Goal: Information Seeking & Learning: Check status

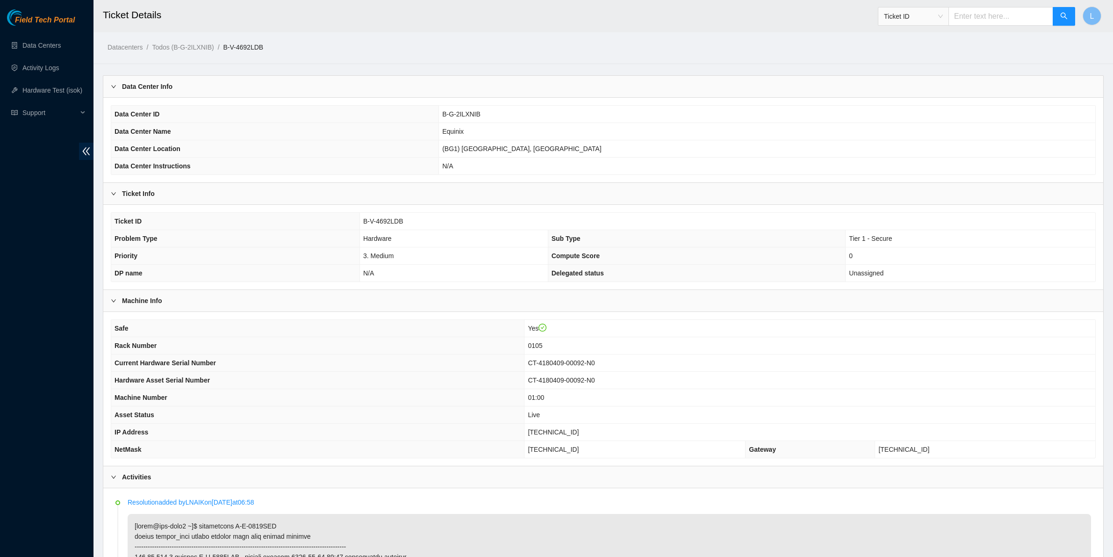
scroll to position [617, 0]
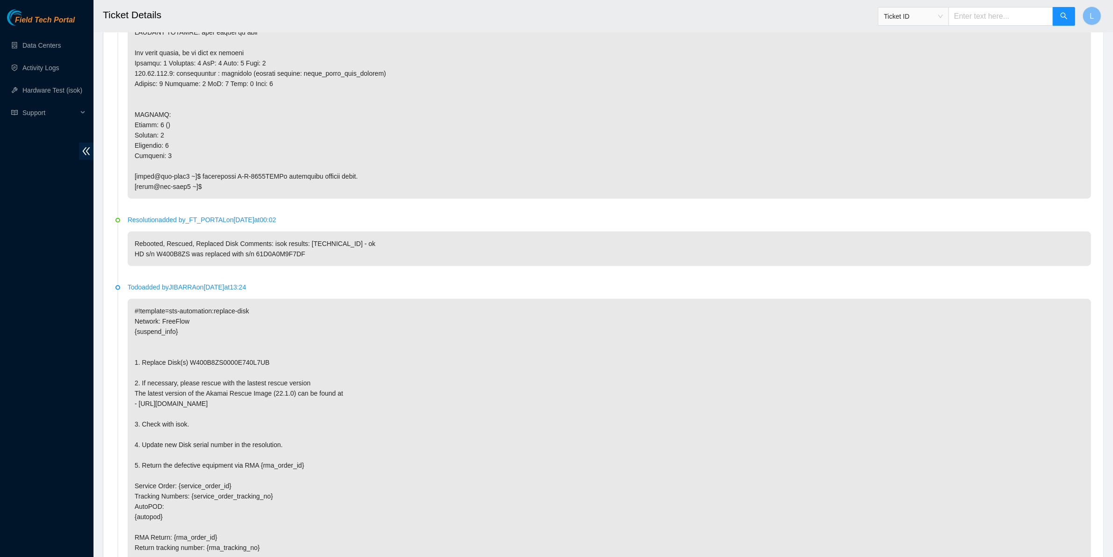
click at [237, 72] on p at bounding box center [610, 48] width 964 height 302
click at [408, 466] on p "#!template=sts-automation:replace-disk Network: FreeFlow {suspend_info} 1. Repl…" at bounding box center [610, 445] width 964 height 292
drag, startPoint x: 157, startPoint y: 255, endPoint x: 188, endPoint y: 256, distance: 31.3
click at [188, 256] on p "Rebooted, Rescued, Replaced Disk Comments: isok results: [TECHNICAL_ID] - ok HD…" at bounding box center [610, 248] width 964 height 35
copy p "W400B8ZS"
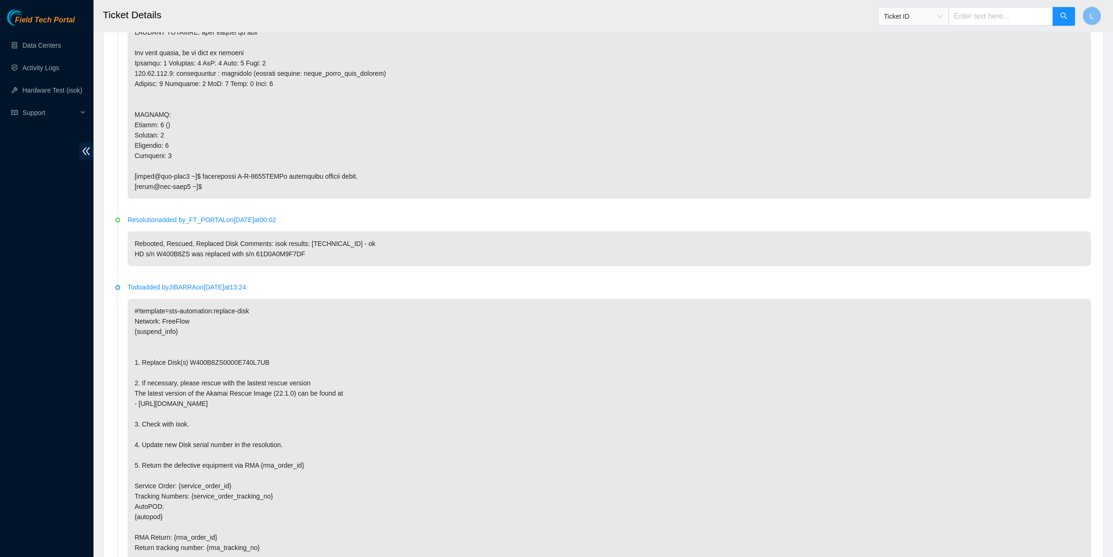
click at [395, 447] on p "#!template=sts-automation:replace-disk Network: FreeFlow {suspend_info} 1. Repl…" at bounding box center [610, 445] width 964 height 292
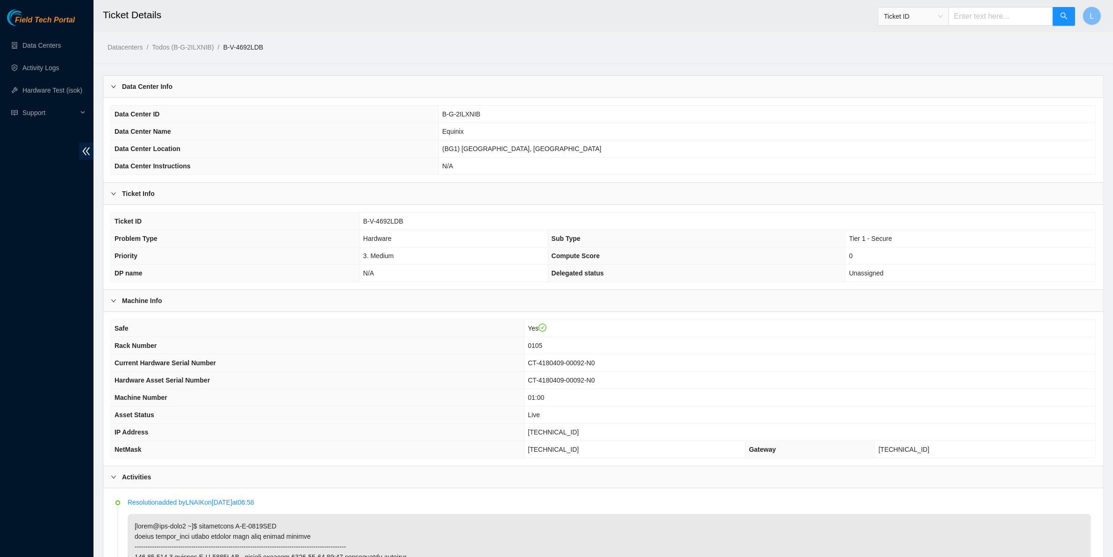
click at [396, 416] on th "Asset Status" at bounding box center [317, 414] width 413 height 17
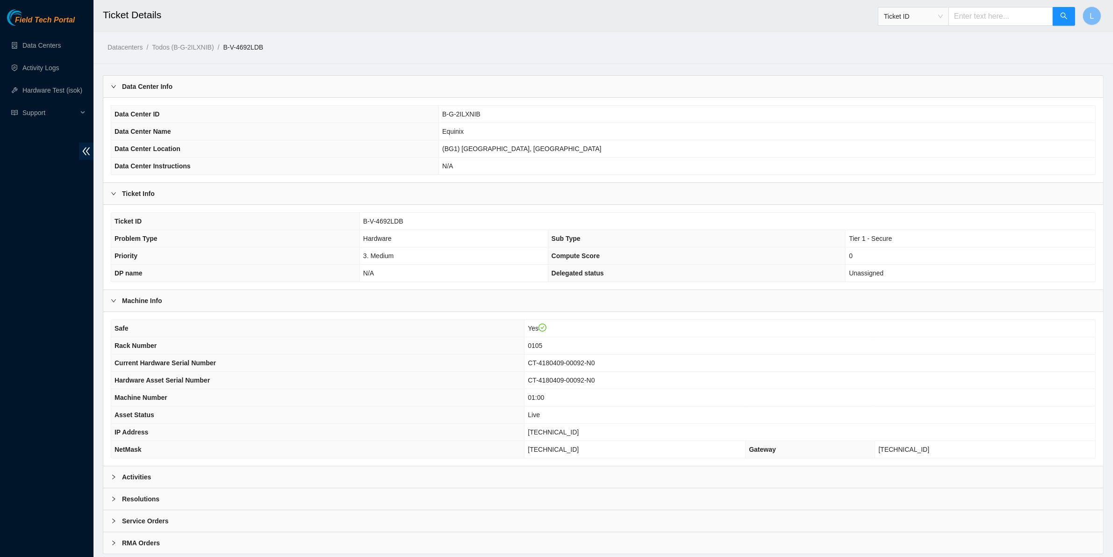
click at [341, 430] on th "IP Address" at bounding box center [317, 432] width 413 height 17
click at [998, 13] on input "text" at bounding box center [1001, 16] width 105 height 19
paste input "B-V-438VHSW"
type input "B-V-438VHSW"
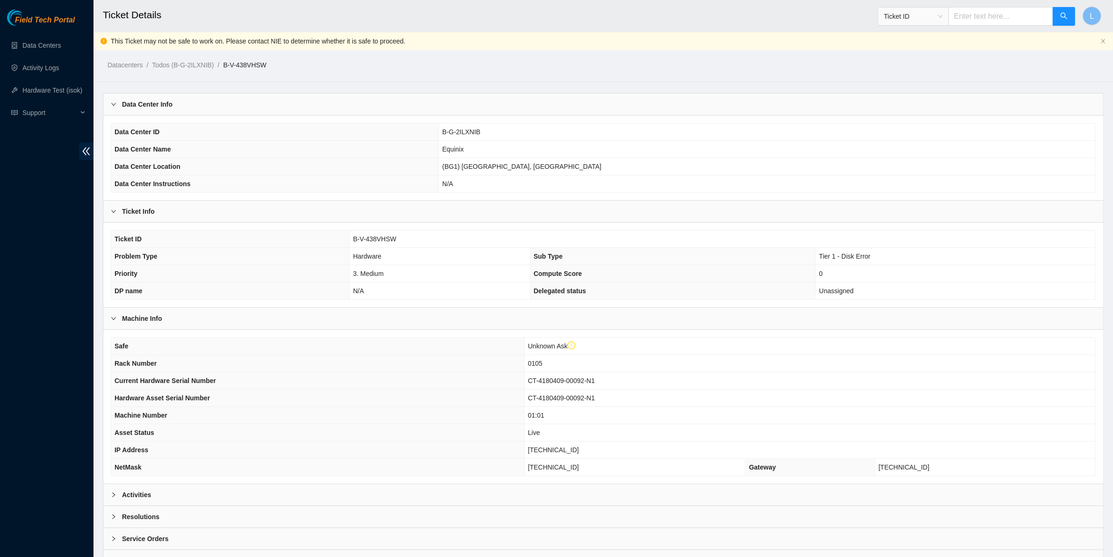
scroll to position [47, 0]
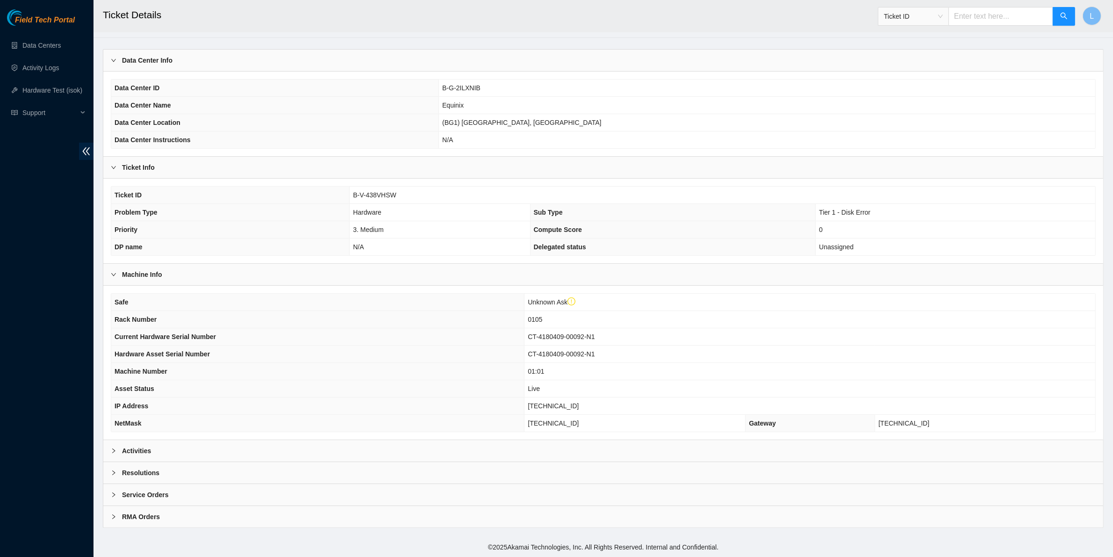
click at [132, 449] on b "Activities" at bounding box center [136, 451] width 29 height 10
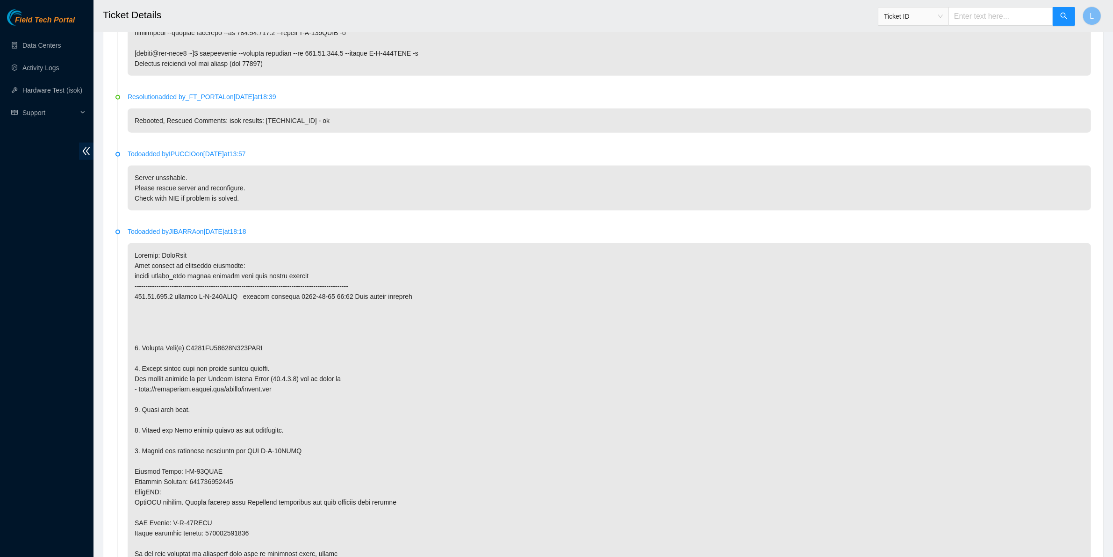
scroll to position [1172, 0]
drag, startPoint x: 275, startPoint y: 344, endPoint x: 188, endPoint y: 347, distance: 87.0
click at [188, 347] on p at bounding box center [610, 406] width 964 height 333
copy p "W4010QD20000E801EKNV"
click at [407, 450] on p at bounding box center [610, 406] width 964 height 333
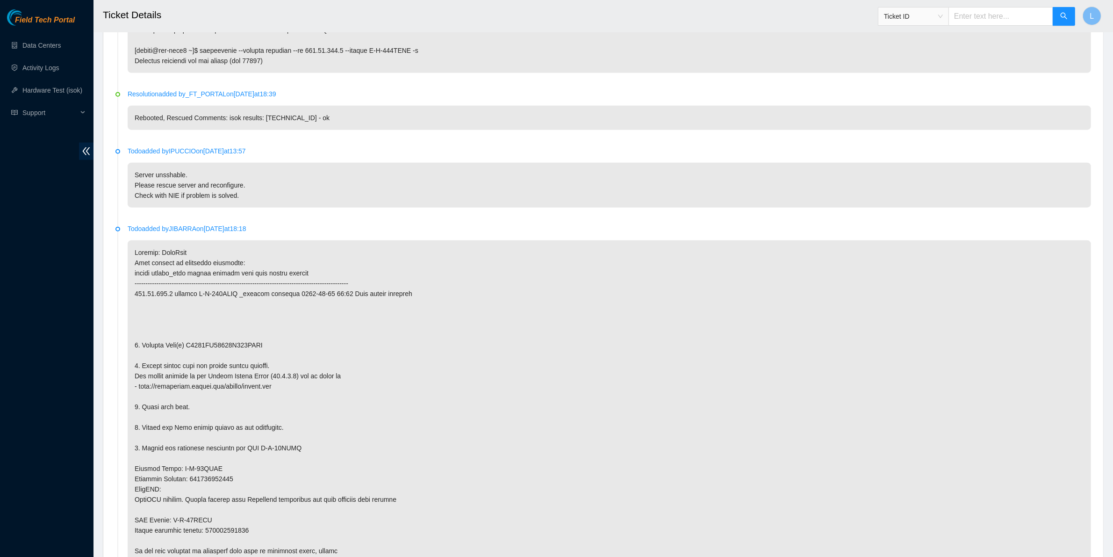
click at [300, 445] on p at bounding box center [610, 406] width 964 height 333
click at [253, 475] on p at bounding box center [610, 406] width 964 height 333
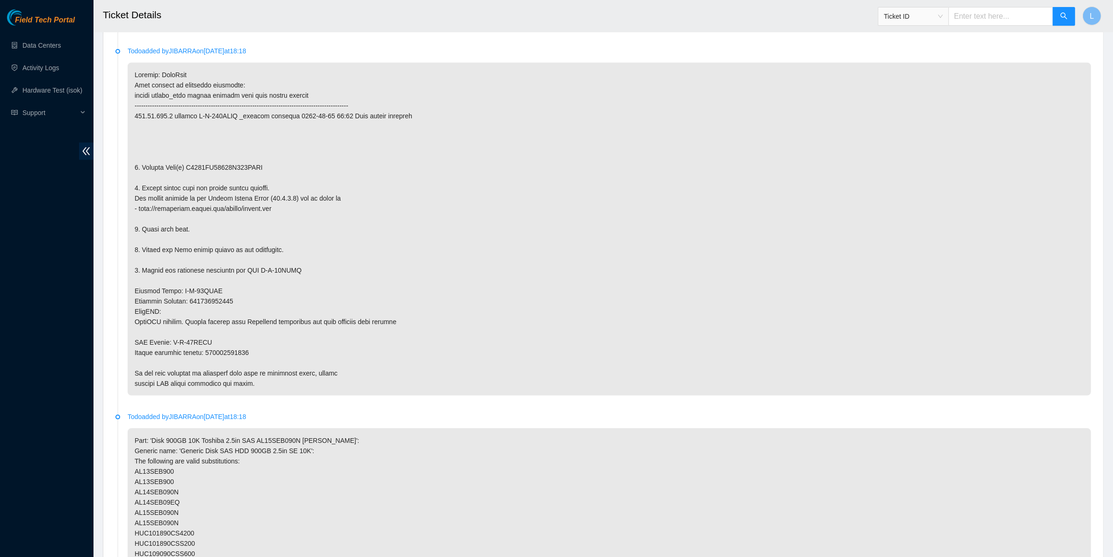
scroll to position [1360, 0]
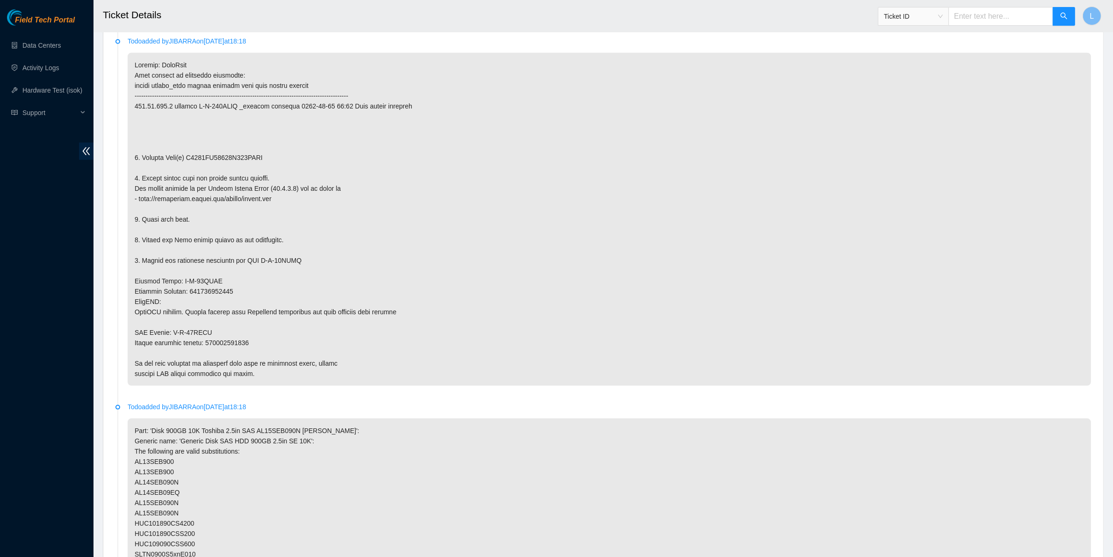
click at [323, 454] on p "Part: 'Disk 900GB 10K Toshiba 2.5in SAS AL15SEB090N [PERSON_NAME]': Generic nam…" at bounding box center [610, 534] width 964 height 230
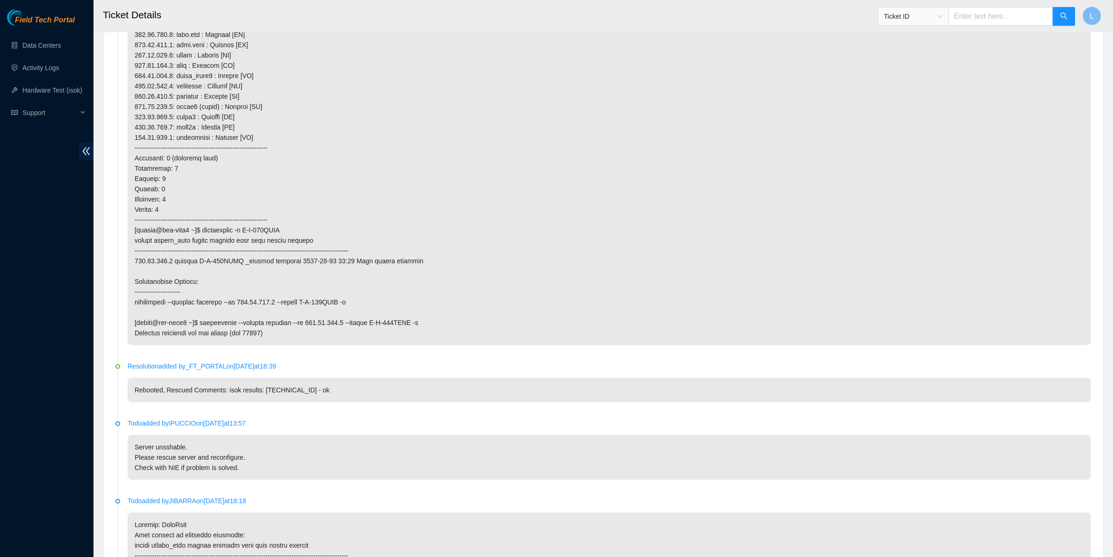
scroll to position [1033, 0]
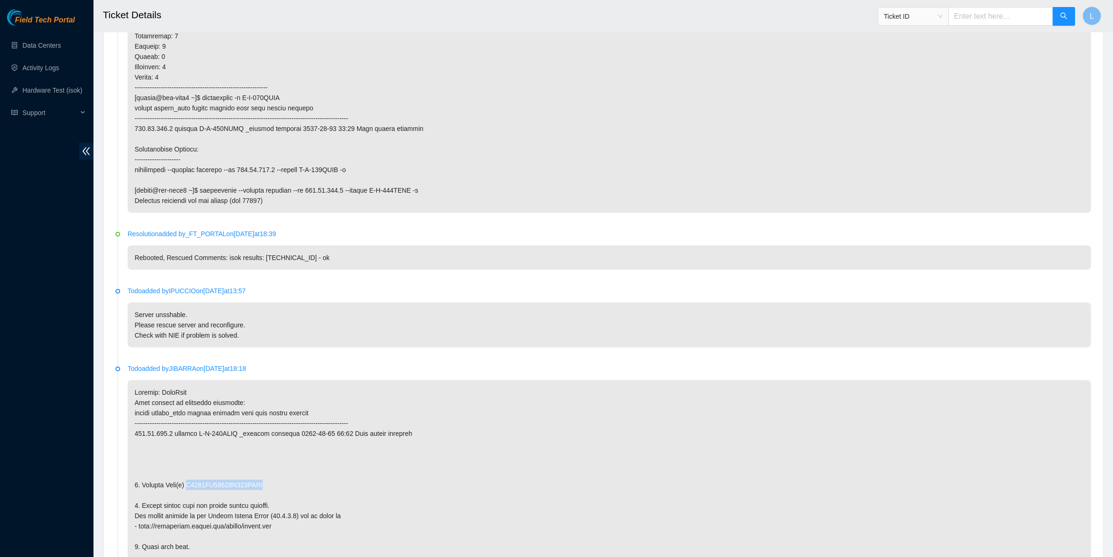
drag, startPoint x: 272, startPoint y: 489, endPoint x: 186, endPoint y: 488, distance: 85.6
click at [186, 488] on p at bounding box center [610, 546] width 964 height 333
copy p "W4010QD20000E801EKNV"
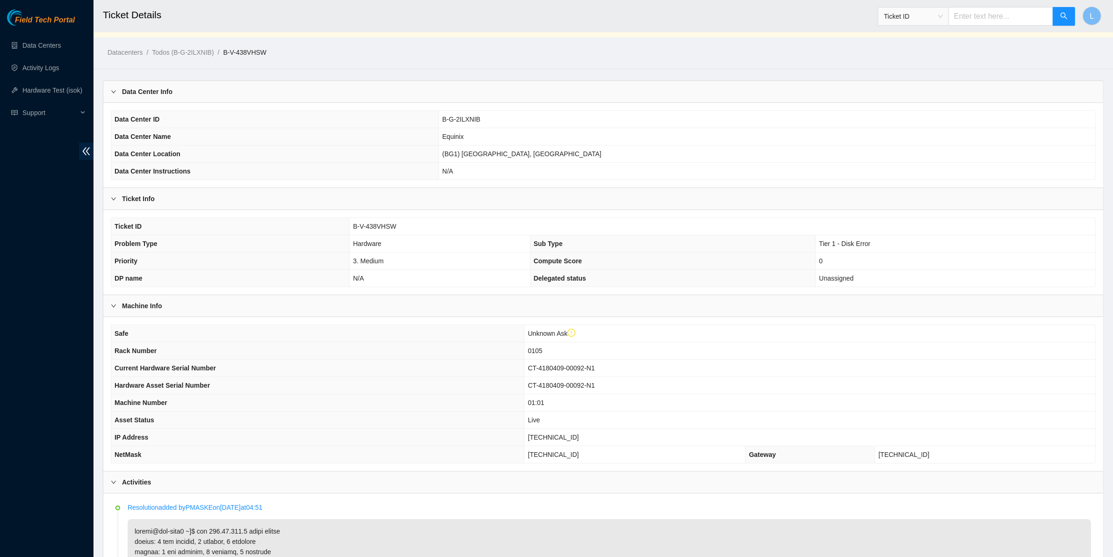
scroll to position [0, 0]
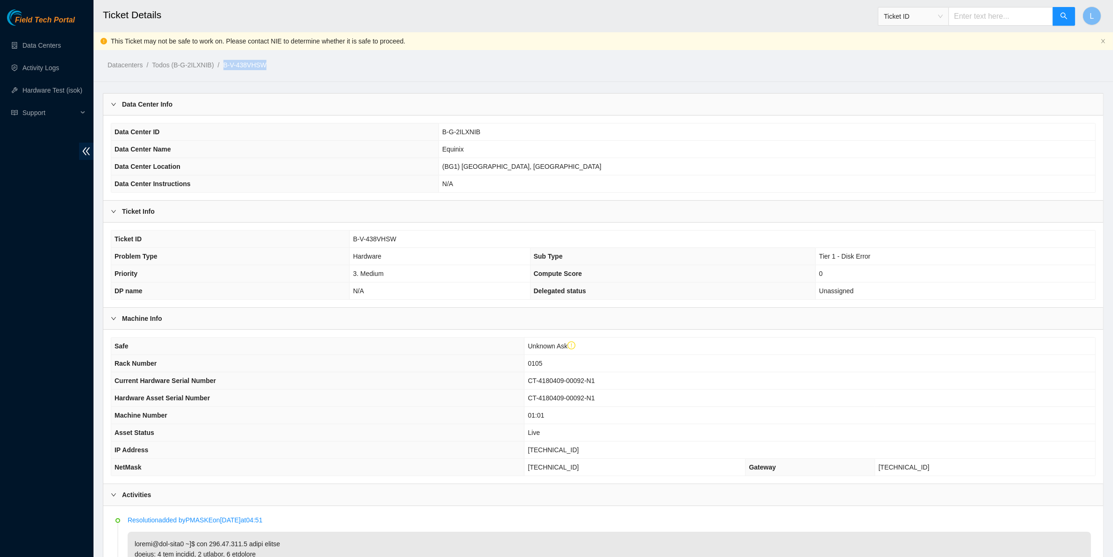
drag, startPoint x: 279, startPoint y: 61, endPoint x: 224, endPoint y: 64, distance: 54.3
click at [224, 64] on ol "Datacenters / Todos (B-G-2ILXNIB) / B-V-438VHSW /" at bounding box center [483, 65] width 751 height 10
copy link "B-V-438VHSW"
click at [441, 462] on th "NetMask" at bounding box center [317, 467] width 413 height 17
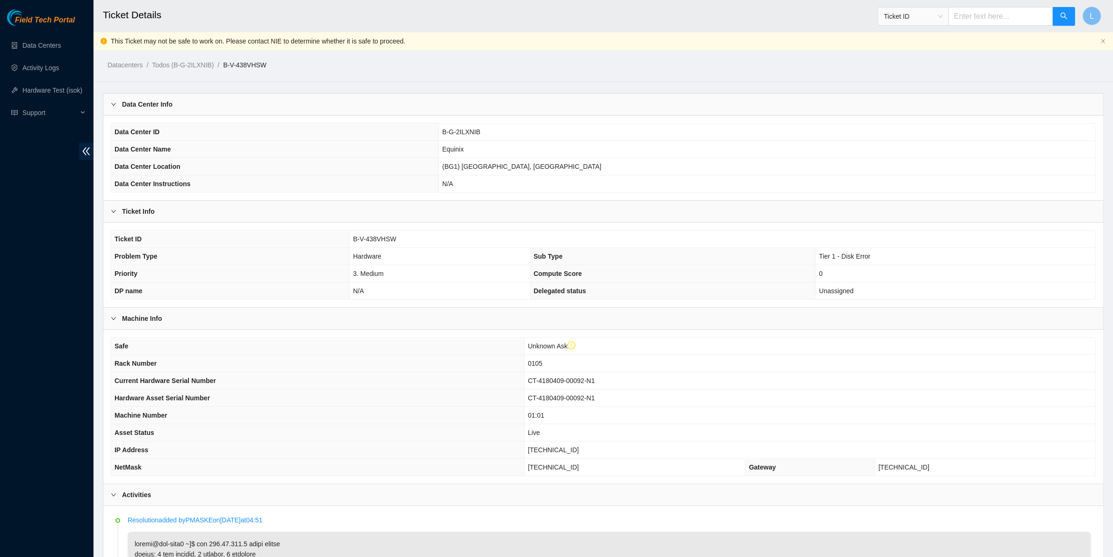
click at [1004, 20] on input "text" at bounding box center [1001, 16] width 105 height 19
paste input "B-V-45ZBXR1"
type input "B-V-45ZBXR1"
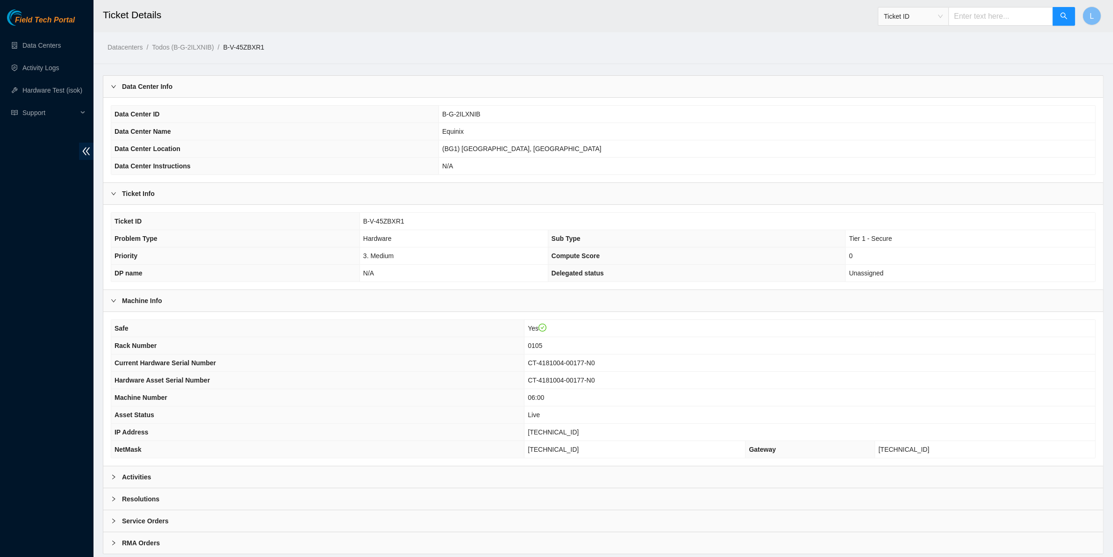
click at [145, 478] on b "Activities" at bounding box center [136, 477] width 29 height 10
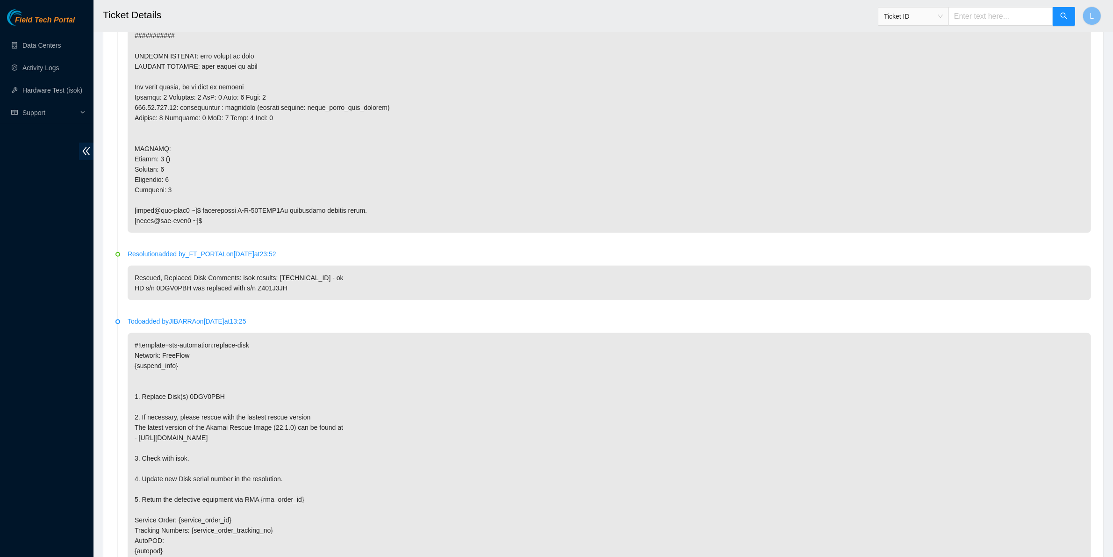
scroll to position [598, 0]
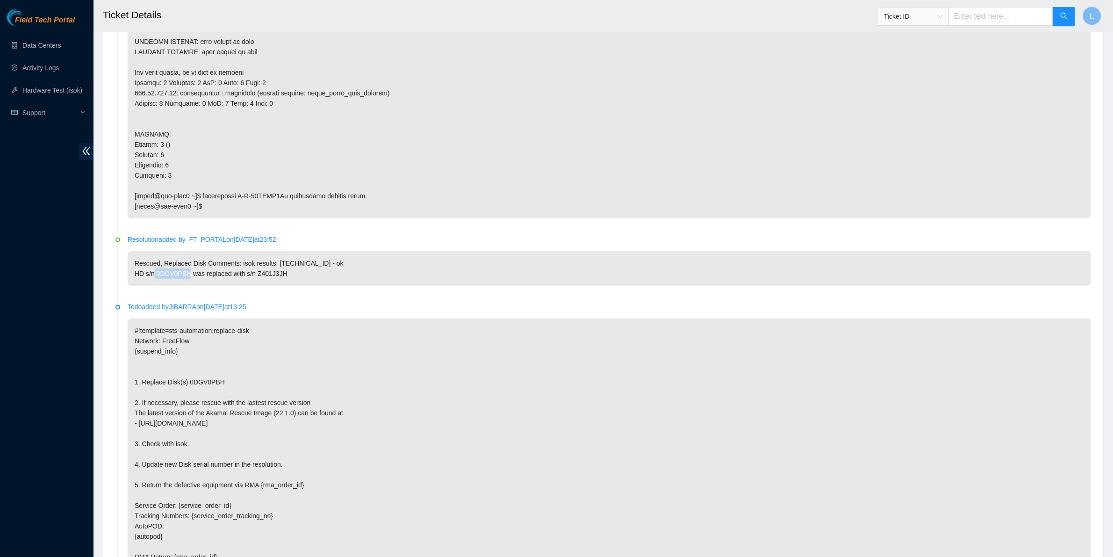
drag, startPoint x: 190, startPoint y: 276, endPoint x: 158, endPoint y: 274, distance: 31.9
click at [158, 274] on p "Rescued, Replaced Disk Comments: isok results: [TECHNICAL_ID] - ok HD s/n 0DGV0…" at bounding box center [610, 268] width 964 height 35
copy p "0DGV0PBH"
click at [559, 440] on p "#!template=sts-automation:replace-disk Network: FreeFlow {suspend_info} 1. Repl…" at bounding box center [610, 464] width 964 height 292
click at [587, 553] on p "#!template=sts-automation:replace-disk Network: FreeFlow {suspend_info} 1. Repl…" at bounding box center [610, 464] width 964 height 292
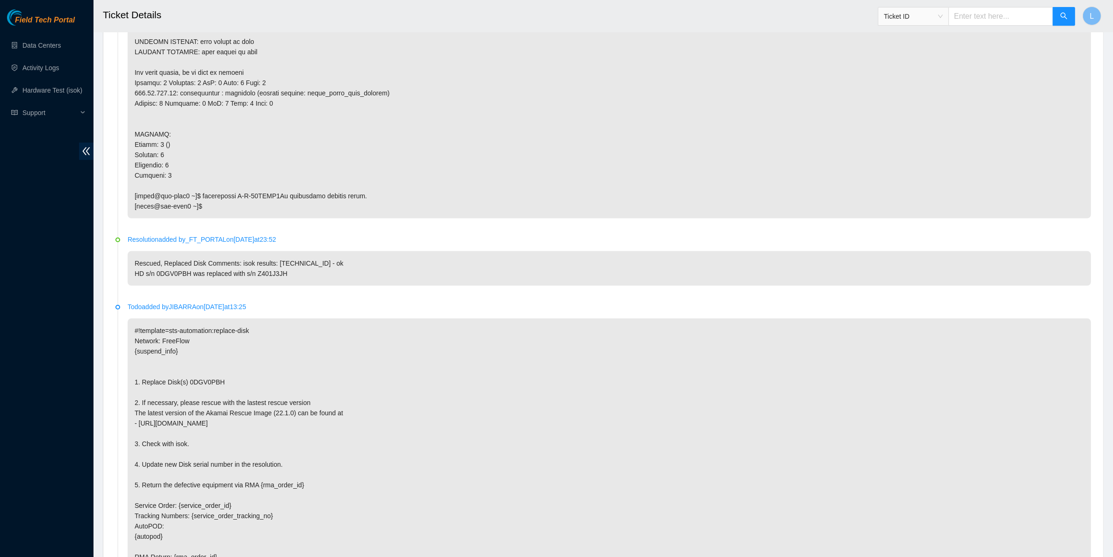
click at [1014, 17] on input "text" at bounding box center [1001, 16] width 105 height 19
paste input "B-W-6O4G4H"
type input "B-W-6O4G4H"
click at [1070, 22] on button "button" at bounding box center [1064, 16] width 22 height 19
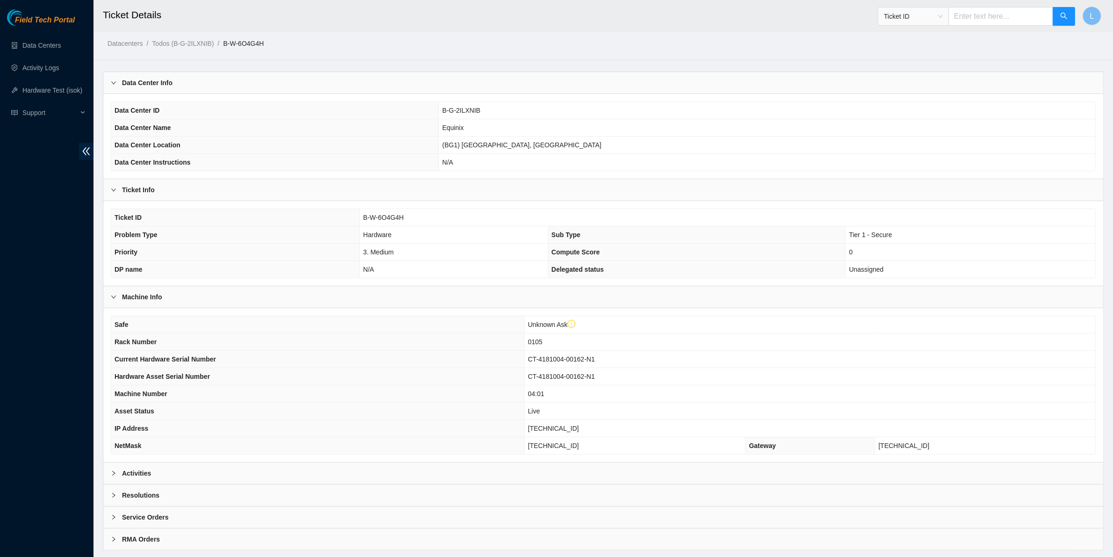
scroll to position [47, 0]
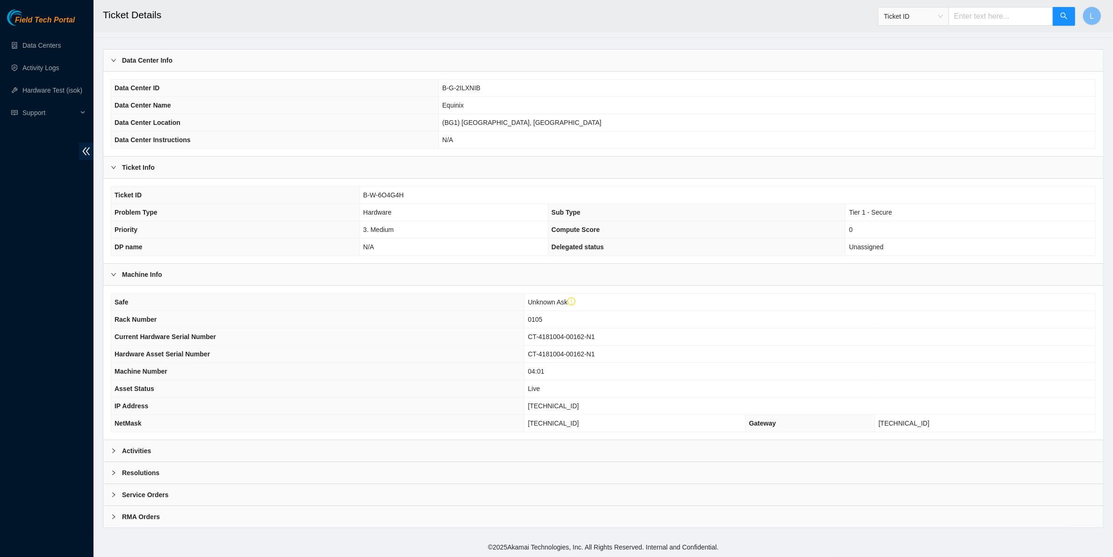
click at [134, 451] on b "Activities" at bounding box center [136, 451] width 29 height 10
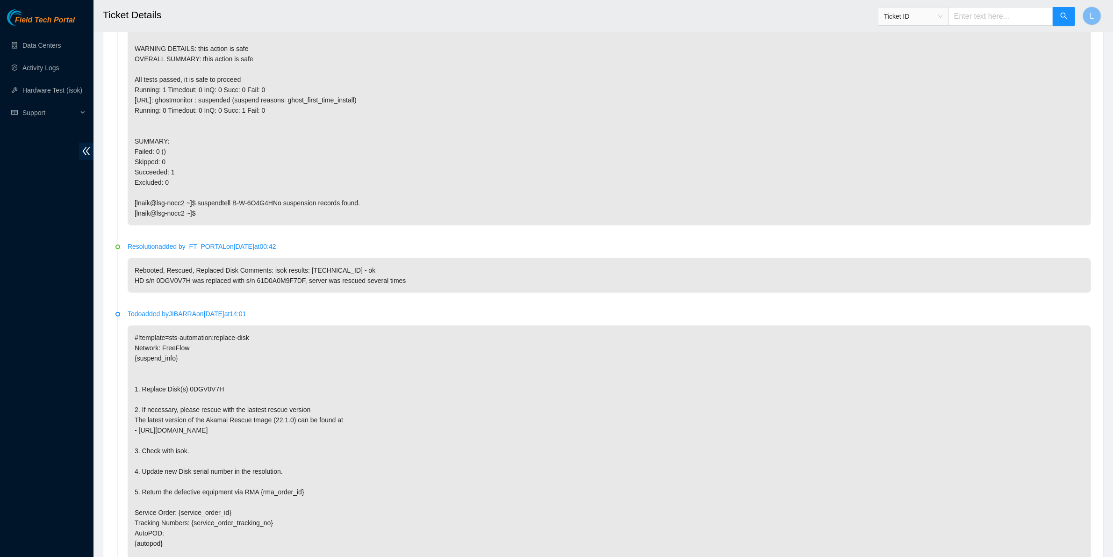
scroll to position [569, 0]
drag, startPoint x: 225, startPoint y: 387, endPoint x: 186, endPoint y: 388, distance: 39.3
click at [186, 388] on p "#!template=sts-automation:replace-disk Network: FreeFlow {suspend_info} 1. Repl…" at bounding box center [610, 470] width 964 height 292
copy p "0DGV0V7H"
click at [452, 532] on p "#!template=sts-automation:replace-disk Network: FreeFlow {suspend_info} 1. Repl…" at bounding box center [610, 470] width 964 height 292
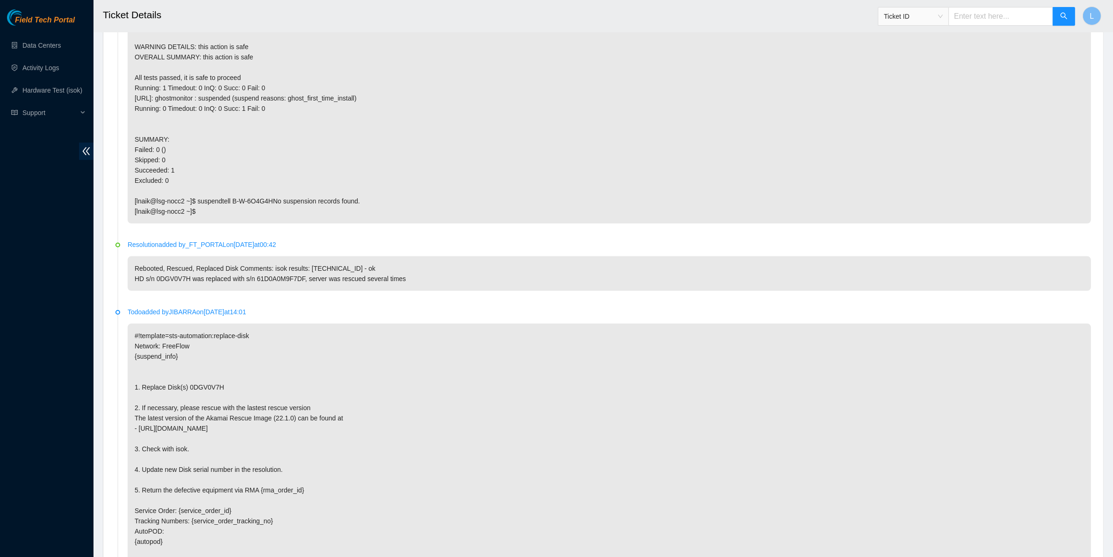
click at [986, 15] on input "text" at bounding box center [1001, 16] width 105 height 19
paste input "B-V-42Z02EJ"
type input "B-V-42Z02EJ"
click at [1066, 15] on icon "search" at bounding box center [1064, 15] width 7 height 7
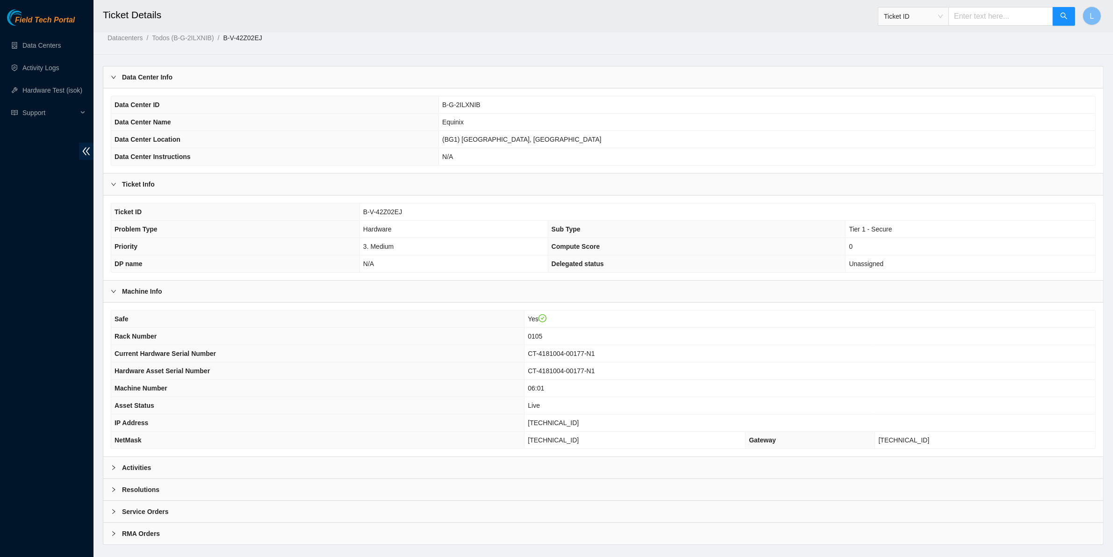
scroll to position [29, 0]
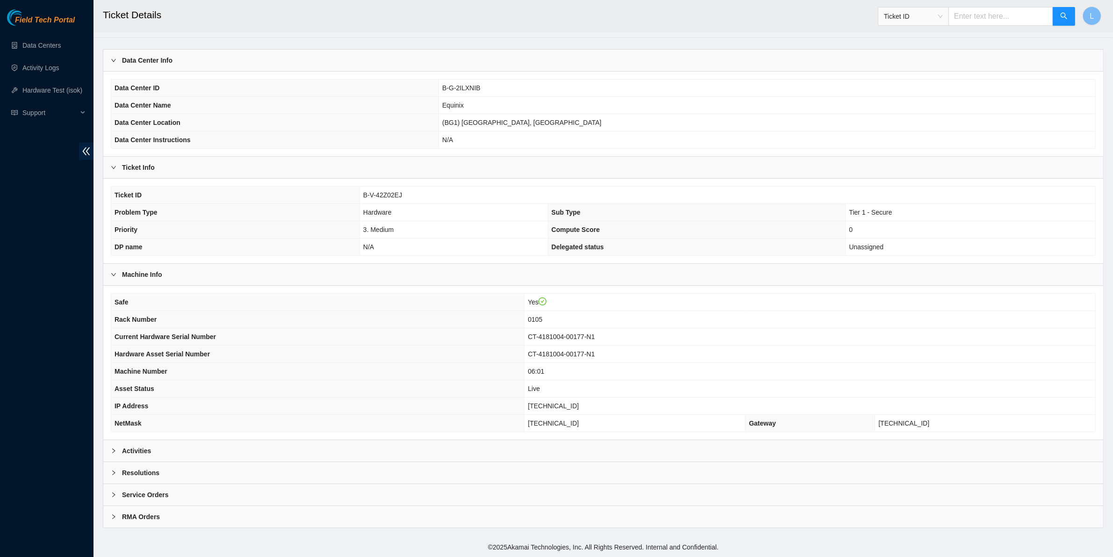
click at [137, 451] on b "Activities" at bounding box center [136, 451] width 29 height 10
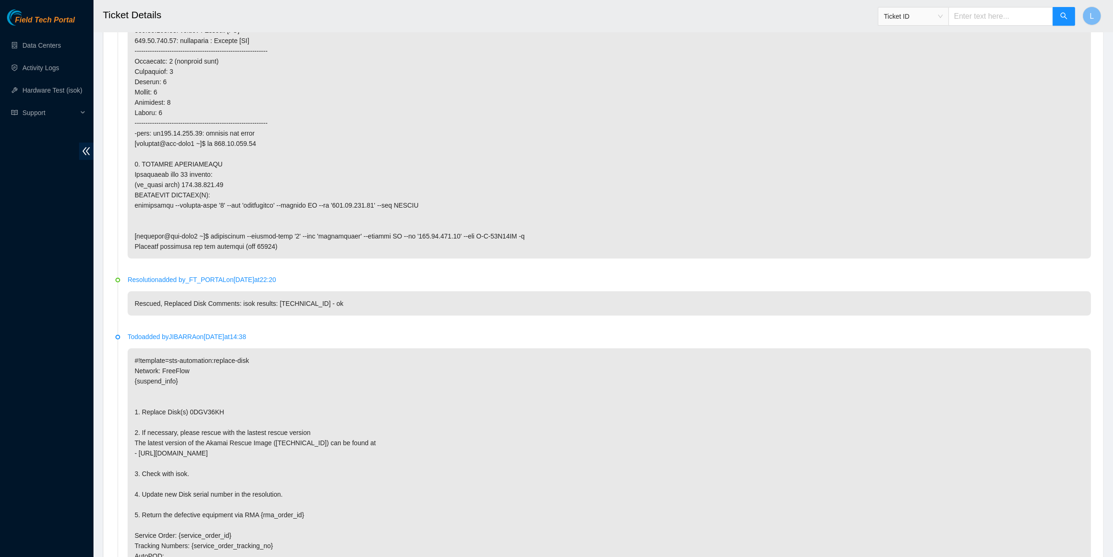
scroll to position [580, 0]
drag, startPoint x: 228, startPoint y: 425, endPoint x: 185, endPoint y: 423, distance: 43.0
click at [185, 423] on p "#!template=sts-automation:replace-disk Network: FreeFlow {suspend_info} 1. Repl…" at bounding box center [610, 493] width 964 height 292
copy p "0DGV36KH"
click at [412, 418] on p "#!template=sts-automation:replace-disk Network: FreeFlow {suspend_info} 1. Repl…" at bounding box center [610, 493] width 964 height 292
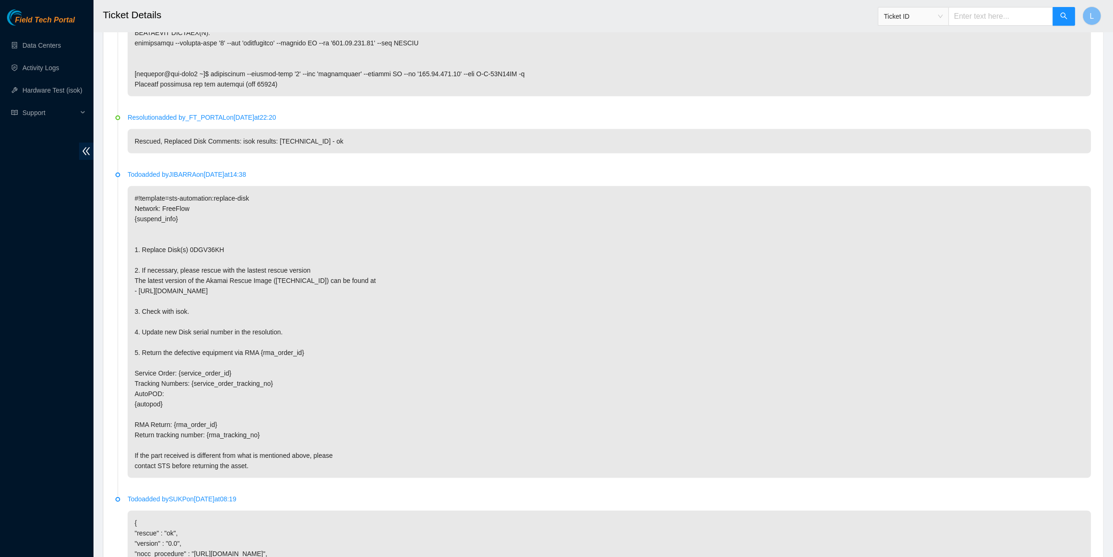
scroll to position [701, 0]
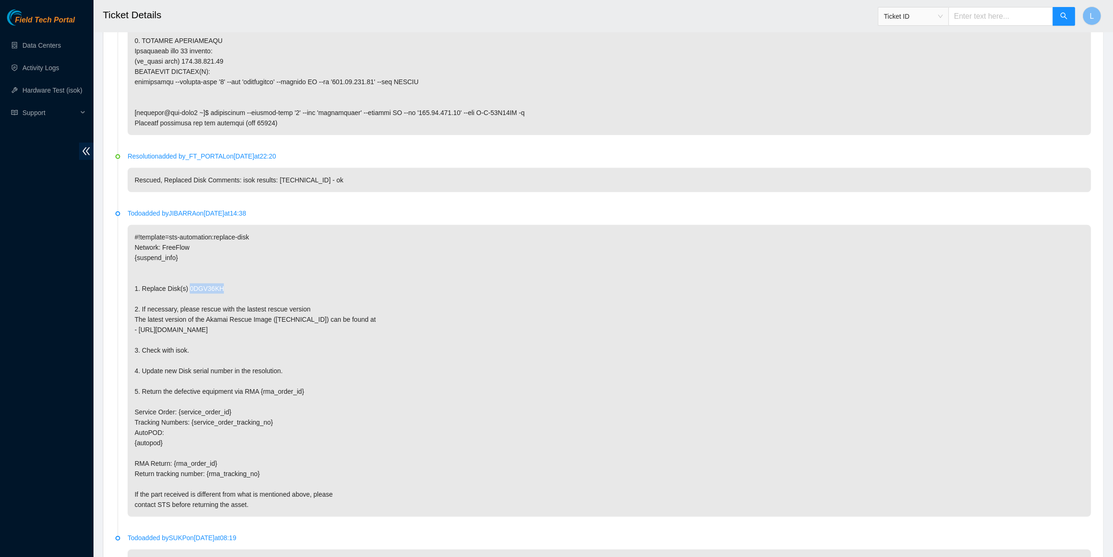
drag, startPoint x: 186, startPoint y: 304, endPoint x: 236, endPoint y: 301, distance: 50.1
click at [236, 301] on p "#!template=sts-automation:replace-disk Network: FreeFlow {suspend_info} 1. Repl…" at bounding box center [610, 371] width 964 height 292
copy p "0DGV36KH"
click at [549, 536] on li "Todo added by [PERSON_NAME] on [DATE] 14:38 #!template=sts-automation:replace-d…" at bounding box center [604, 373] width 976 height 325
click at [534, 397] on p "#!template=sts-automation:replace-disk Network: FreeFlow {suspend_info} 1. Repl…" at bounding box center [610, 371] width 964 height 292
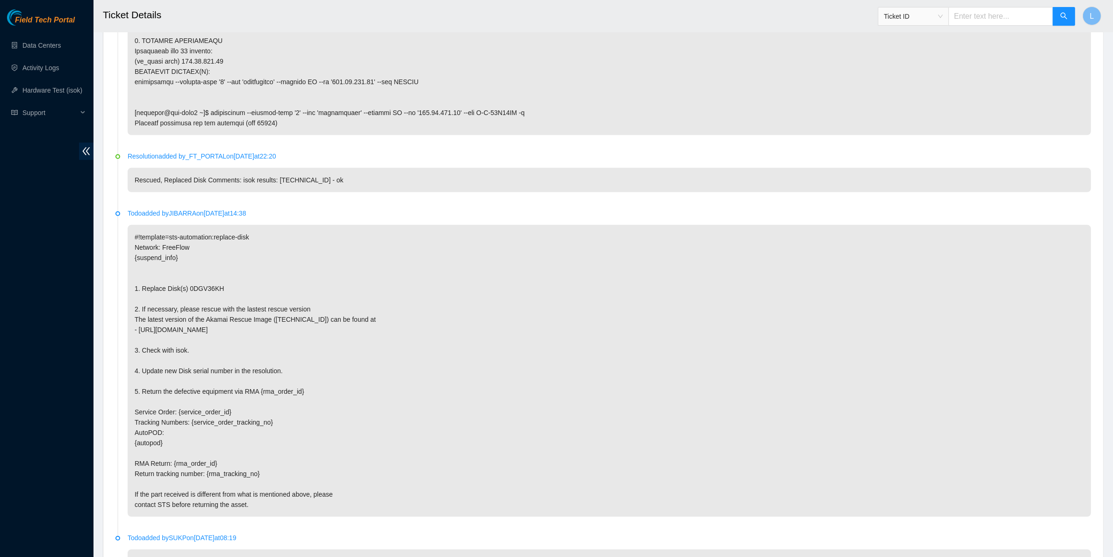
click at [995, 22] on input "text" at bounding box center [1001, 16] width 105 height 19
paste input "B-V-438VHSW"
type input "B-V-438VHSW"
click at [1058, 18] on button "button" at bounding box center [1064, 16] width 22 height 19
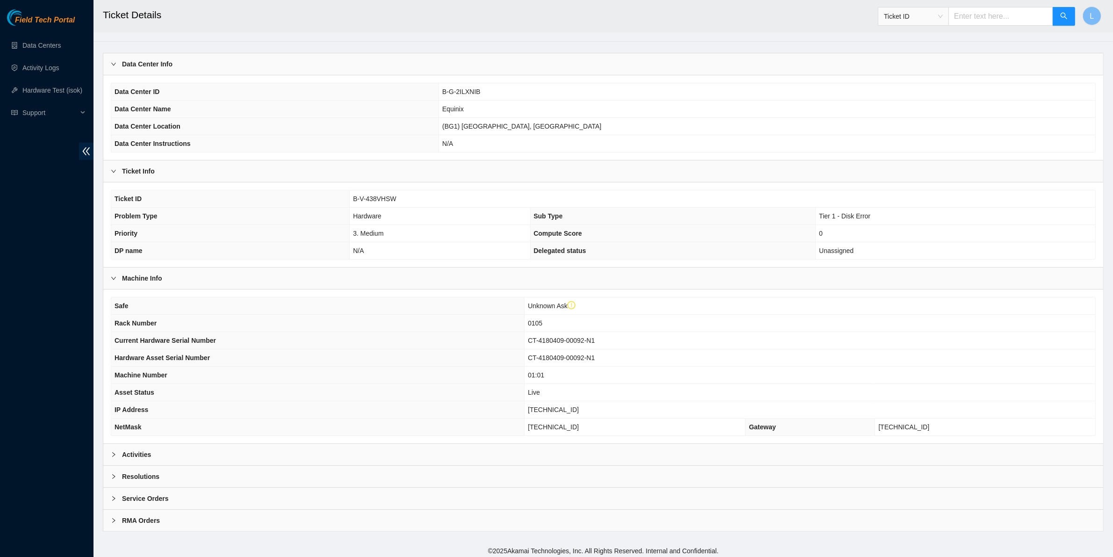
scroll to position [47, 0]
click at [129, 452] on b "Activities" at bounding box center [136, 451] width 29 height 10
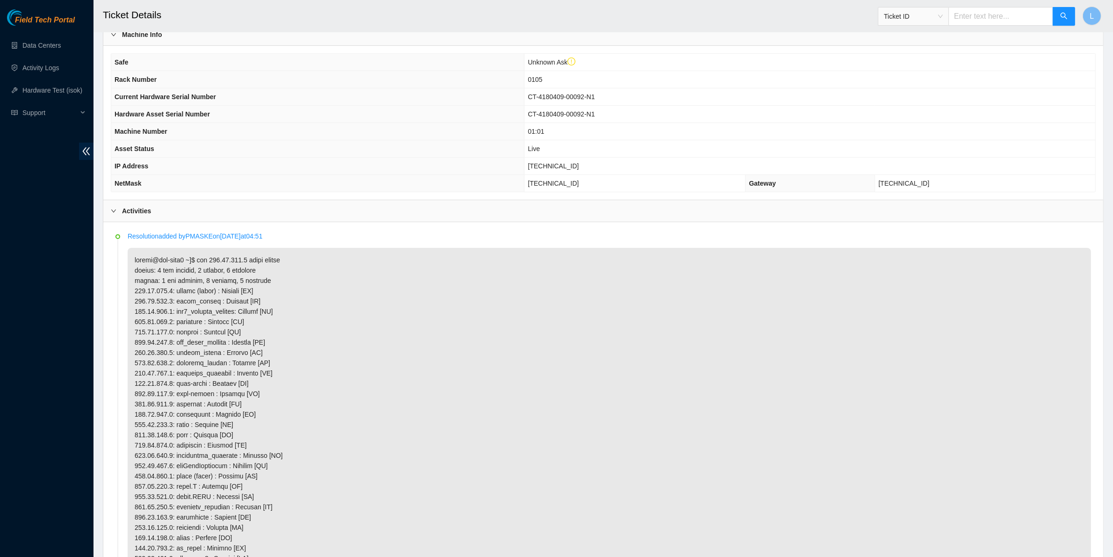
scroll to position [354, 0]
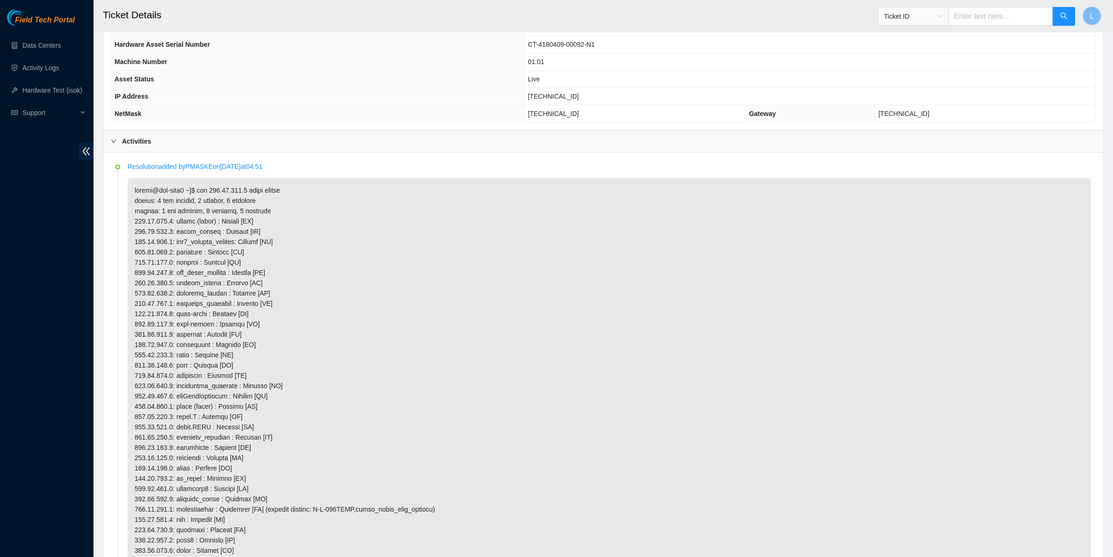
click at [356, 491] on p at bounding box center [610, 535] width 964 height 714
click at [655, 412] on p at bounding box center [610, 535] width 964 height 714
click at [971, 11] on input "text" at bounding box center [1001, 16] width 105 height 19
paste input "B-V-4DSBR99"
type input "B-V-4DSBR99"
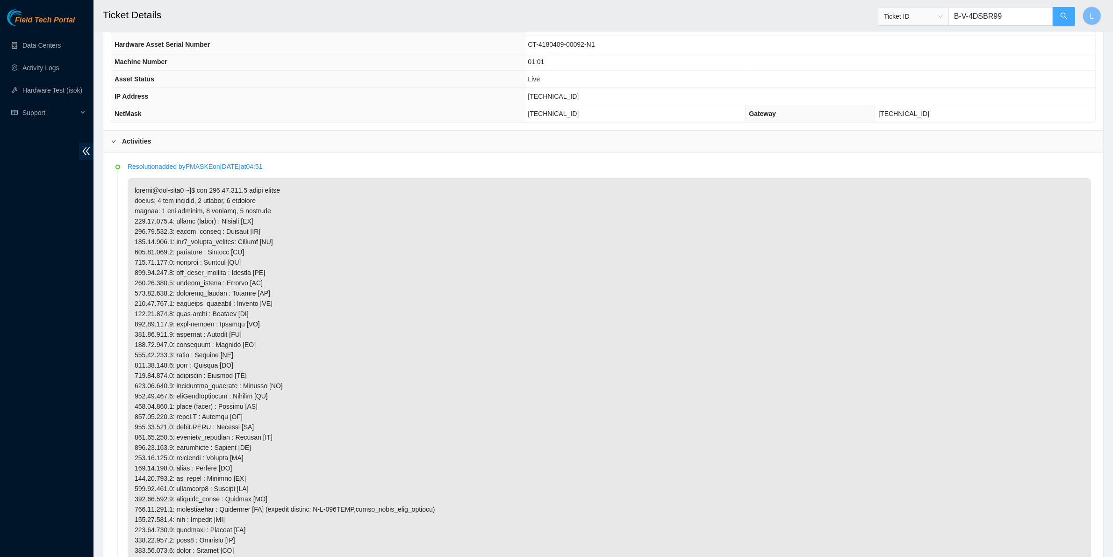
click at [1062, 16] on icon "search" at bounding box center [1064, 15] width 7 height 7
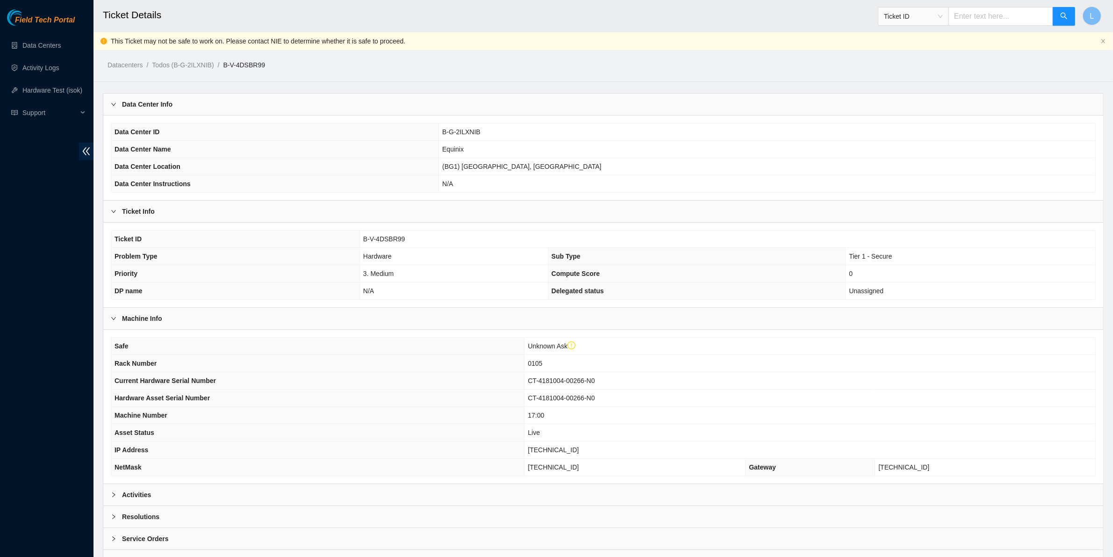
scroll to position [47, 0]
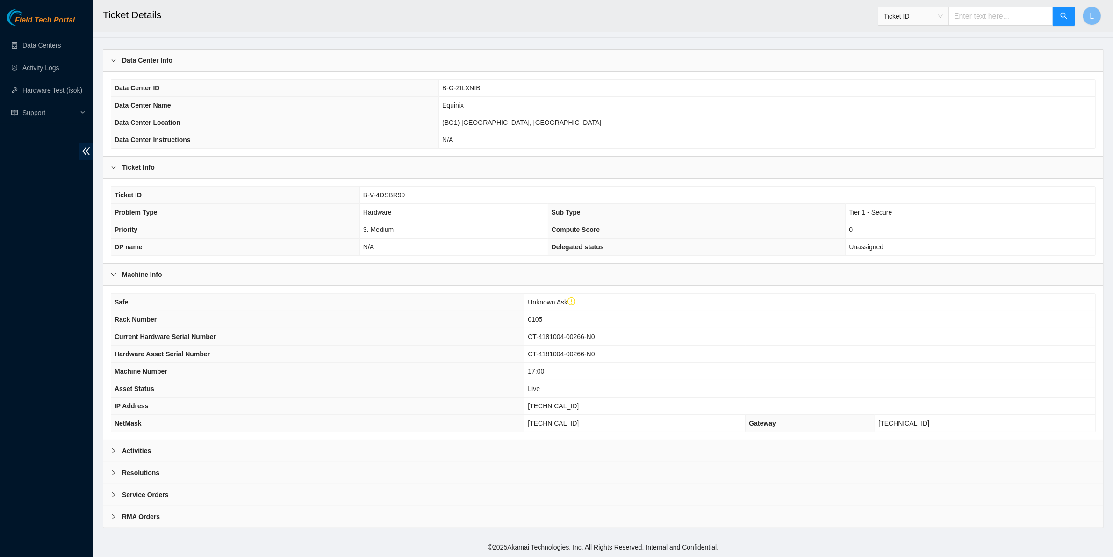
click at [131, 454] on b "Activities" at bounding box center [136, 451] width 29 height 10
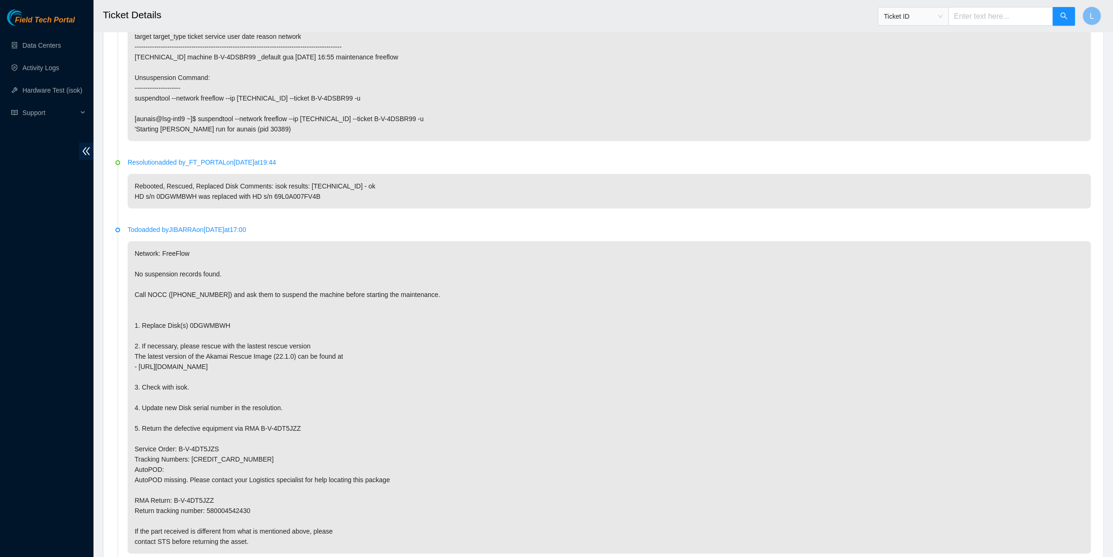
scroll to position [506, 0]
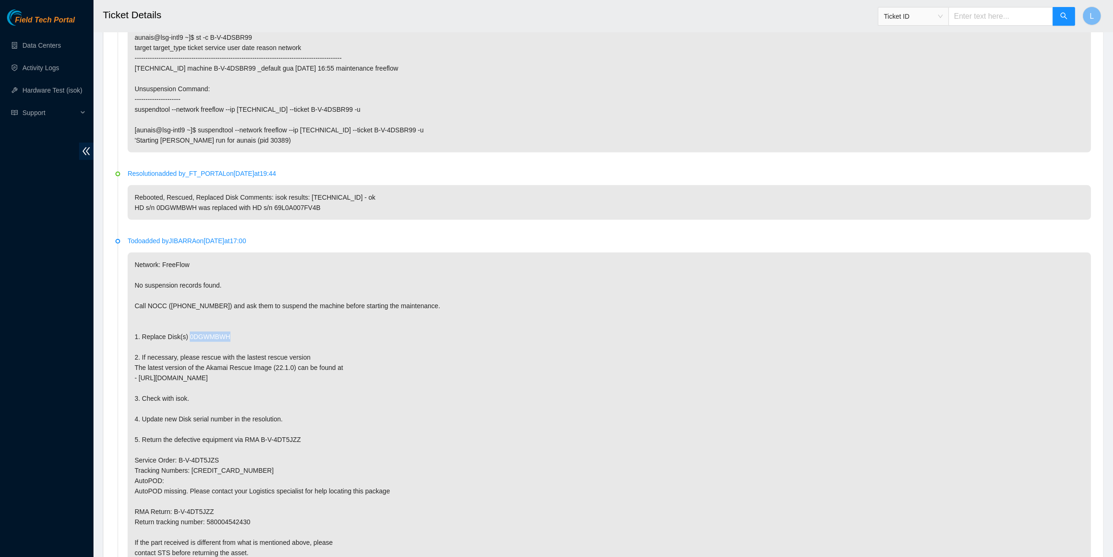
drag, startPoint x: 231, startPoint y: 337, endPoint x: 184, endPoint y: 338, distance: 46.8
click at [184, 338] on p "Network: FreeFlow No suspension records found. Call NOCC ([PHONE_NUMBER]) and a…" at bounding box center [610, 409] width 964 height 312
copy p "0DGWMBWH"
click at [277, 342] on p "Network: FreeFlow No suspension records found. Call NOCC ([PHONE_NUMBER]) and a…" at bounding box center [610, 409] width 964 height 312
drag, startPoint x: 198, startPoint y: 211, endPoint x: 155, endPoint y: 208, distance: 42.6
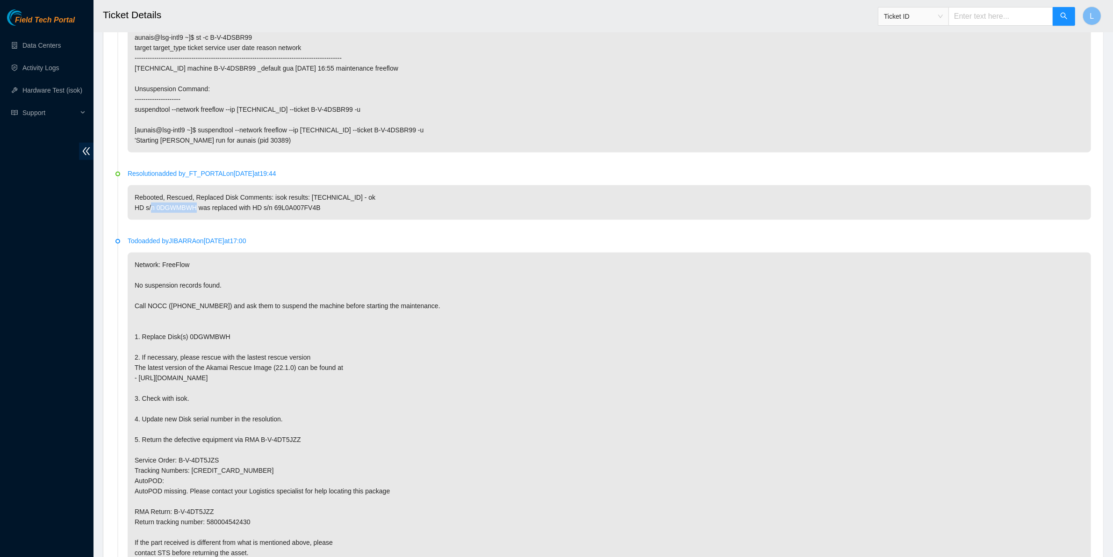
click at [155, 208] on p "Rebooted, Rescued, Replaced Disk Comments: isok results: [TECHNICAL_ID] - ok HD…" at bounding box center [610, 202] width 964 height 35
copy p "0DGWMBWH"
click at [515, 511] on p "Network: FreeFlow No suspension records found. Call NOCC ([PHONE_NUMBER]) and a…" at bounding box center [610, 409] width 964 height 312
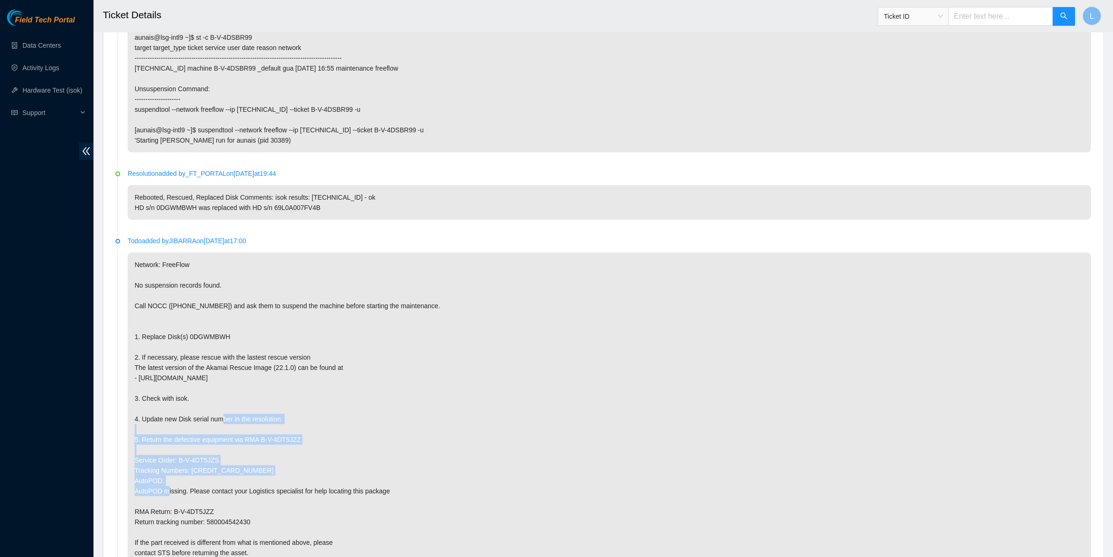
click at [276, 391] on p "Network: FreeFlow No suspension records found. Call NOCC ([PHONE_NUMBER]) and a…" at bounding box center [610, 409] width 964 height 312
click at [451, 449] on p "Network: FreeFlow No suspension records found. Call NOCC ([PHONE_NUMBER]) and a…" at bounding box center [610, 409] width 964 height 312
click at [988, 18] on input "text" at bounding box center [1001, 16] width 105 height 19
paste input "B-W-CB7M8L"
type input "B-W-CB7M8L"
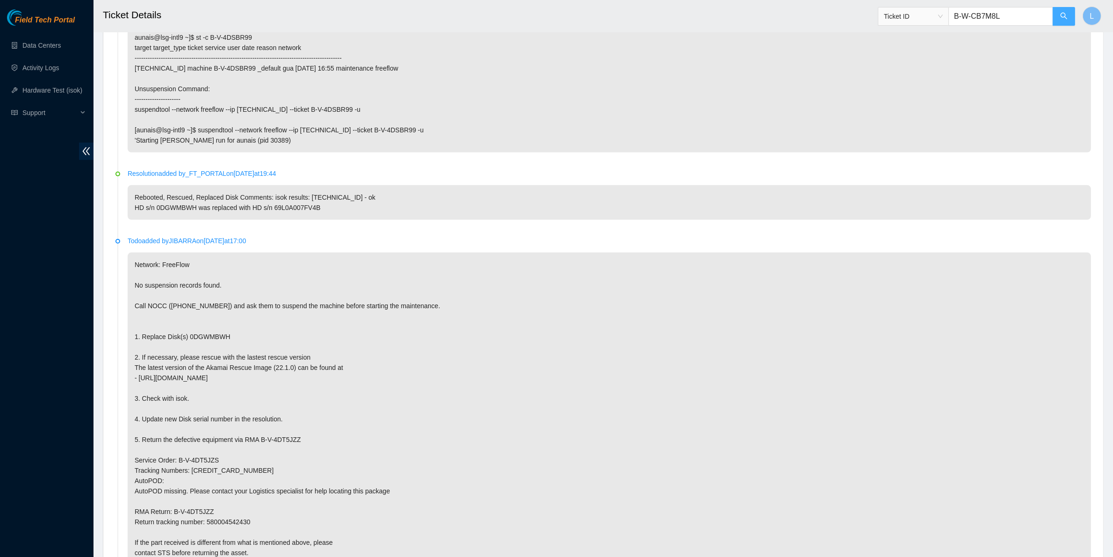
click at [1062, 15] on icon "search" at bounding box center [1064, 15] width 7 height 7
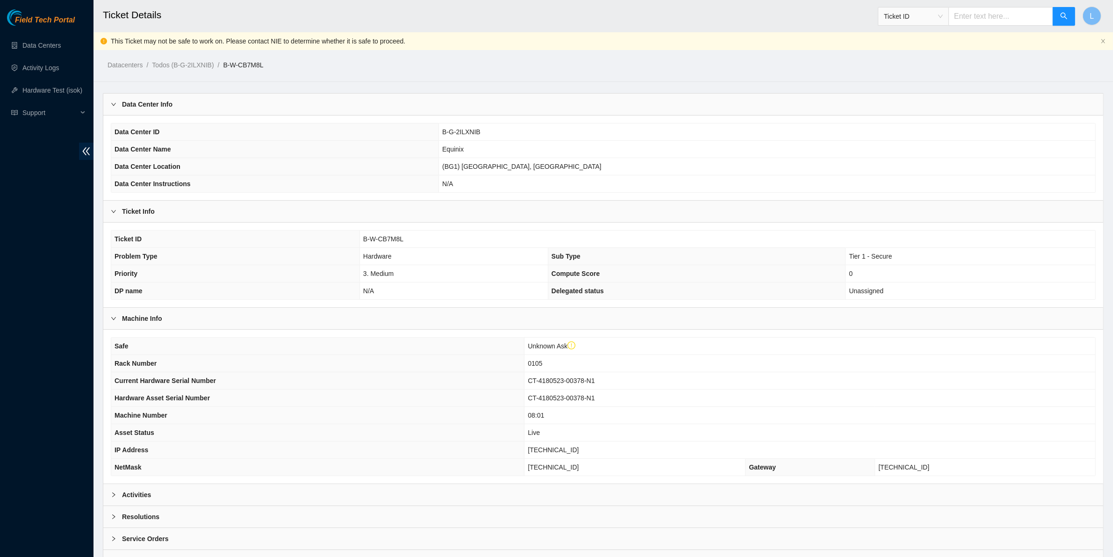
scroll to position [47, 0]
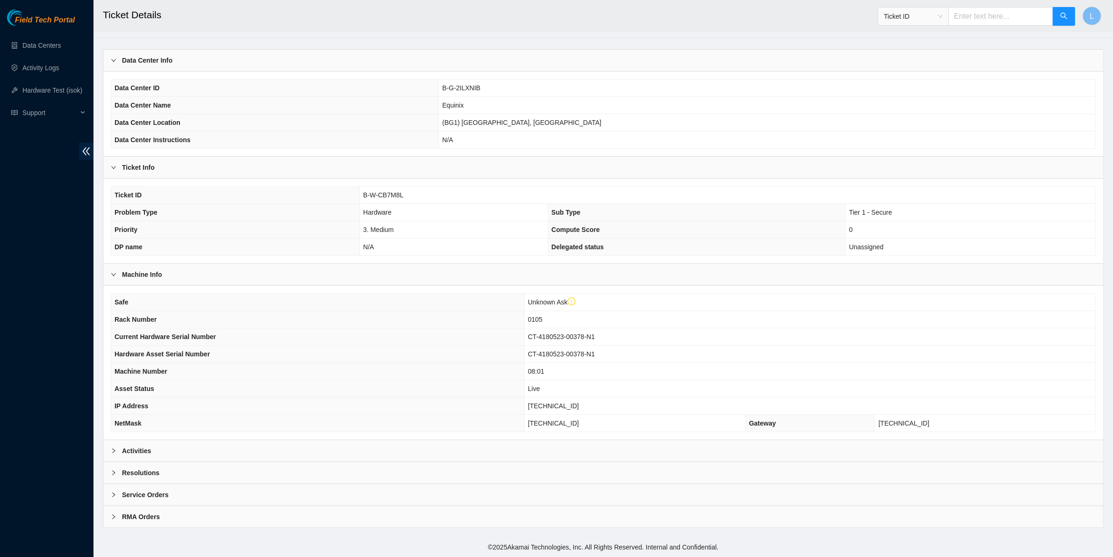
click at [115, 449] on icon "right" at bounding box center [114, 451] width 6 height 6
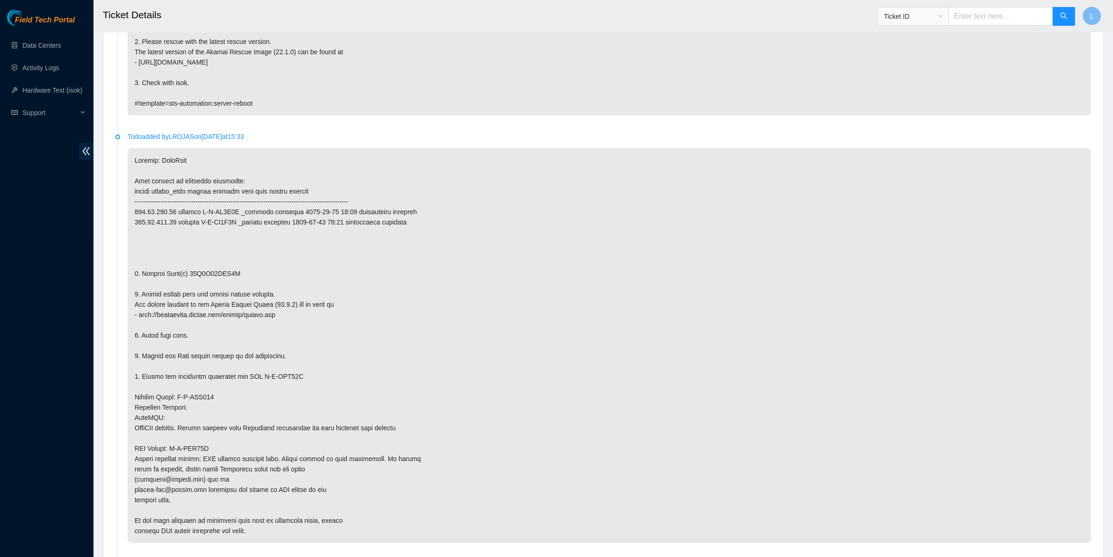
scroll to position [801, 0]
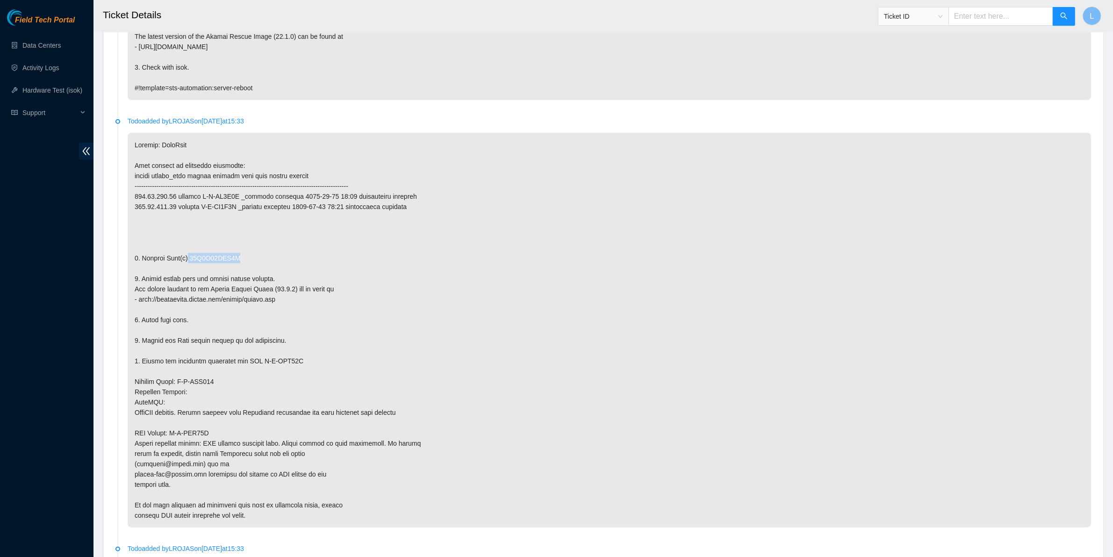
drag, startPoint x: 237, startPoint y: 261, endPoint x: 185, endPoint y: 261, distance: 51.9
click at [185, 261] on p at bounding box center [610, 330] width 964 height 395
click at [917, 149] on p at bounding box center [610, 330] width 964 height 395
click at [435, 447] on p at bounding box center [610, 330] width 964 height 395
click at [656, 403] on p at bounding box center [610, 330] width 964 height 395
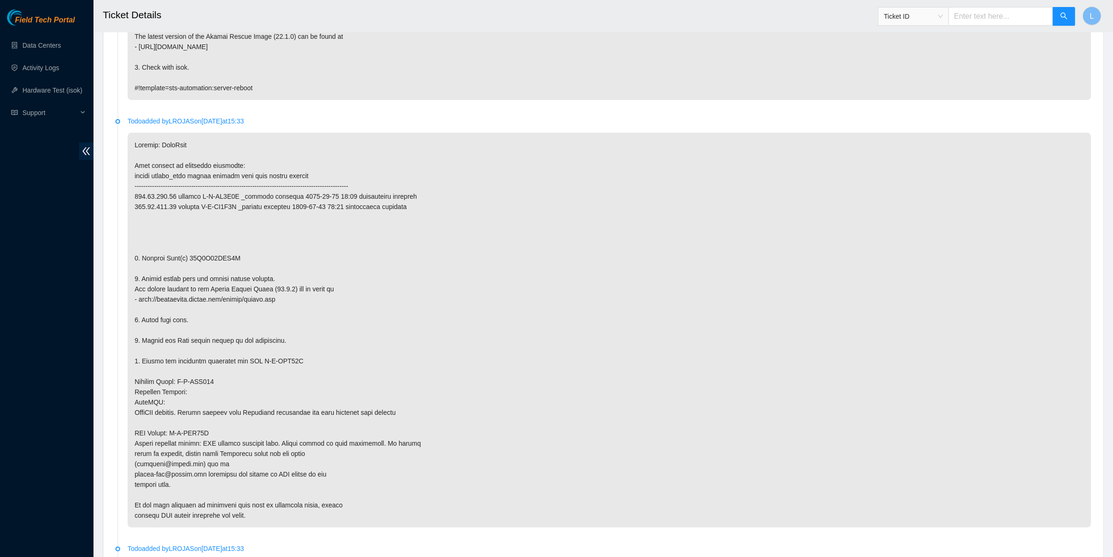
click at [977, 15] on input "text" at bounding box center [1001, 16] width 105 height 19
paste input "B-W-CA5TJ1"
type input "B-W-CA5TJ1"
click at [1068, 18] on icon "search" at bounding box center [1064, 15] width 7 height 7
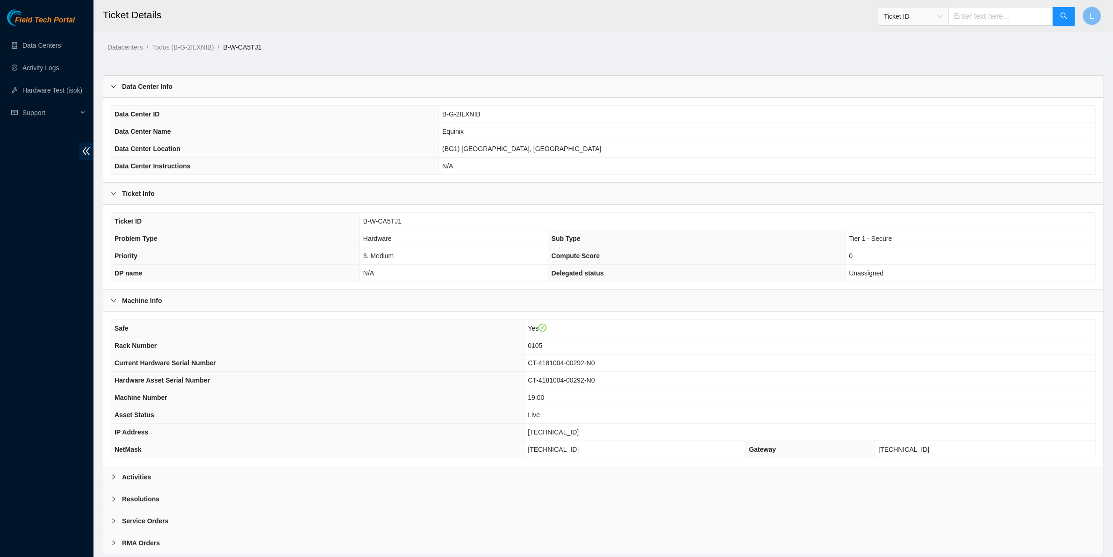
scroll to position [29, 0]
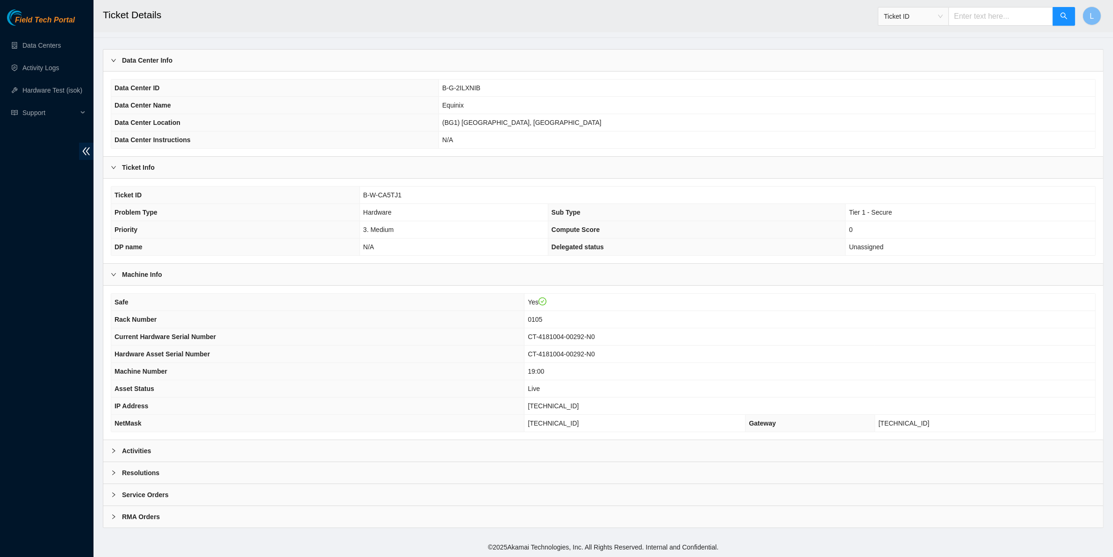
click at [136, 450] on b "Activities" at bounding box center [136, 451] width 29 height 10
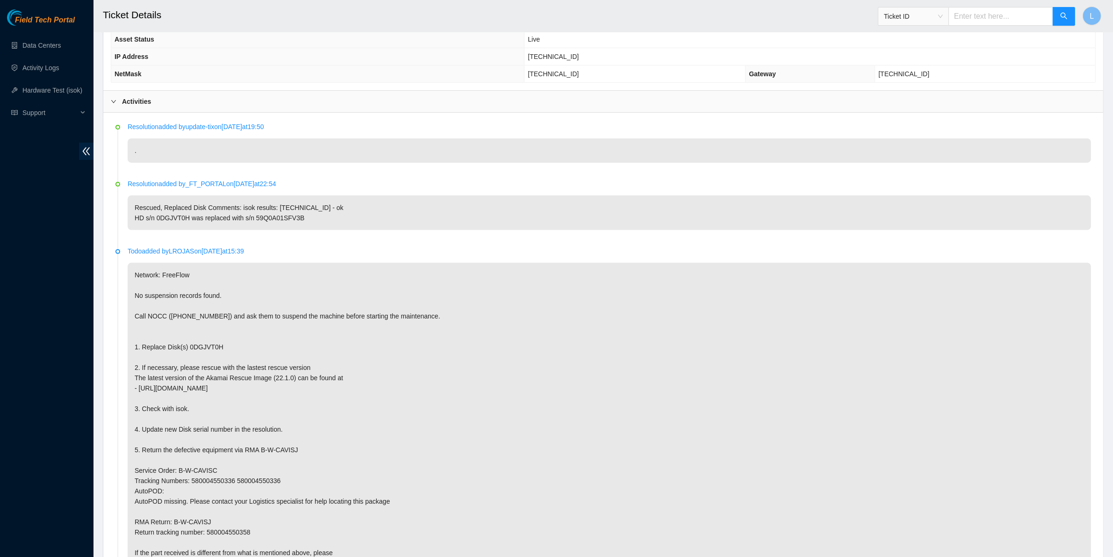
scroll to position [378, 0]
drag, startPoint x: 218, startPoint y: 345, endPoint x: 186, endPoint y: 347, distance: 32.9
click at [186, 347] on p "Network: FreeFlow No suspension records found. Call NOCC ([PHONE_NUMBER]) and a…" at bounding box center [610, 416] width 964 height 312
click at [398, 432] on p "Network: FreeFlow No suspension records found. Call NOCC ([PHONE_NUMBER]) and a…" at bounding box center [610, 416] width 964 height 312
click at [990, 17] on input "text" at bounding box center [1001, 16] width 105 height 19
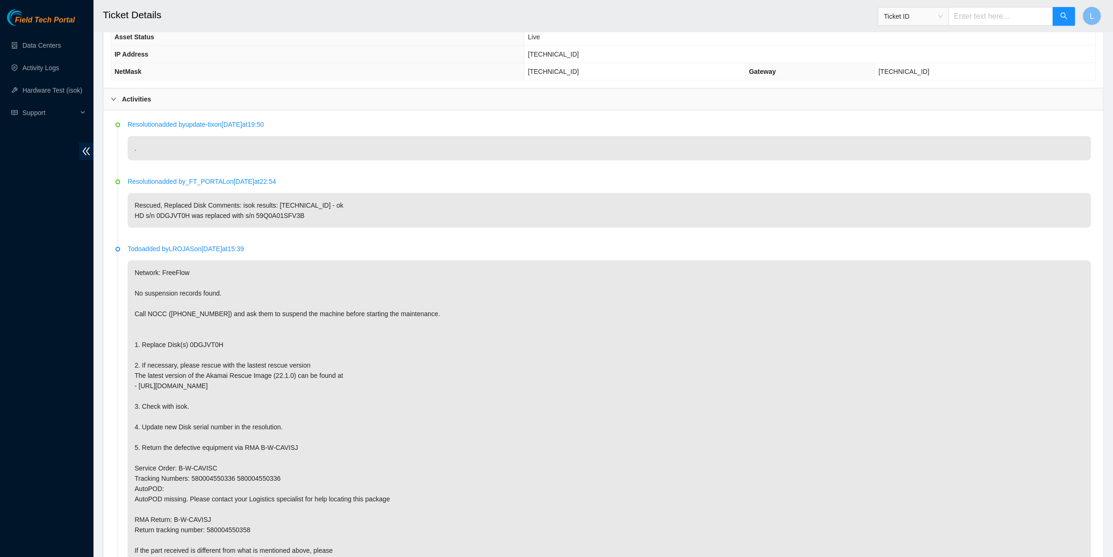
paste input "B-W-KDP5TY"
type input "B-W-KDP5TY"
click at [1065, 19] on icon "search" at bounding box center [1064, 15] width 7 height 7
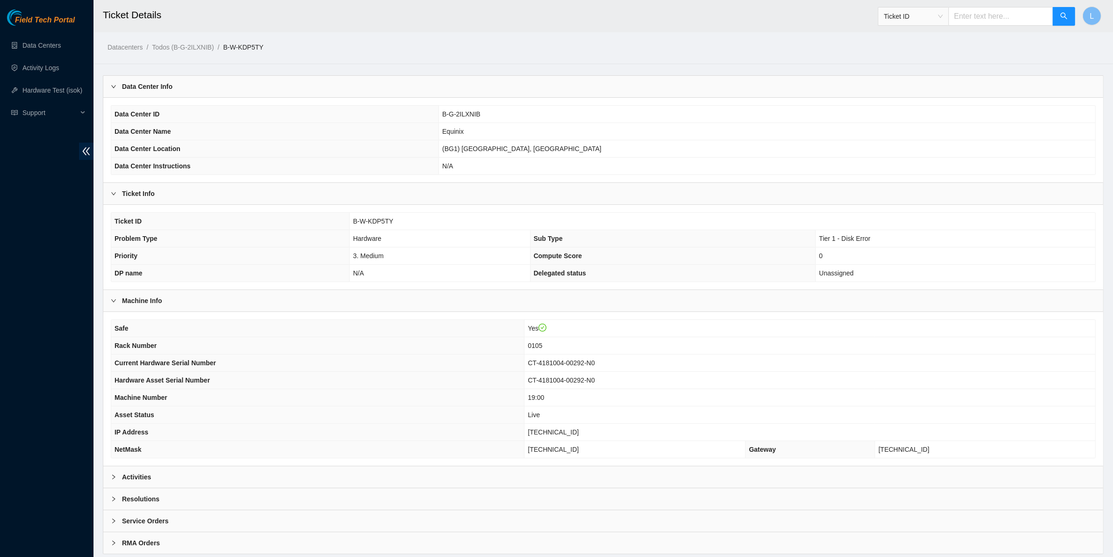
scroll to position [29, 0]
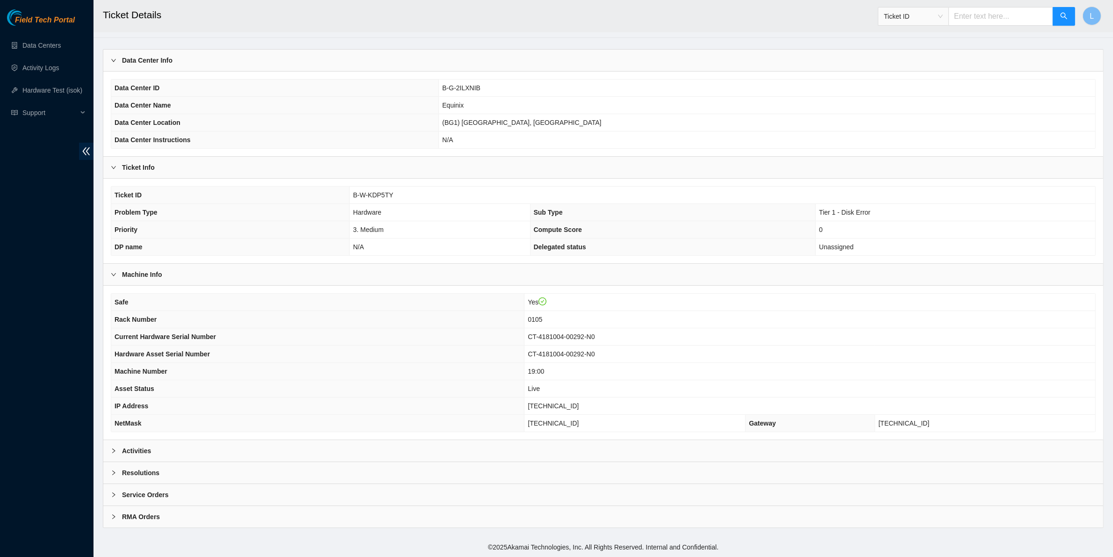
click at [115, 449] on icon "right" at bounding box center [114, 451] width 6 height 6
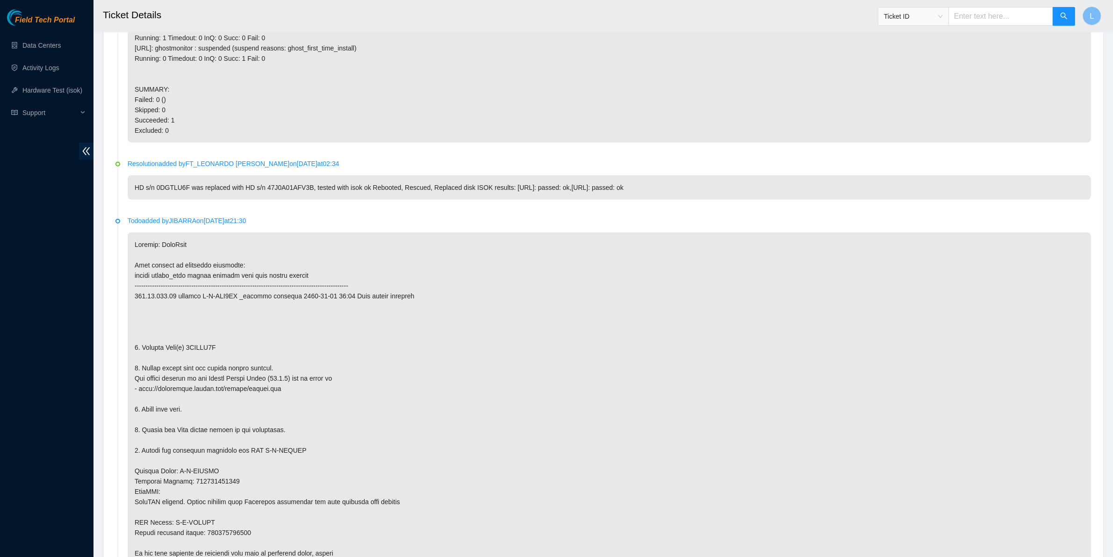
scroll to position [617, 0]
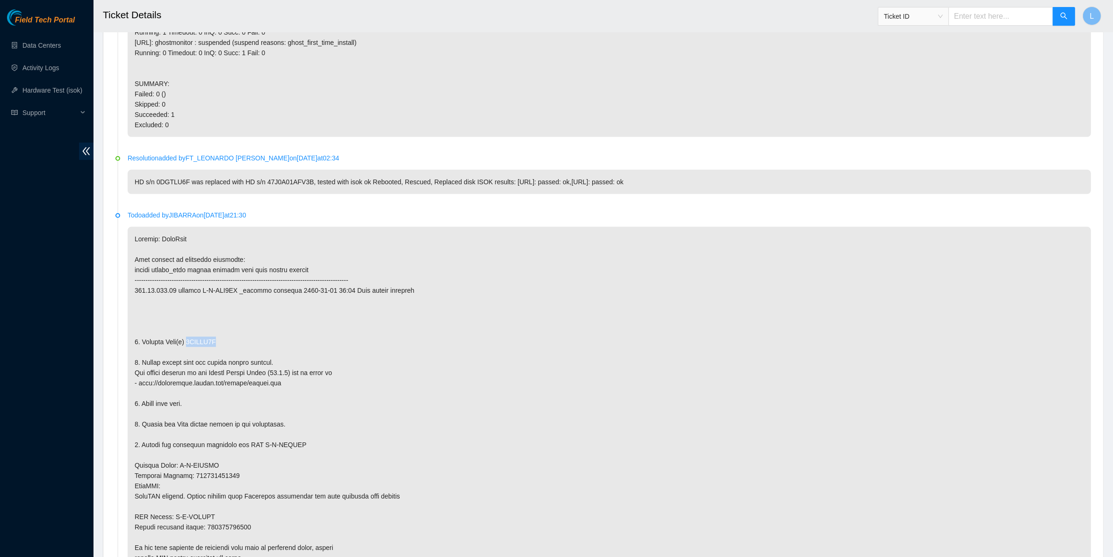
drag, startPoint x: 234, startPoint y: 342, endPoint x: 186, endPoint y: 347, distance: 48.5
click at [186, 347] on p at bounding box center [610, 398] width 964 height 343
click at [537, 410] on p at bounding box center [610, 398] width 964 height 343
click at [457, 496] on p at bounding box center [610, 398] width 964 height 343
click at [433, 435] on p at bounding box center [610, 398] width 964 height 343
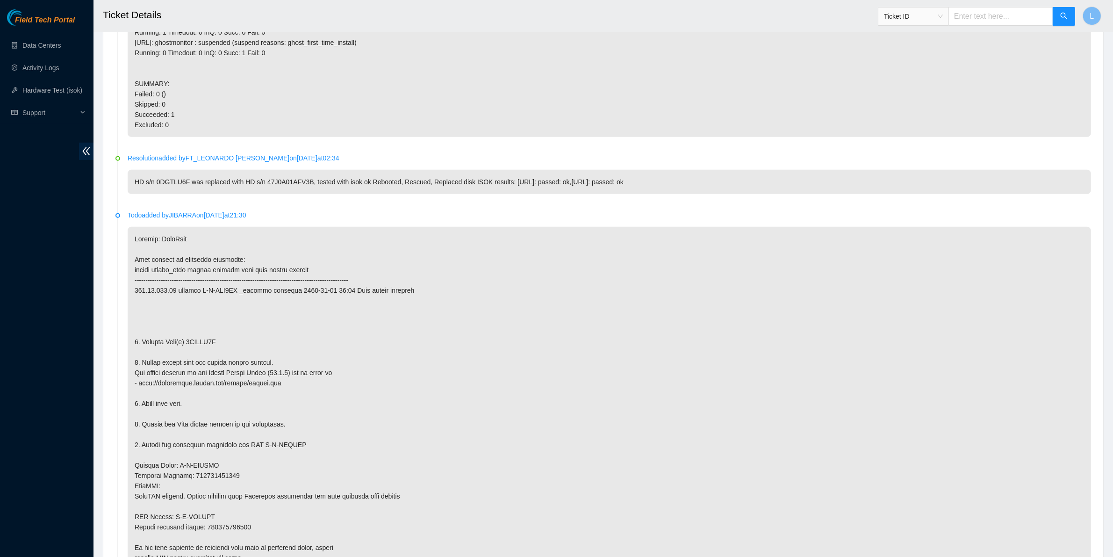
click at [363, 445] on p at bounding box center [610, 398] width 964 height 343
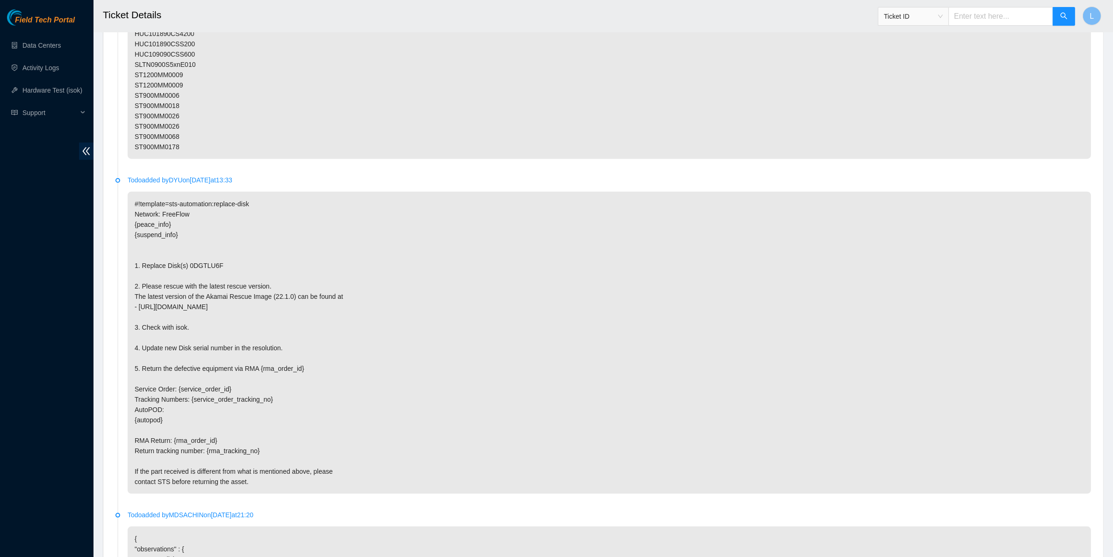
scroll to position [1272, 0]
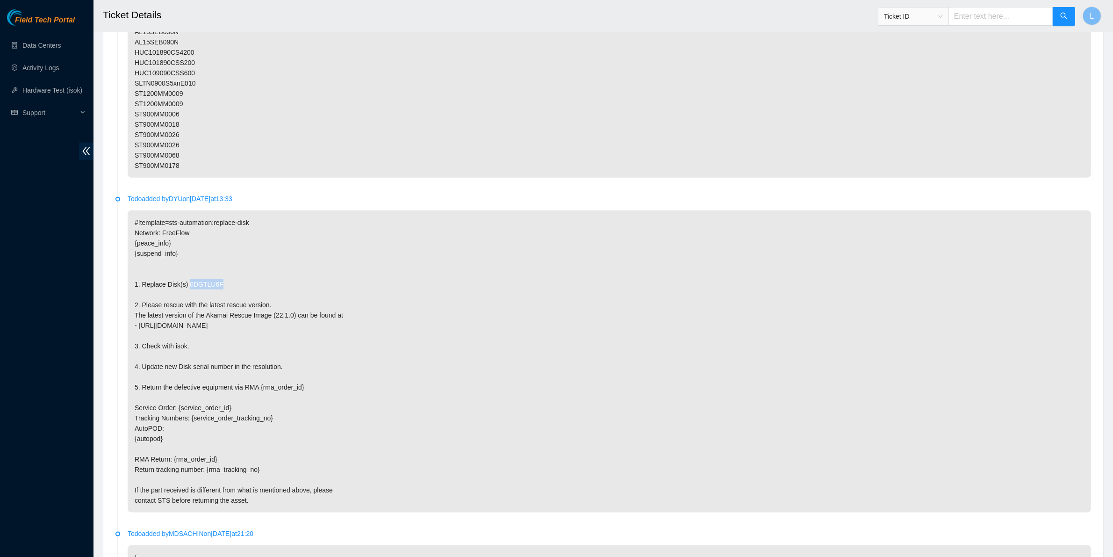
drag, startPoint x: 231, startPoint y: 286, endPoint x: 188, endPoint y: 286, distance: 43.0
click at [188, 286] on p "#!template=sts-automation:replace-disk Network: FreeFlow {peace_info} {suspend_…" at bounding box center [610, 361] width 964 height 302
click at [429, 455] on p "#!template=sts-automation:replace-disk Network: FreeFlow {peace_info} {suspend_…" at bounding box center [610, 361] width 964 height 302
click at [991, 13] on input "text" at bounding box center [1001, 16] width 105 height 19
paste input "B-W-LYBEFV"
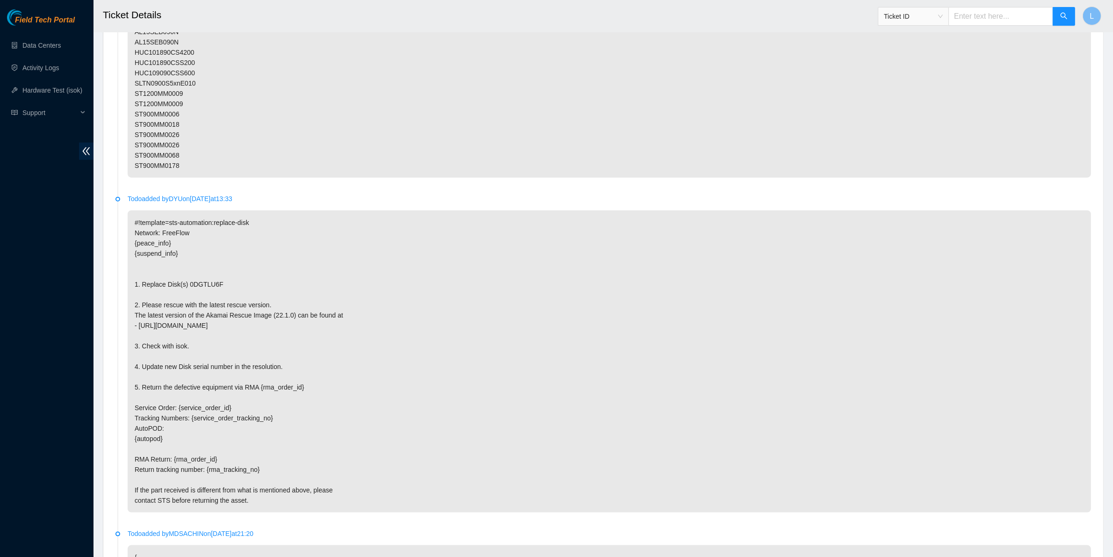
type input "B-W-LYBEFV"
click at [1054, 15] on button "button" at bounding box center [1064, 16] width 22 height 19
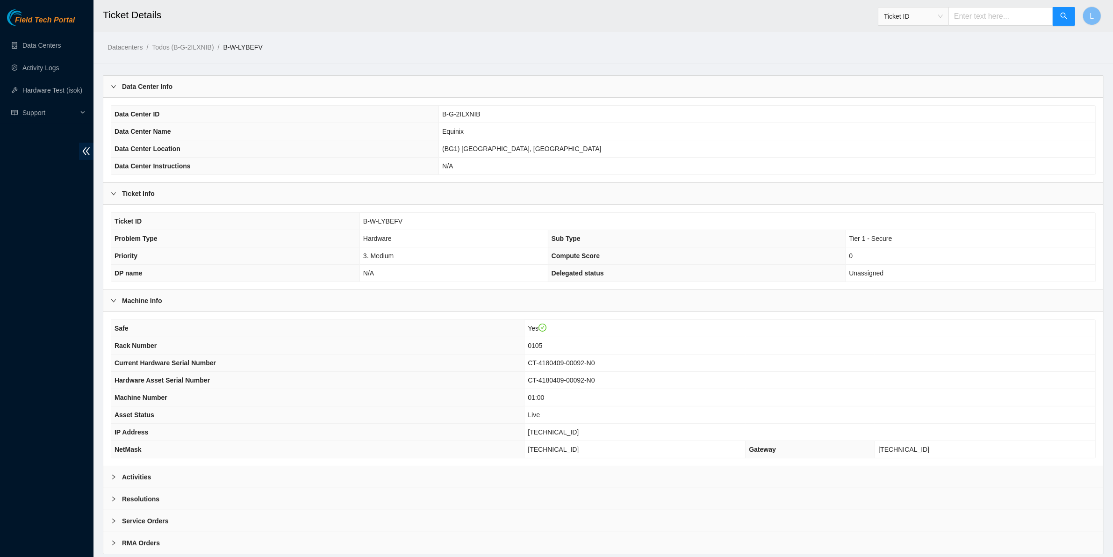
scroll to position [29, 0]
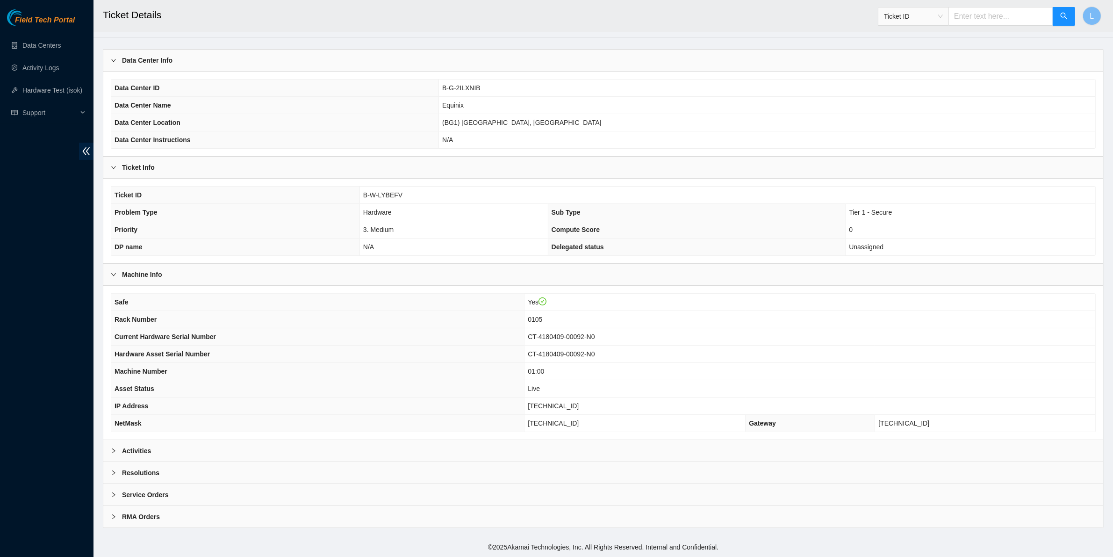
click at [131, 450] on b "Activities" at bounding box center [136, 451] width 29 height 10
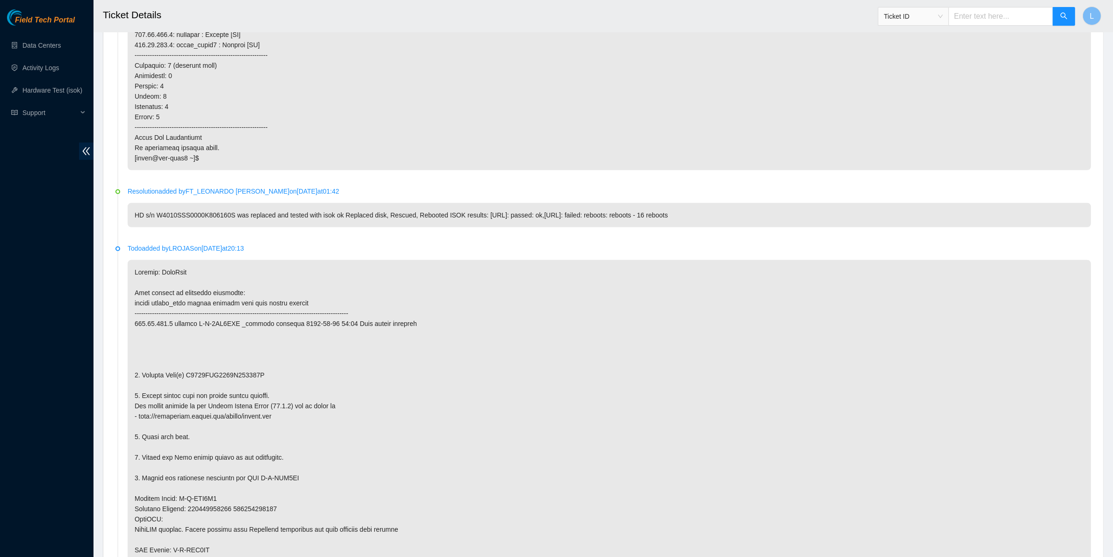
scroll to position [983, 0]
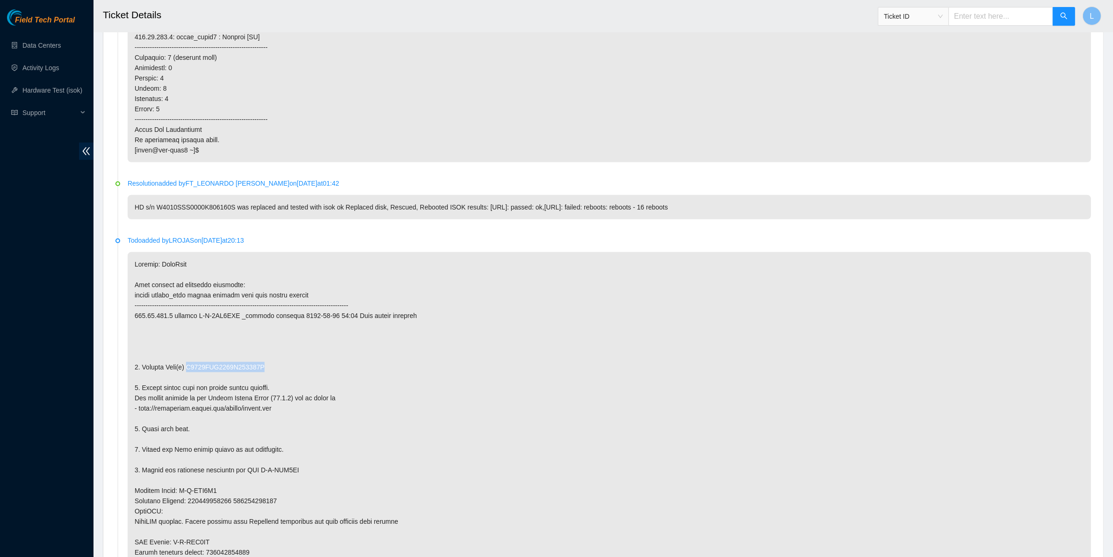
drag, startPoint x: 274, startPoint y: 376, endPoint x: 188, endPoint y: 378, distance: 86.1
click at [188, 378] on p at bounding box center [610, 423] width 964 height 343
click at [581, 424] on p at bounding box center [610, 423] width 964 height 343
click at [490, 452] on p at bounding box center [610, 423] width 964 height 343
click at [1015, 13] on input "text" at bounding box center [1001, 16] width 105 height 19
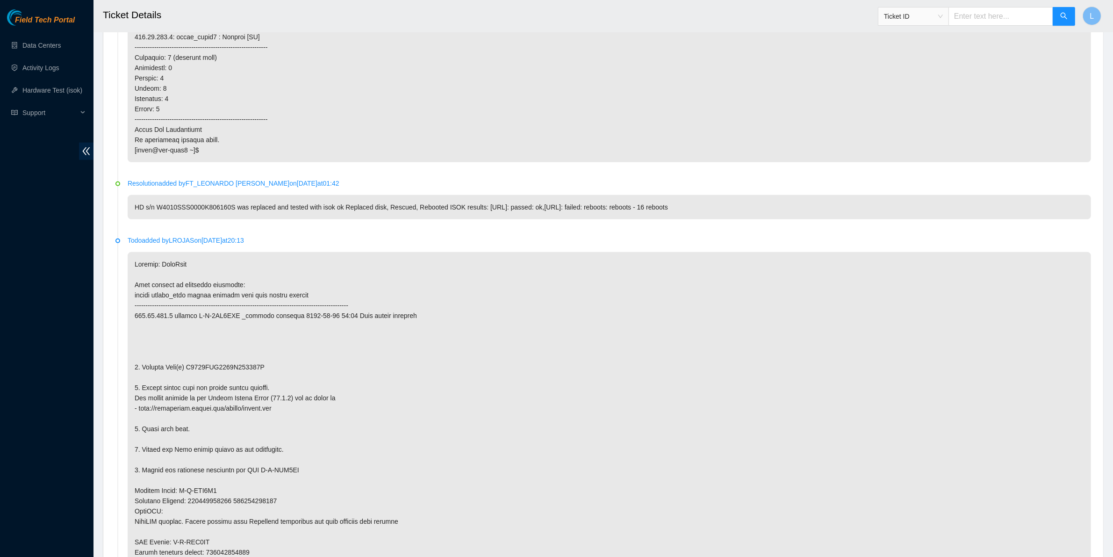
paste input "B-V-4QE5H0Z"
type input "B-V-4QE5H0Z"
click at [1062, 15] on icon "search" at bounding box center [1064, 16] width 7 height 7
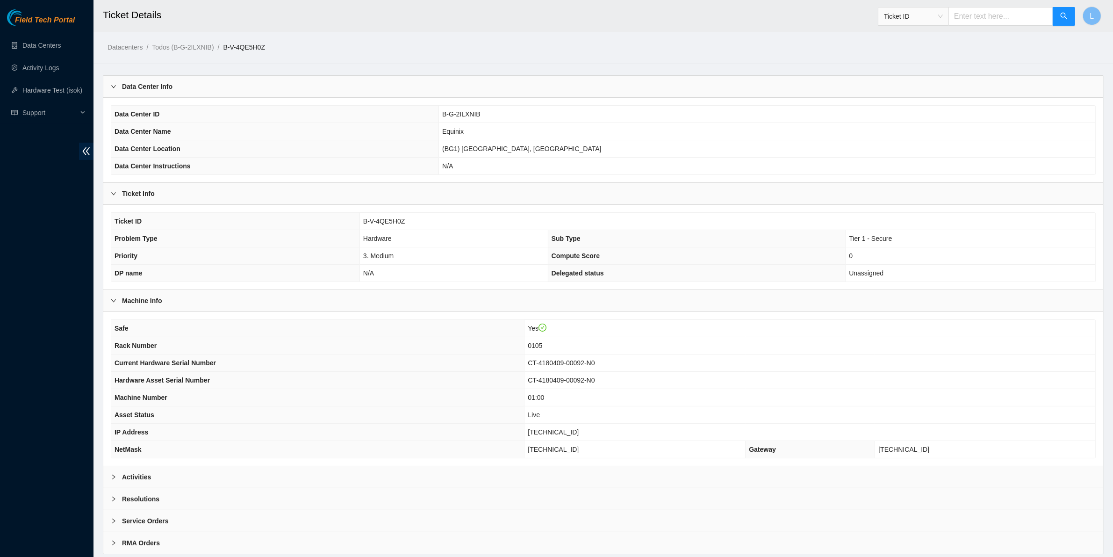
scroll to position [29, 0]
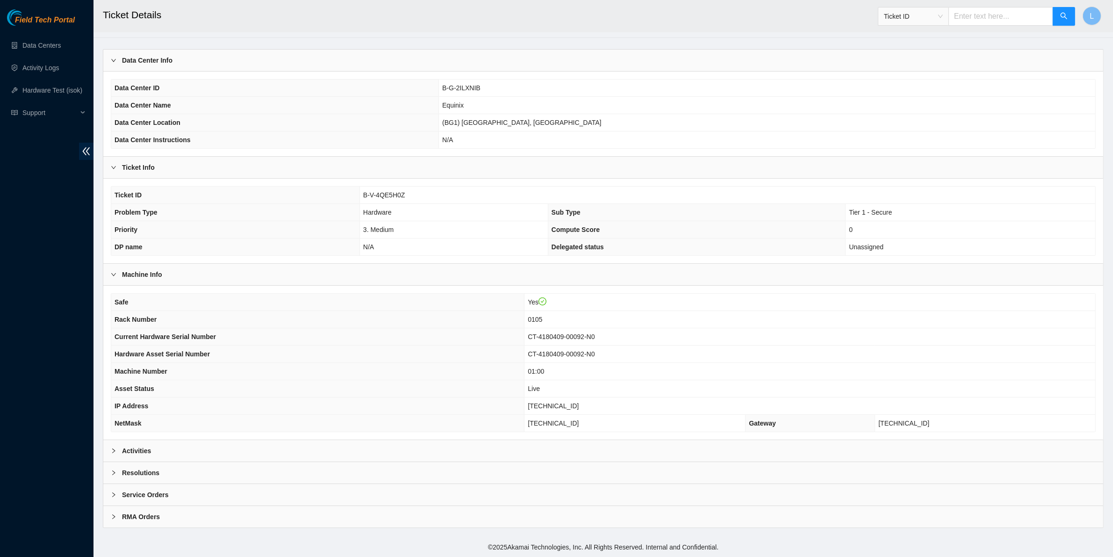
click at [132, 448] on b "Activities" at bounding box center [136, 451] width 29 height 10
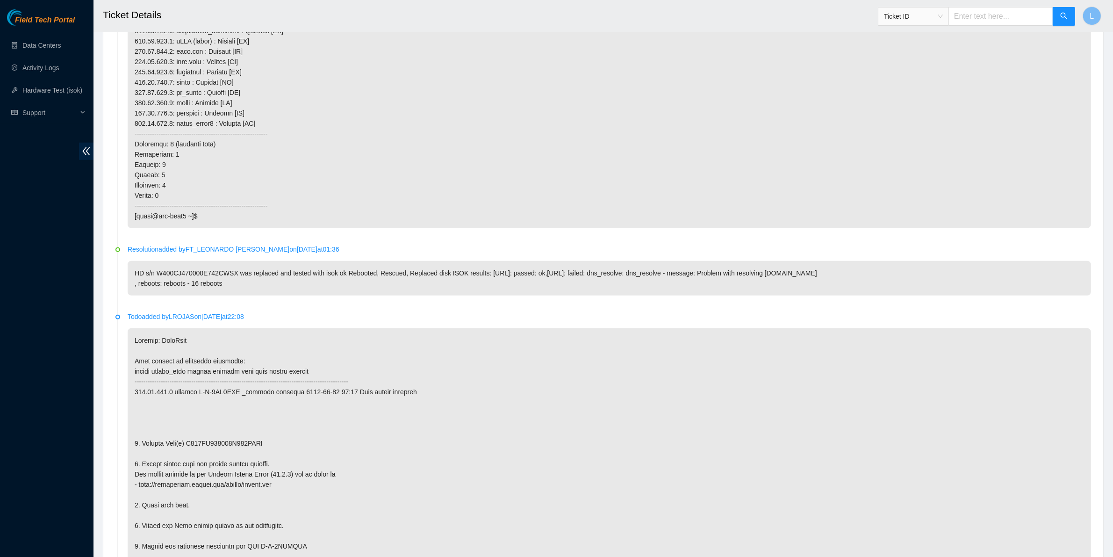
scroll to position [933, 0]
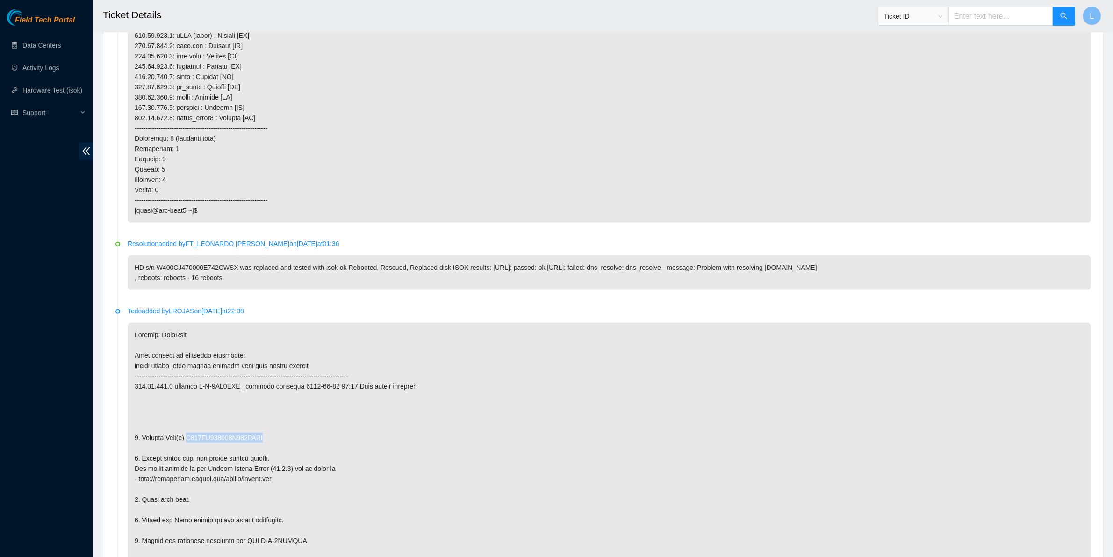
drag, startPoint x: 267, startPoint y: 449, endPoint x: 188, endPoint y: 451, distance: 79.1
click at [188, 451] on p at bounding box center [610, 494] width 964 height 343
click at [483, 446] on p at bounding box center [610, 494] width 964 height 343
click at [988, 15] on input "text" at bounding box center [1001, 16] width 105 height 19
paste input "B-V-4QDZ869"
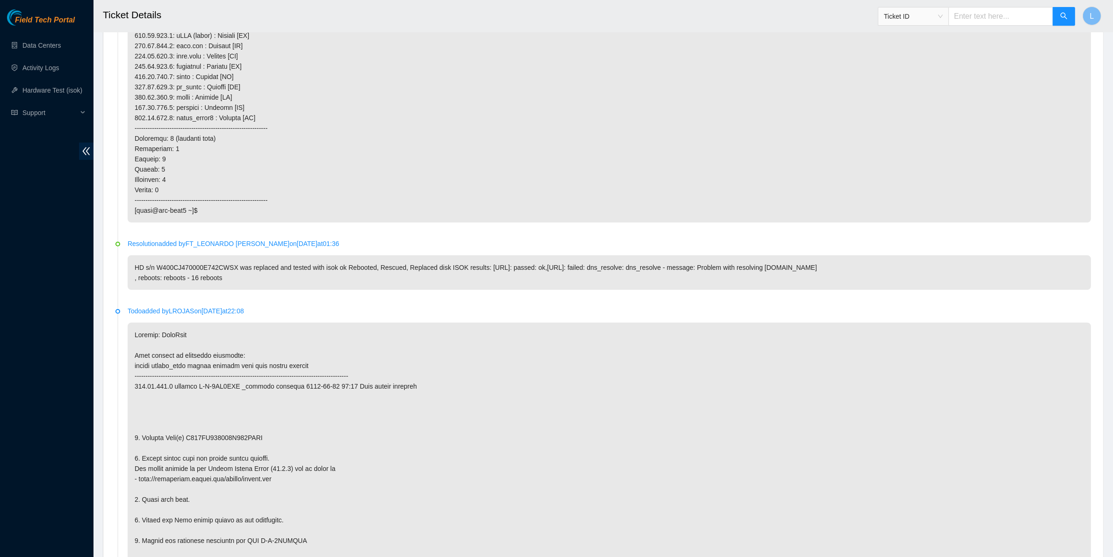
type input "B-V-4QDZ869"
click at [1058, 15] on button "button" at bounding box center [1064, 16] width 22 height 19
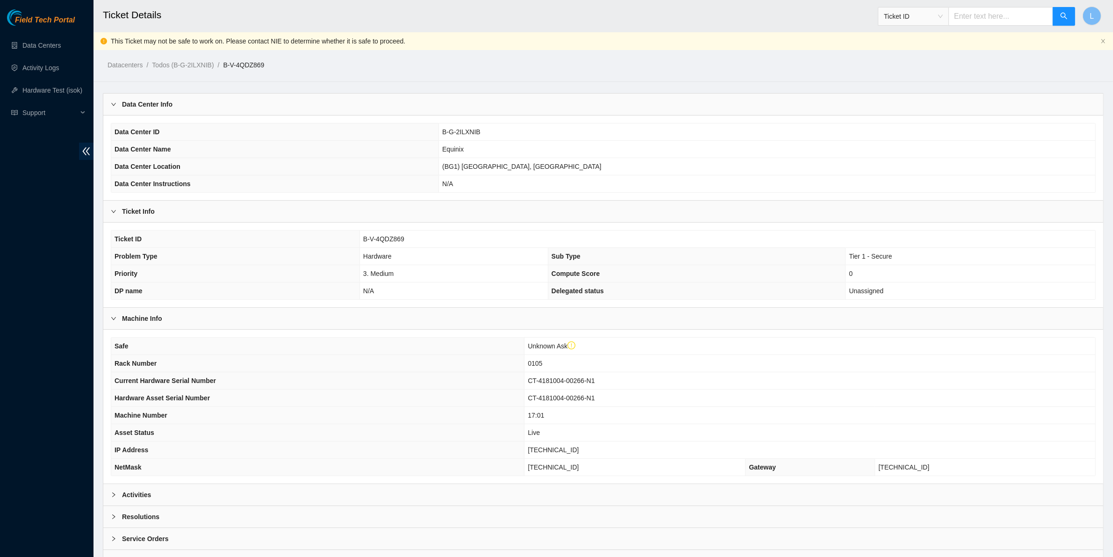
scroll to position [47, 0]
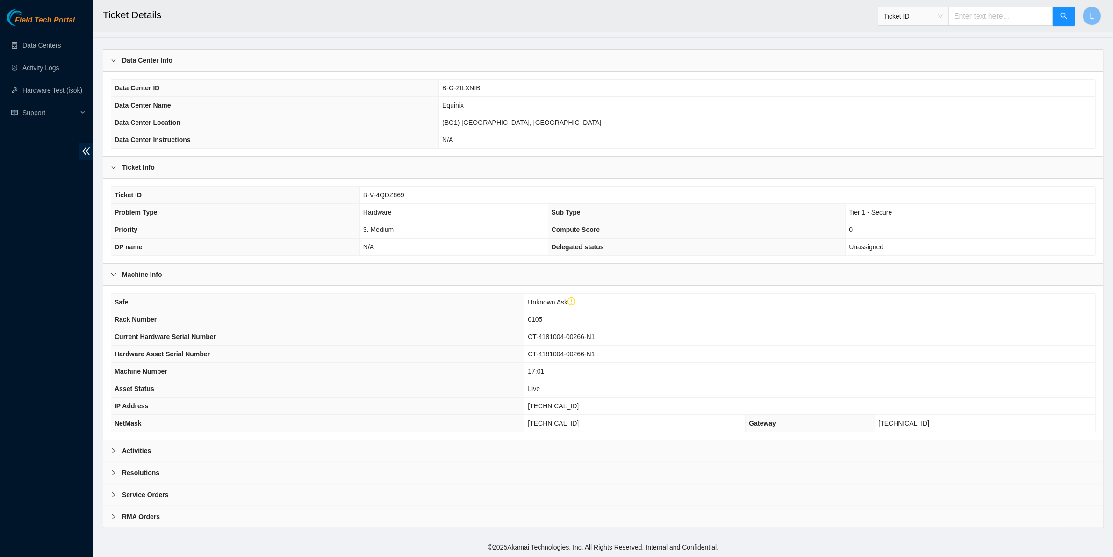
click at [132, 450] on b "Activities" at bounding box center [136, 451] width 29 height 10
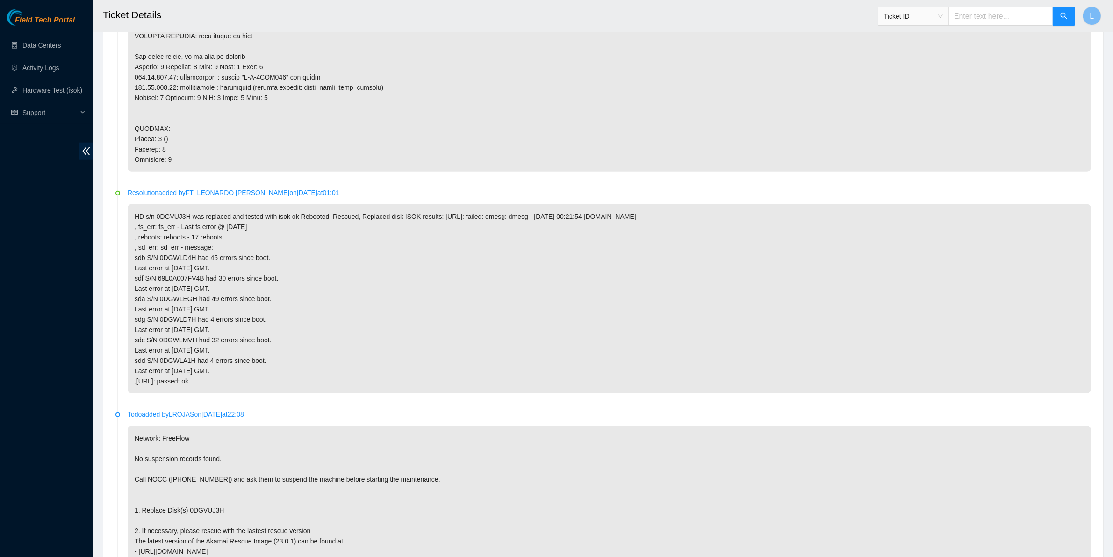
scroll to position [1302, 0]
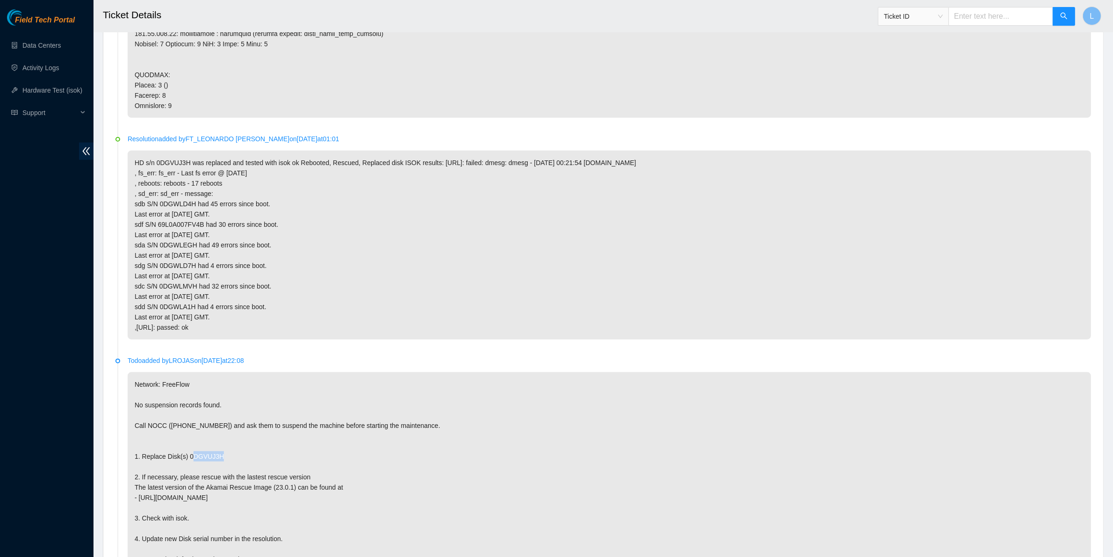
drag, startPoint x: 224, startPoint y: 465, endPoint x: 188, endPoint y: 470, distance: 37.2
click at [188, 470] on p "Network: FreeFlow No suspension records found. Call NOCC ([PHONE_NUMBER]) and a…" at bounding box center [610, 528] width 964 height 312
click at [590, 441] on p "Network: FreeFlow No suspension records found. Call NOCC ([PHONE_NUMBER]) and a…" at bounding box center [610, 528] width 964 height 312
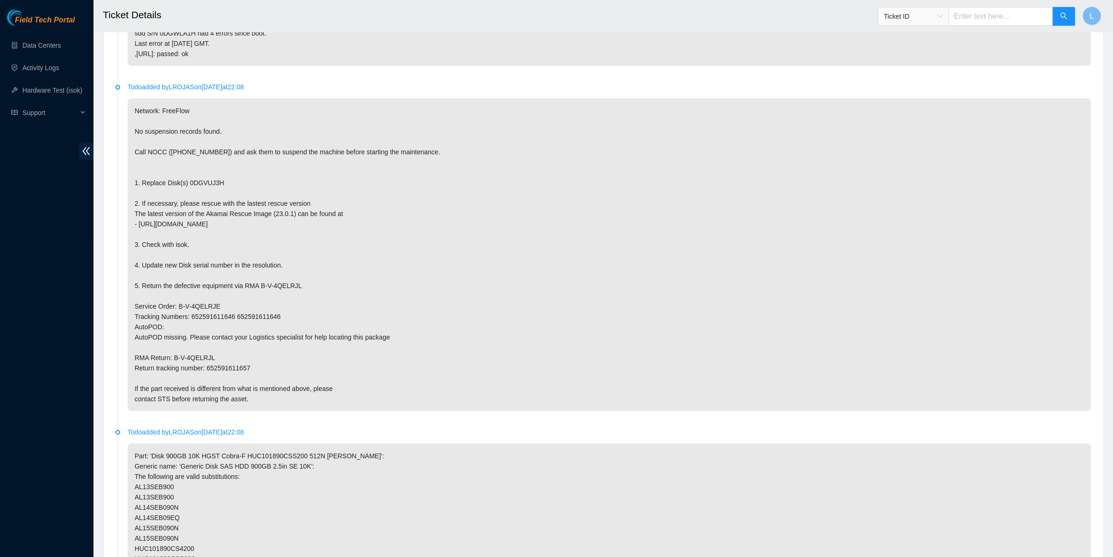
scroll to position [2131, 0]
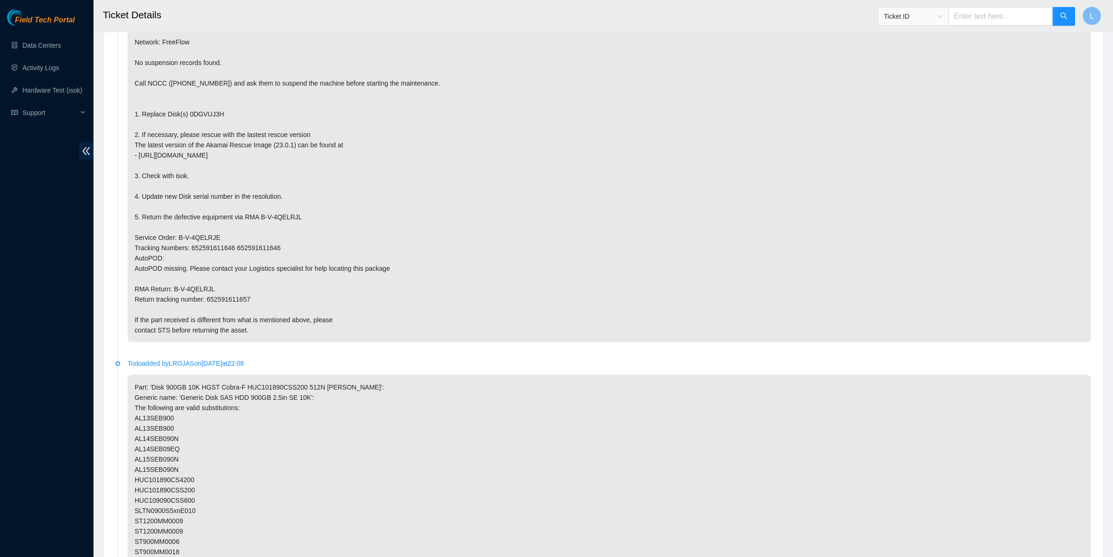
drag, startPoint x: 693, startPoint y: 534, endPoint x: 624, endPoint y: 571, distance: 78.7
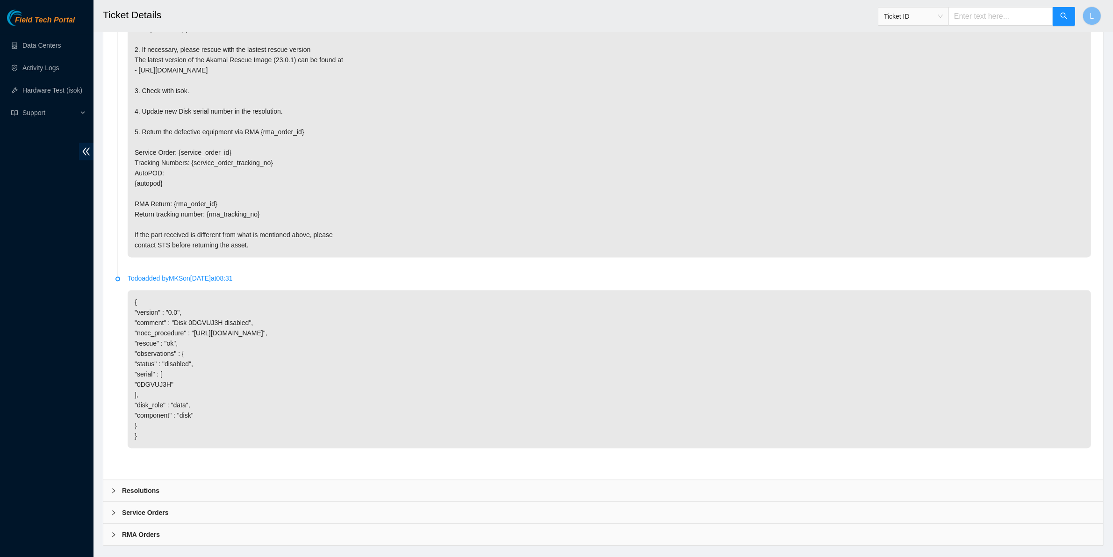
scroll to position [2358, 0]
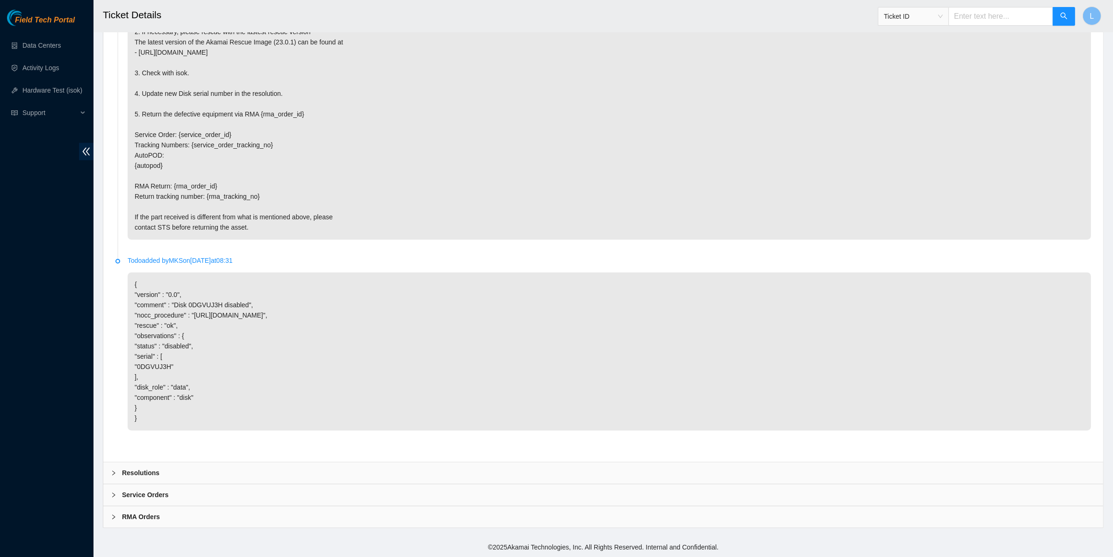
click at [133, 473] on b "Resolutions" at bounding box center [140, 473] width 37 height 10
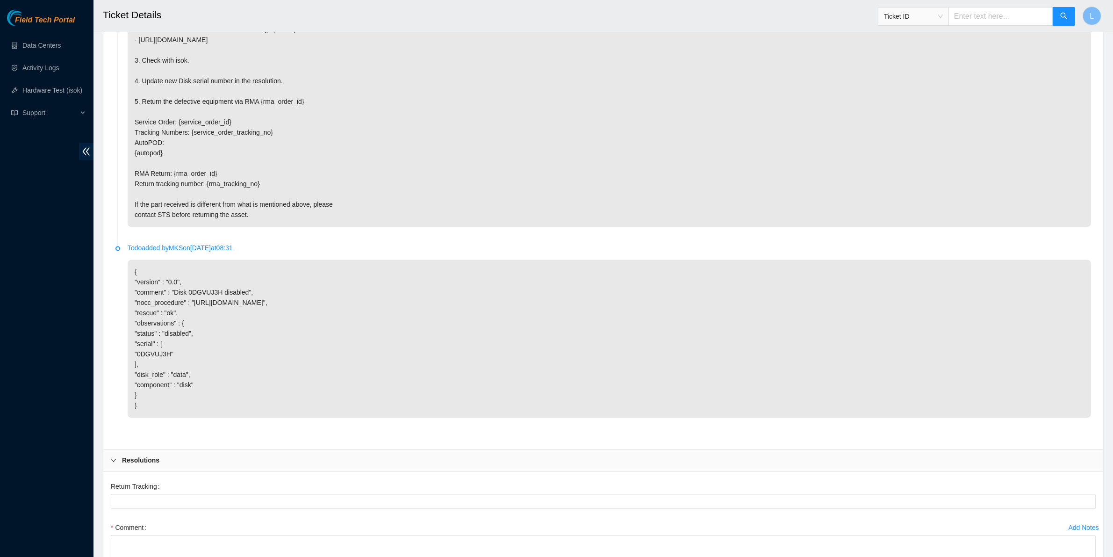
scroll to position [2508, 0]
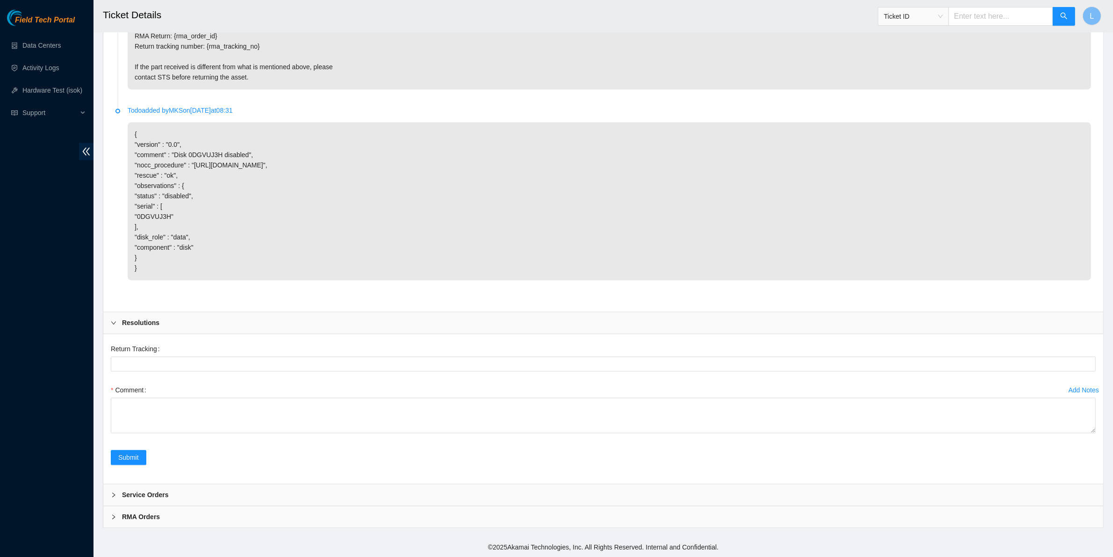
click at [111, 320] on icon "right" at bounding box center [114, 323] width 6 height 6
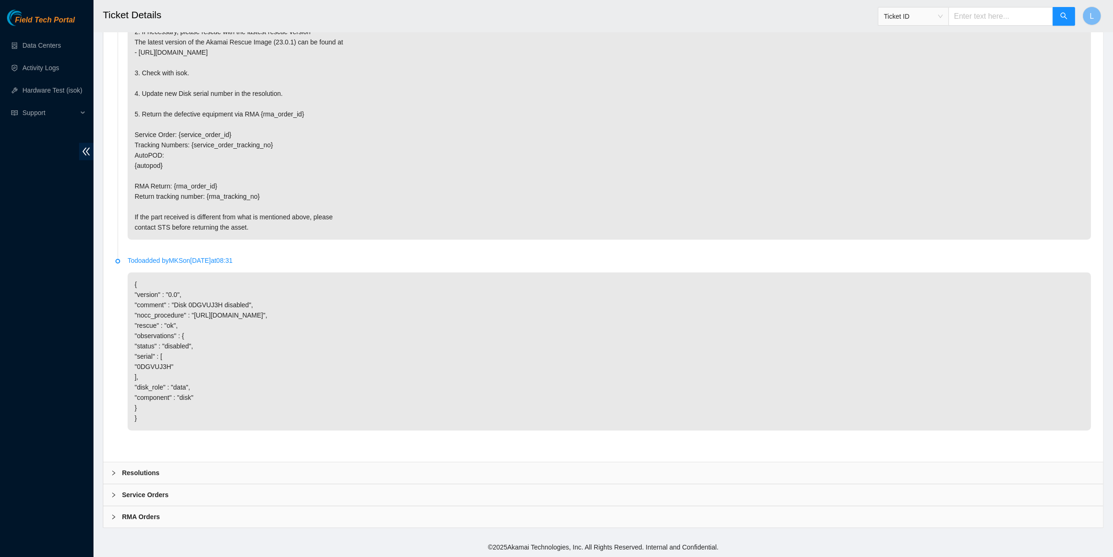
scroll to position [2358, 0]
click at [109, 492] on div "Service Orders" at bounding box center [603, 495] width 1000 height 22
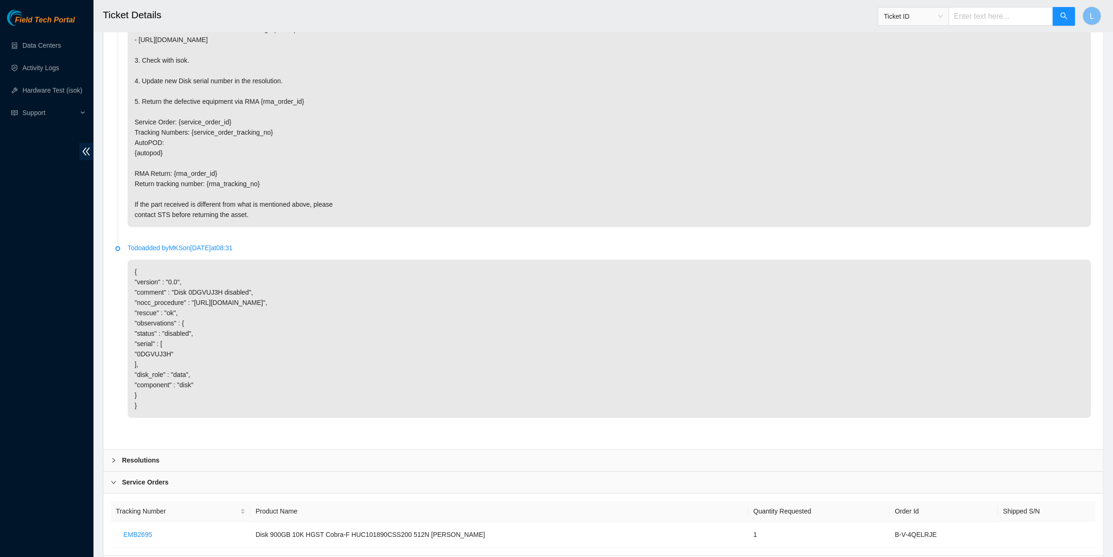
scroll to position [2420, 0]
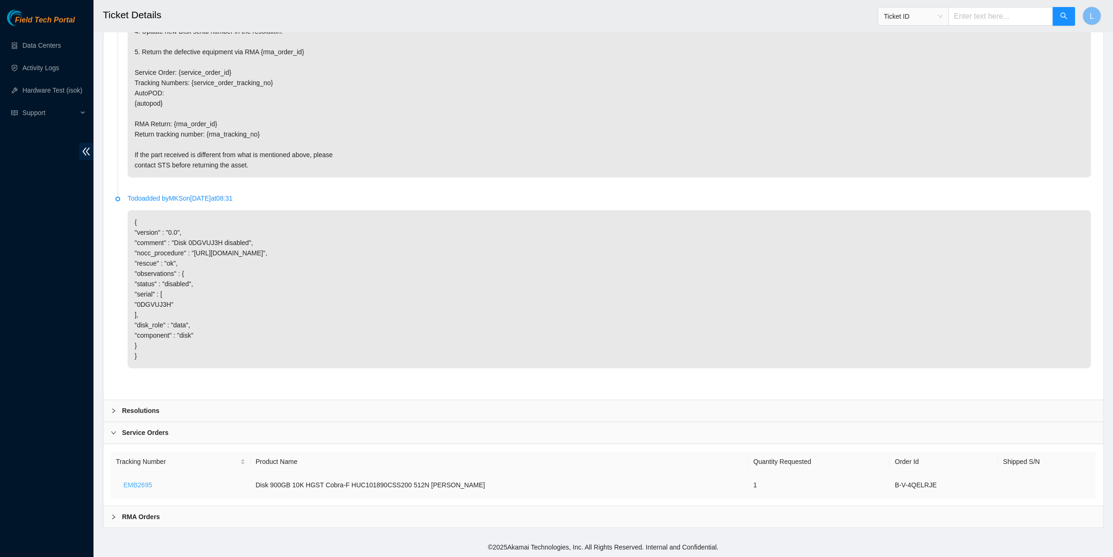
click at [136, 482] on span "EMB2695" at bounding box center [137, 485] width 29 height 10
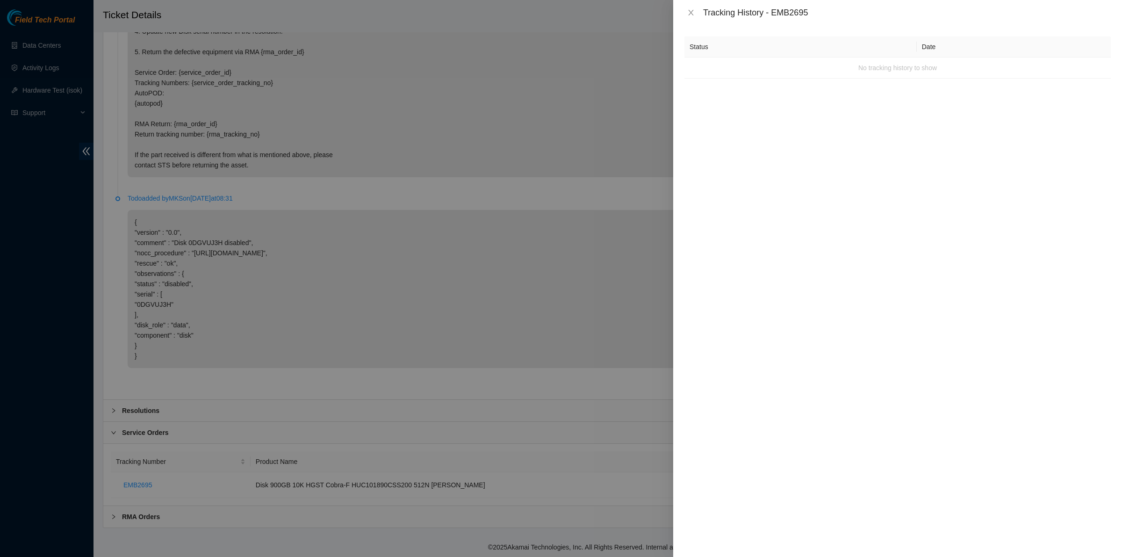
click at [861, 80] on div "Status Date No tracking history to show" at bounding box center [897, 291] width 449 height 532
click at [689, 12] on icon "close" at bounding box center [690, 12] width 7 height 7
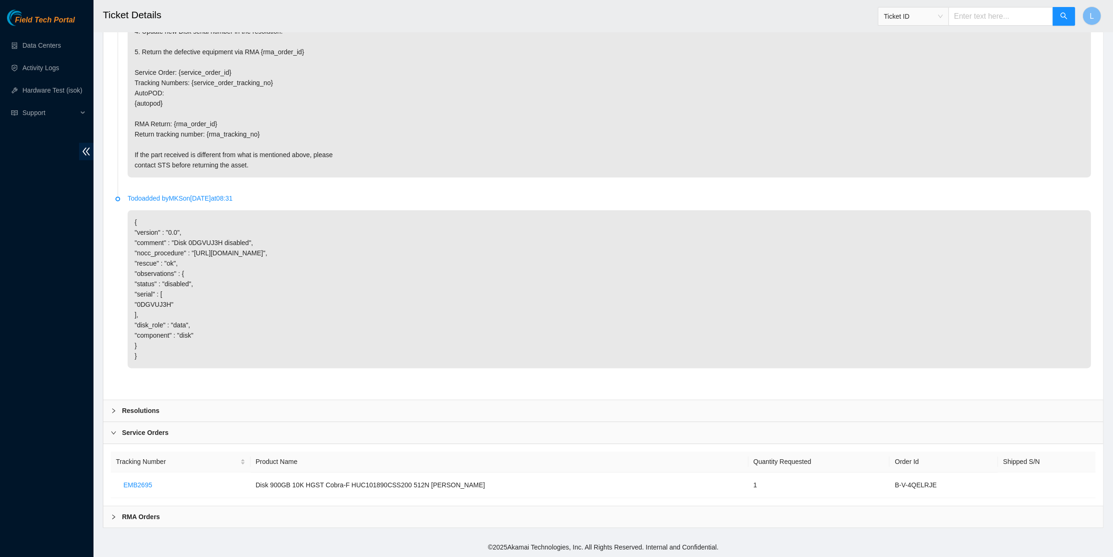
drag, startPoint x: 405, startPoint y: 498, endPoint x: 663, endPoint y: 447, distance: 262.7
click at [663, 447] on div "Tracking Number Product Name Quantity Requested Order Id Shipped S/N EMB2695 Di…" at bounding box center [603, 475] width 1000 height 62
click at [148, 520] on b "RMA Orders" at bounding box center [141, 517] width 38 height 10
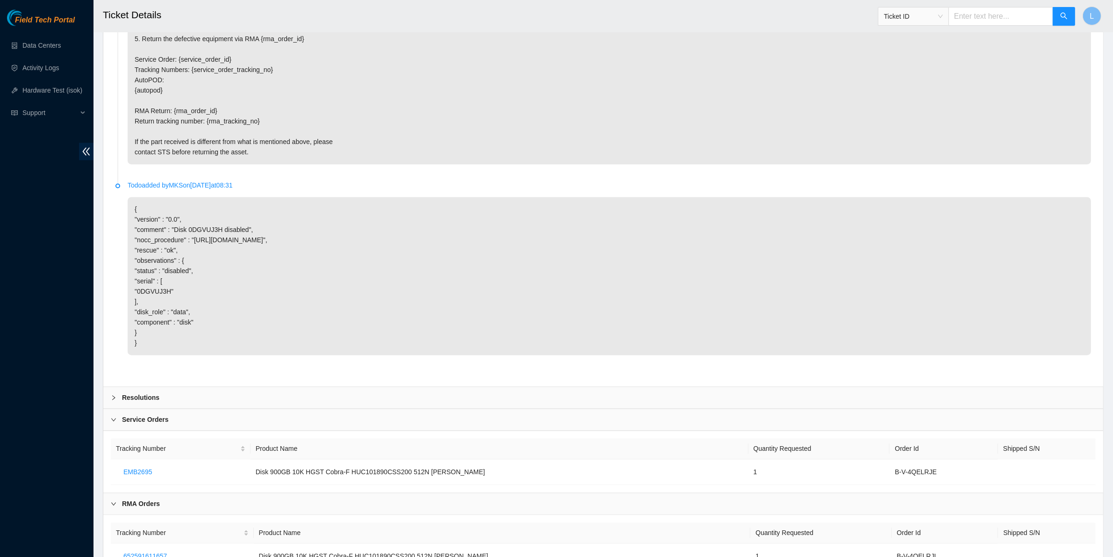
scroll to position [2483, 0]
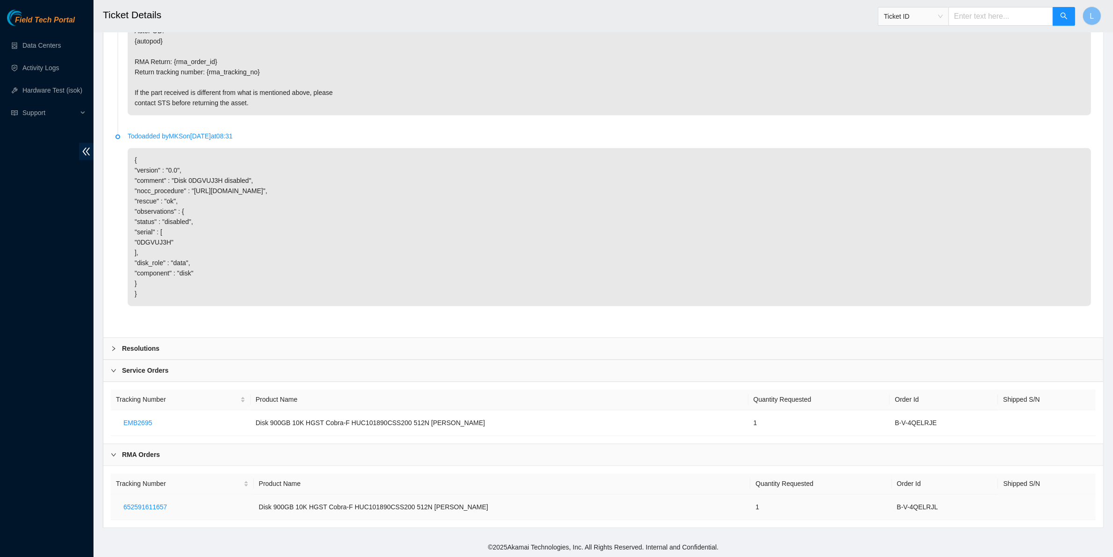
drag, startPoint x: 921, startPoint y: 504, endPoint x: 933, endPoint y: 508, distance: 12.7
click at [933, 508] on td "B-V-4QELRJL" at bounding box center [945, 507] width 107 height 26
click at [900, 242] on p "{ "version" : "0.0", "comment" : "Disk 0DGVUJ3H disabled", "nocc_procedure" : "…" at bounding box center [610, 227] width 964 height 158
click at [999, 20] on input "text" at bounding box center [1001, 16] width 105 height 19
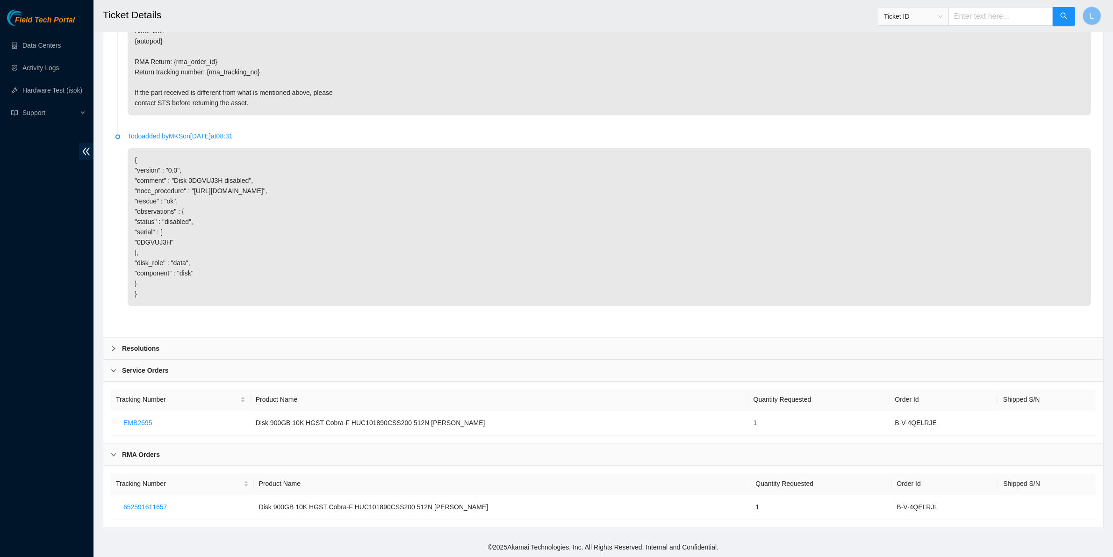
paste input "B-V-4SUEHCL"
type input "B-V-4SUEHCL"
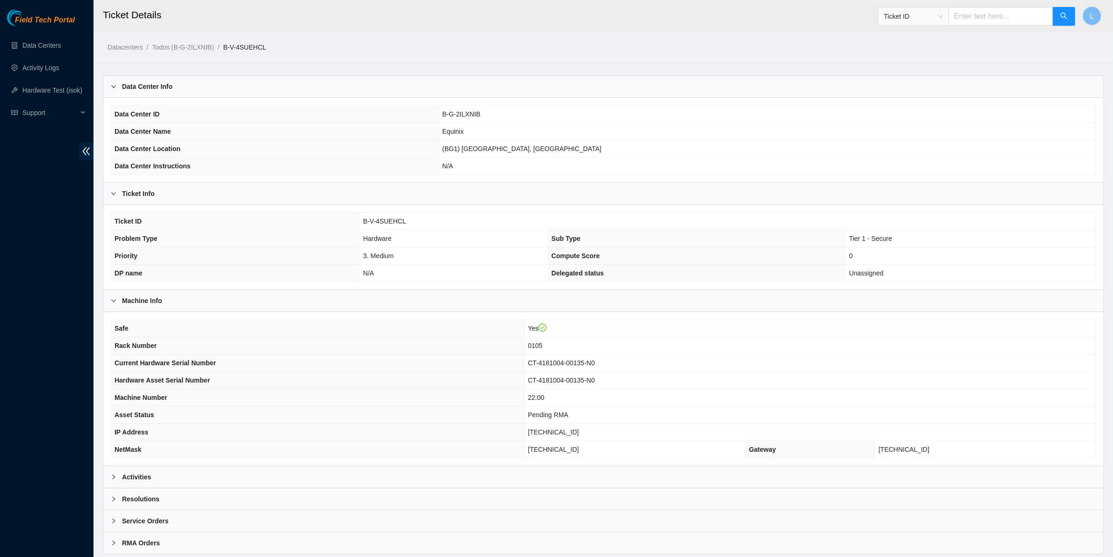
scroll to position [29, 0]
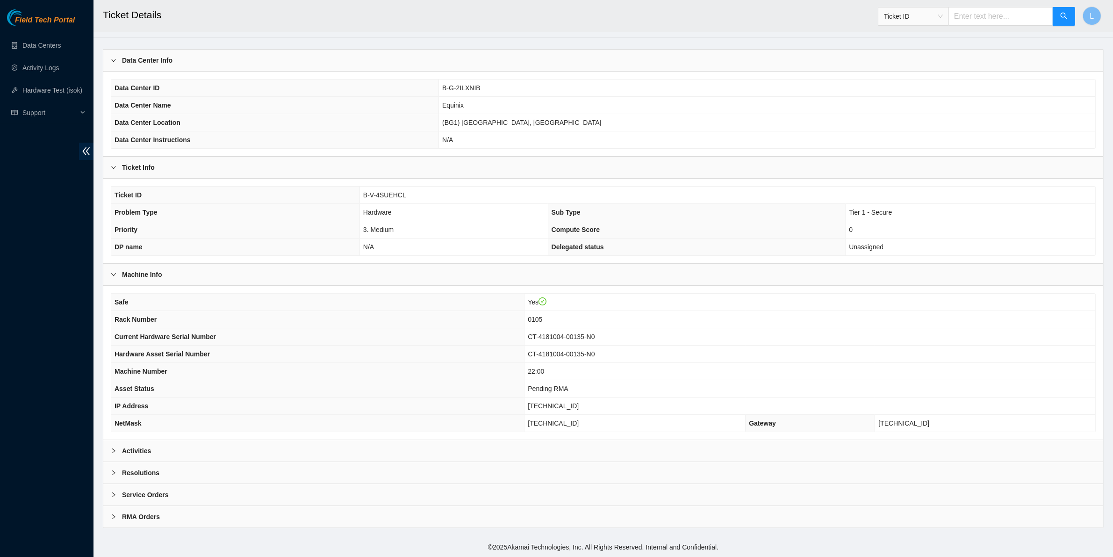
click at [144, 449] on b "Activities" at bounding box center [136, 451] width 29 height 10
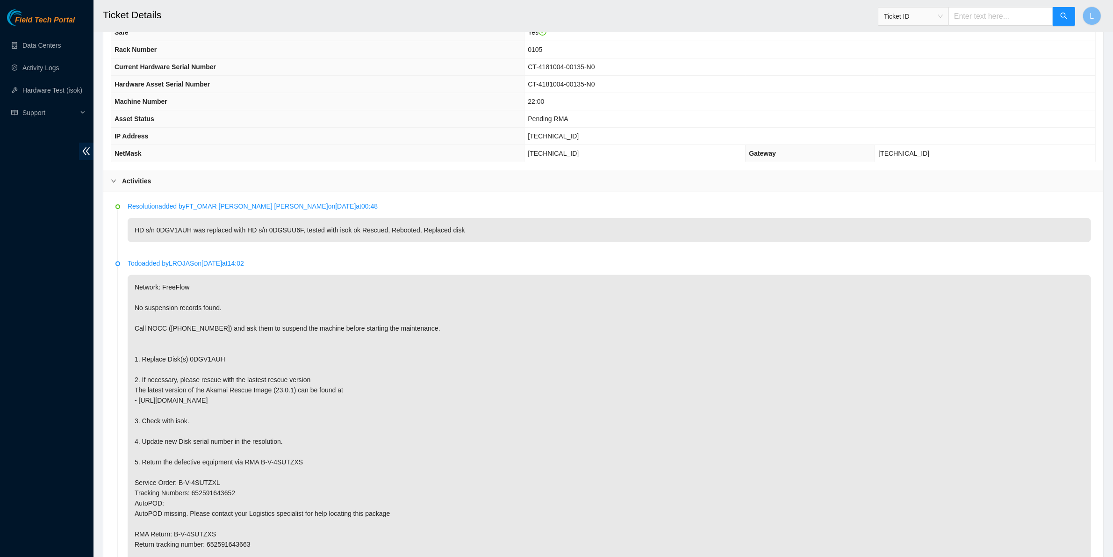
scroll to position [300, 0]
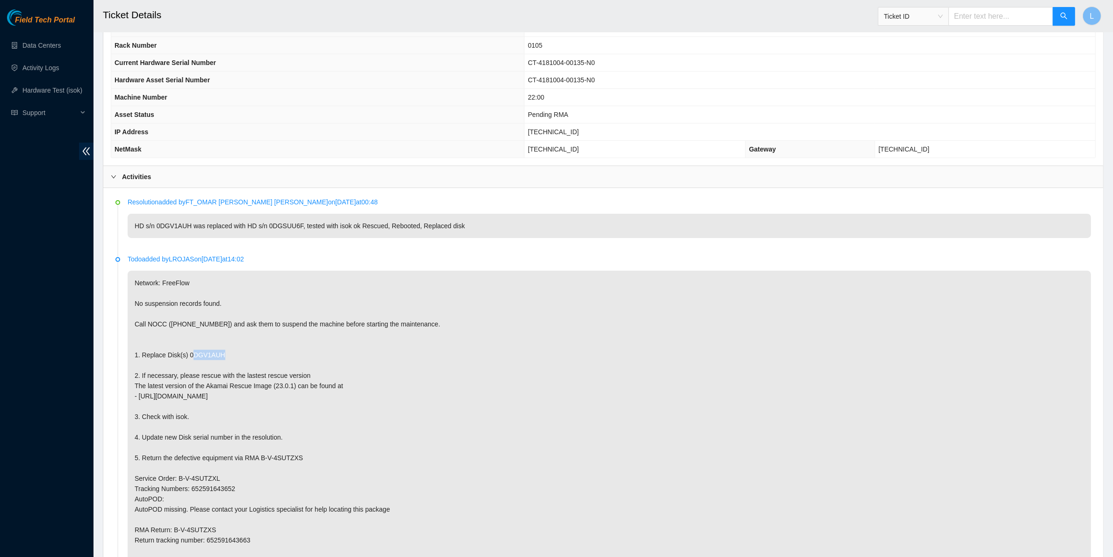
drag, startPoint x: 227, startPoint y: 359, endPoint x: 186, endPoint y: 355, distance: 40.8
click at [186, 355] on p "Network: FreeFlow No suspension records found. Call NOCC ([PHONE_NUMBER]) and a…" at bounding box center [610, 427] width 964 height 312
click at [522, 452] on p "Network: FreeFlow No suspension records found. Call NOCC ([PHONE_NUMBER]) and a…" at bounding box center [610, 427] width 964 height 312
click at [438, 432] on p "Network: FreeFlow No suspension records found. Call NOCC ([PHONE_NUMBER]) and a…" at bounding box center [610, 427] width 964 height 312
click at [976, 16] on input "text" at bounding box center [1001, 16] width 105 height 19
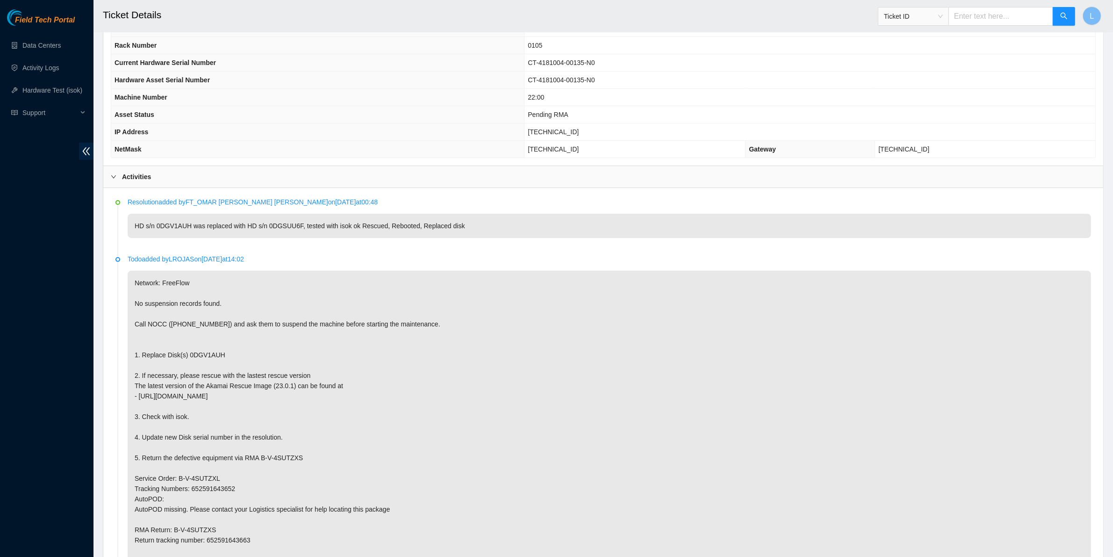
paste input "B-V-438VHSW"
type input "B-V-438VHSW"
click at [1064, 17] on icon "search" at bounding box center [1064, 15] width 7 height 7
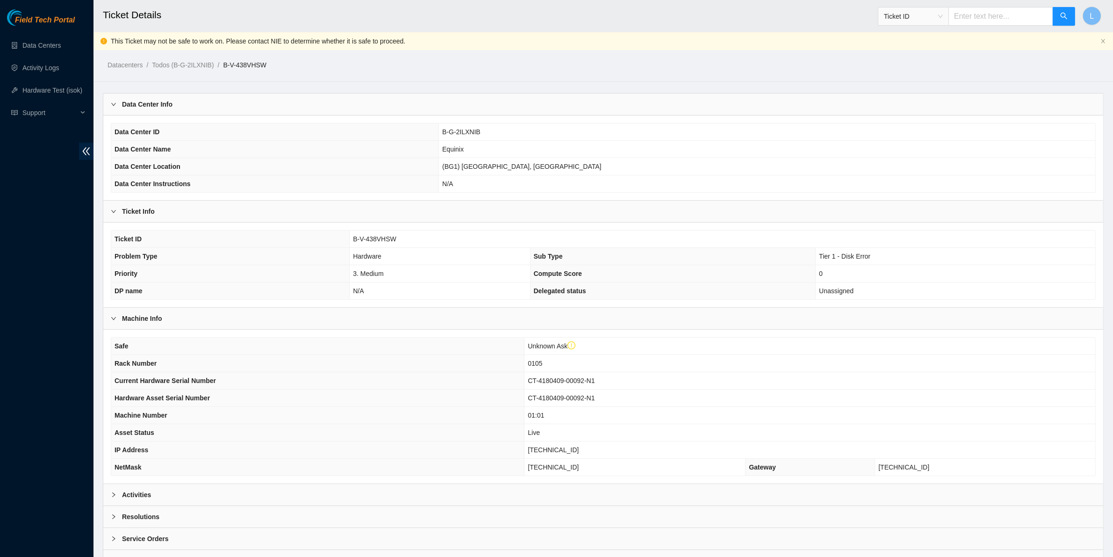
scroll to position [47, 0]
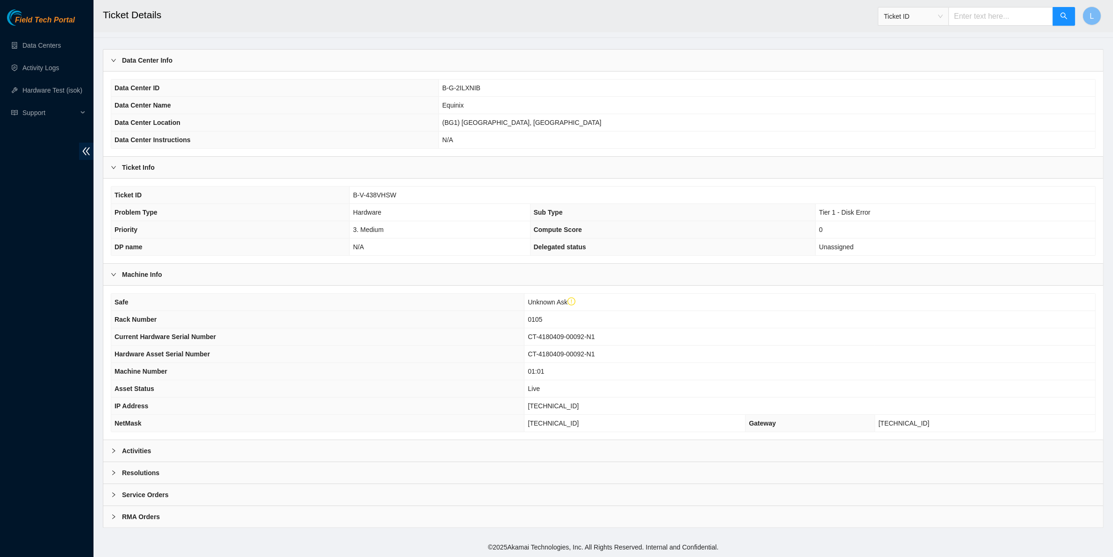
click at [132, 450] on b "Activities" at bounding box center [136, 451] width 29 height 10
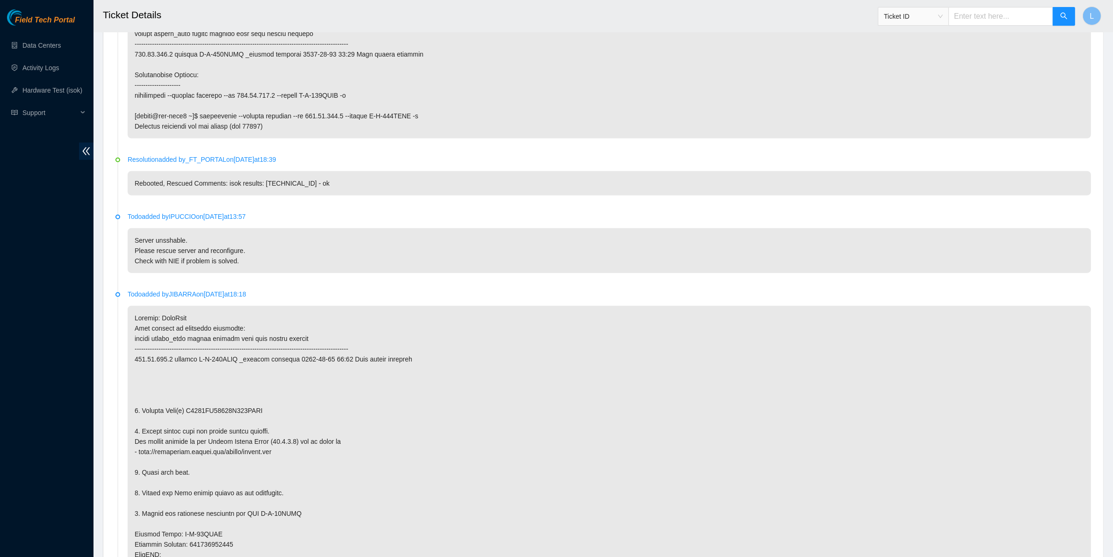
scroll to position [1110, 0]
drag, startPoint x: 268, startPoint y: 412, endPoint x: 188, endPoint y: 410, distance: 80.4
click at [188, 410] on p at bounding box center [610, 469] width 964 height 333
click at [990, 17] on input "text" at bounding box center [1001, 16] width 105 height 19
paste input "B-V-45ZBXR1"
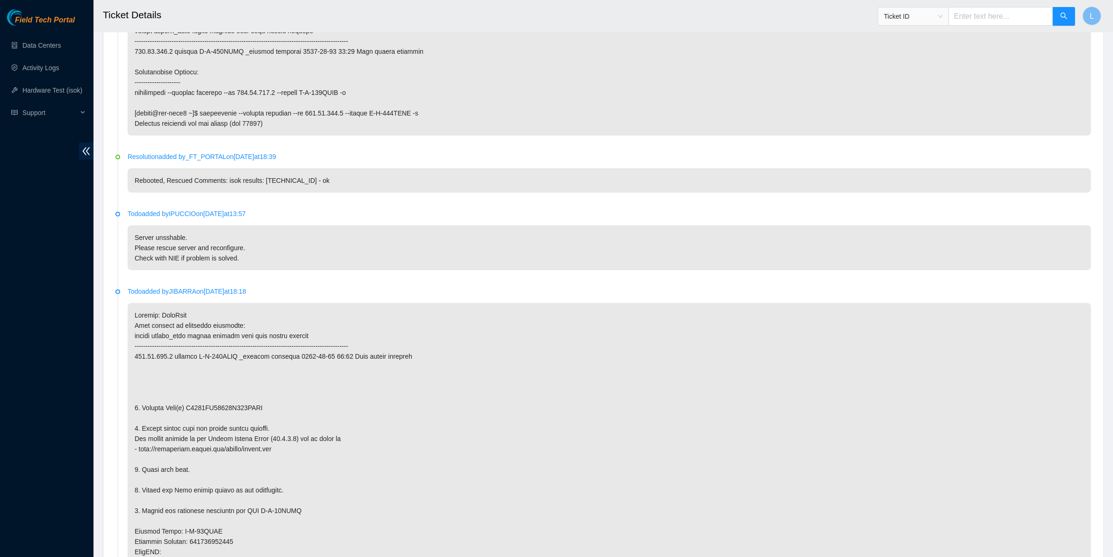
type input "B-V-45ZBXR1"
click at [1067, 11] on button "button" at bounding box center [1064, 16] width 22 height 19
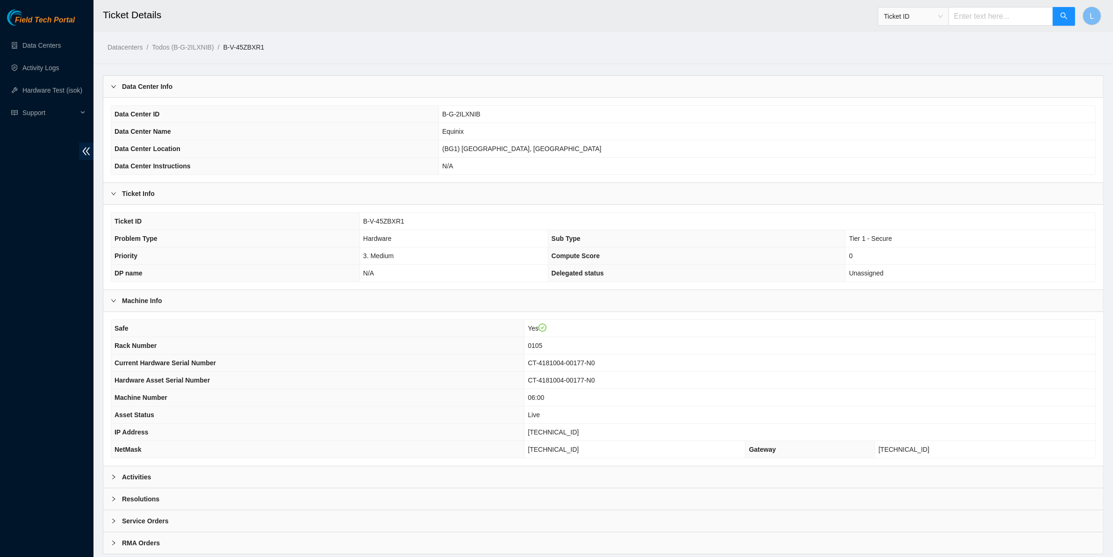
scroll to position [29, 0]
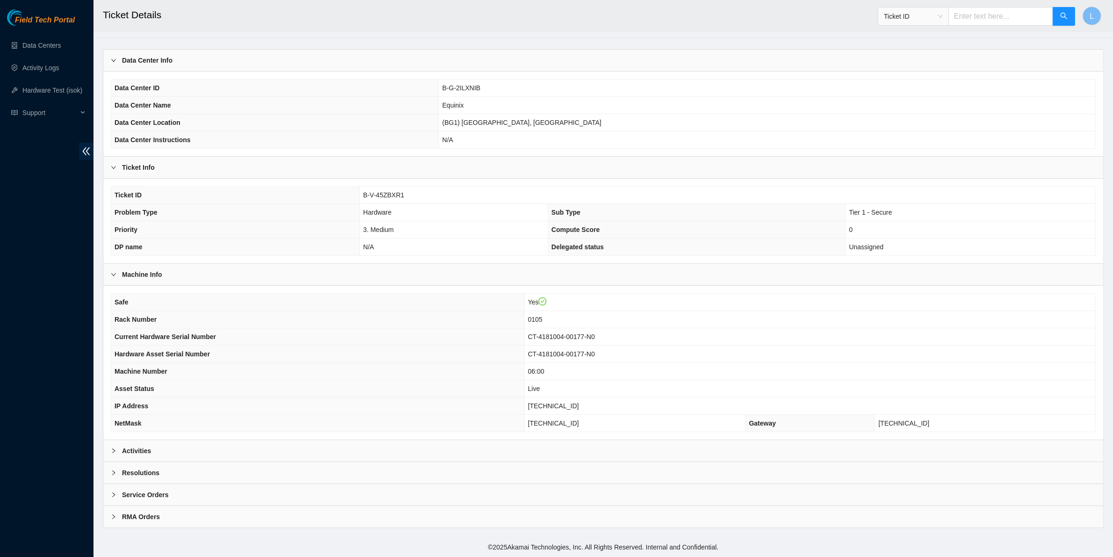
click at [152, 448] on div "Activities" at bounding box center [603, 451] width 1000 height 22
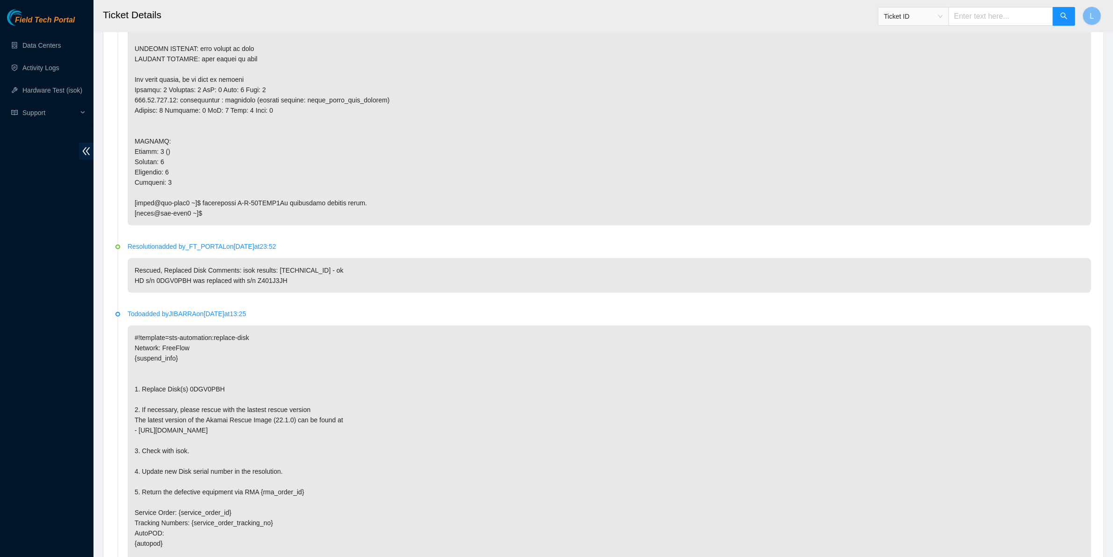
scroll to position [601, 0]
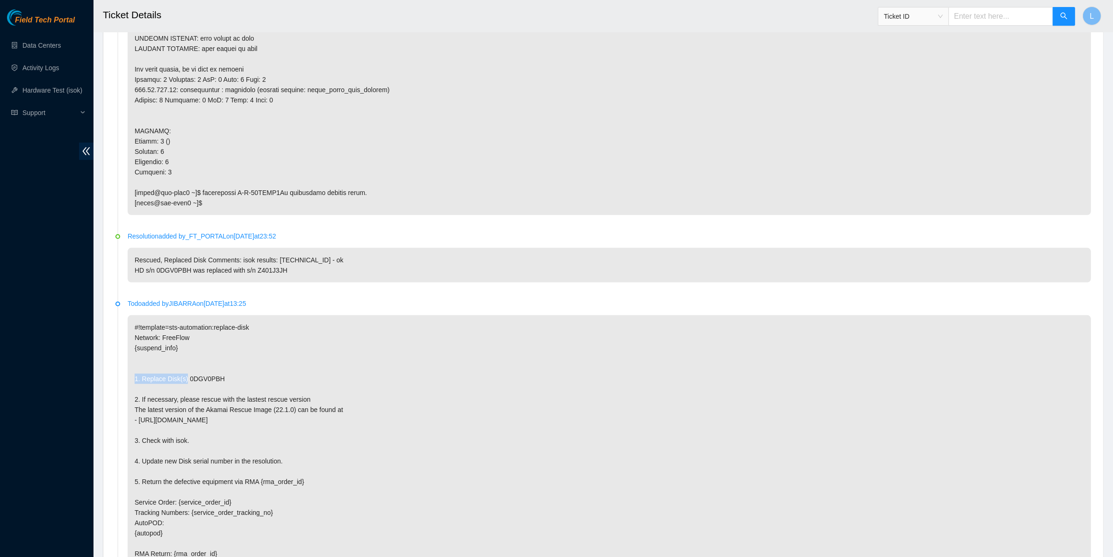
drag, startPoint x: 185, startPoint y: 382, endPoint x: 258, endPoint y: 376, distance: 72.8
click at [258, 376] on p "#!template=sts-automation:replace-disk Network: FreeFlow {suspend_info} 1. Repl…" at bounding box center [610, 461] width 964 height 292
drag, startPoint x: 246, startPoint y: 377, endPoint x: 187, endPoint y: 377, distance: 59.4
click at [187, 377] on p "#!template=sts-automation:replace-disk Network: FreeFlow {suspend_info} 1. Repl…" at bounding box center [610, 461] width 964 height 292
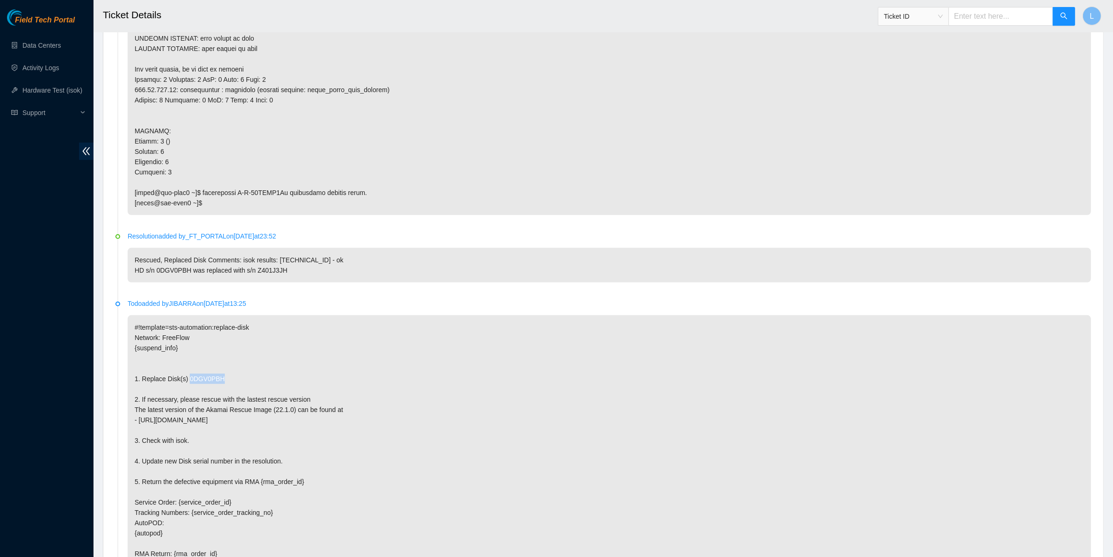
click at [1044, 113] on p at bounding box center [610, 64] width 964 height 302
click at [988, 160] on p at bounding box center [610, 64] width 964 height 302
click at [975, 7] on input "text" at bounding box center [1001, 16] width 105 height 19
paste input "B-W-6O4G4H"
type input "B-W-6O4G4H"
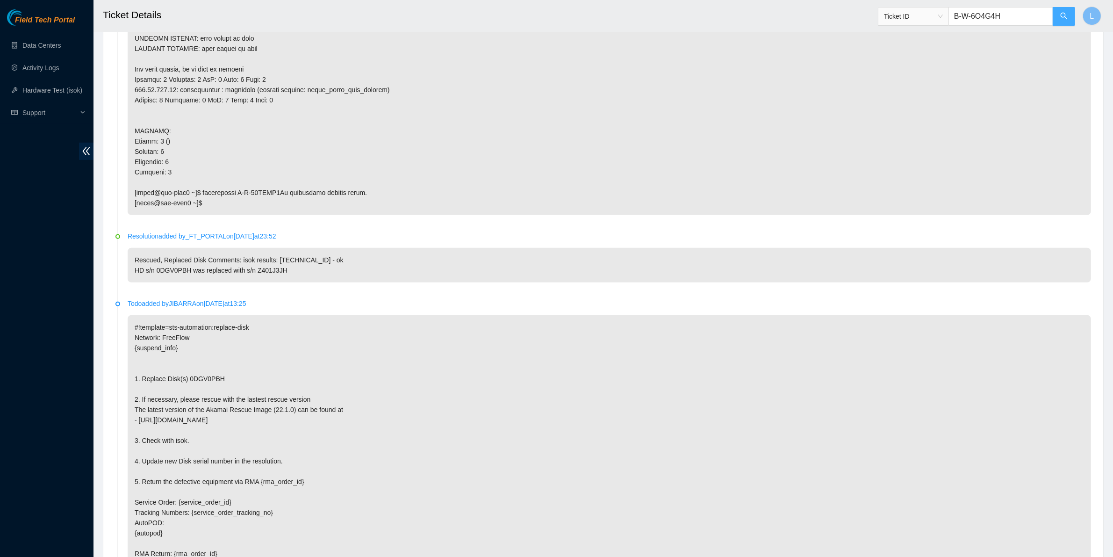
click at [1064, 17] on icon "search" at bounding box center [1064, 15] width 7 height 7
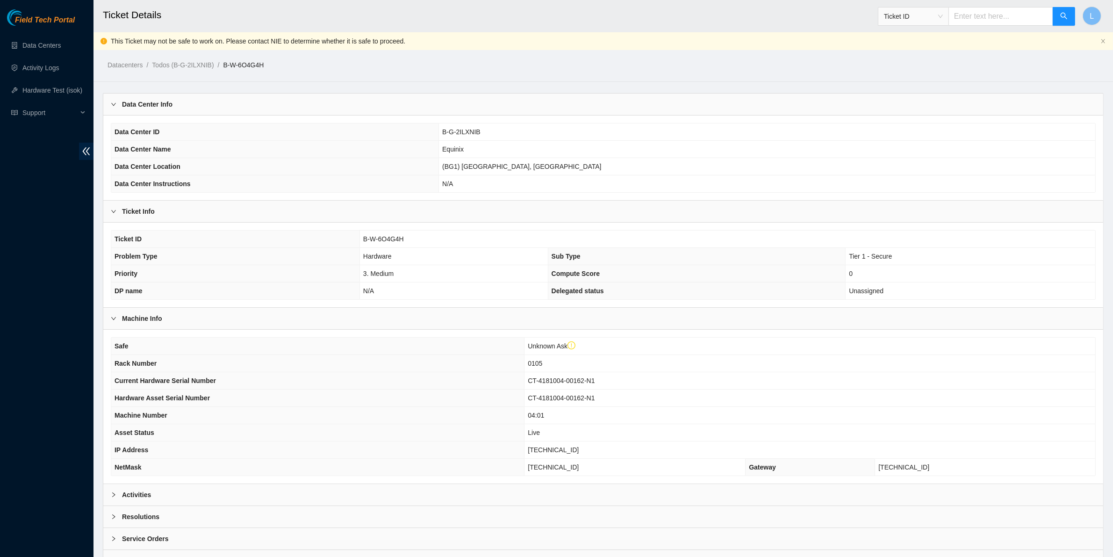
scroll to position [47, 0]
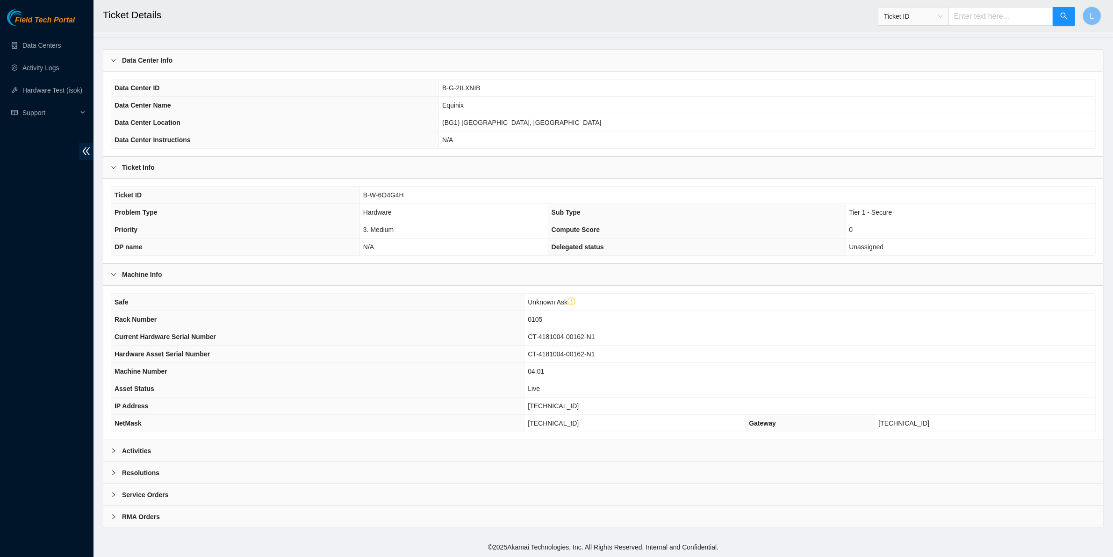
click at [127, 448] on b "Activities" at bounding box center [136, 451] width 29 height 10
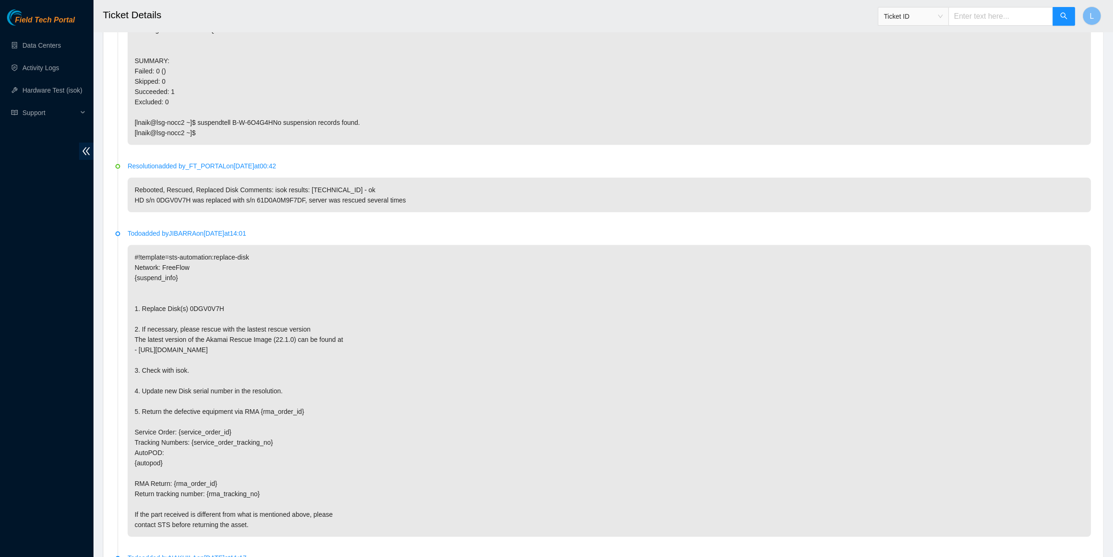
scroll to position [665, 0]
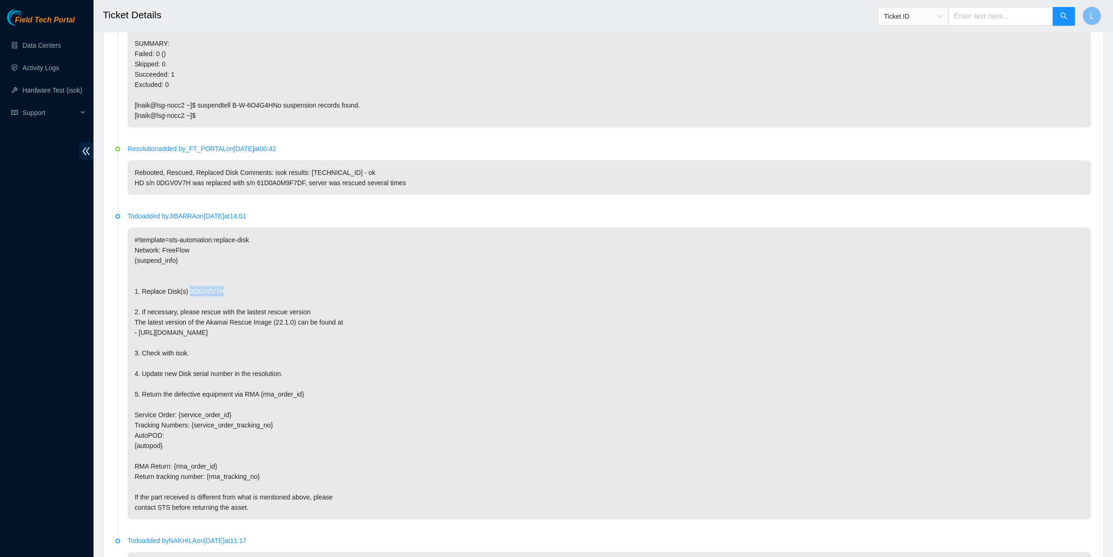
drag, startPoint x: 225, startPoint y: 293, endPoint x: 186, endPoint y: 295, distance: 39.3
click at [186, 295] on p "#!template=sts-automation:replace-disk Network: FreeFlow {suspend_info} 1. Repl…" at bounding box center [610, 374] width 964 height 292
click at [678, 404] on p "#!template=sts-automation:replace-disk Network: FreeFlow {suspend_info} 1. Repl…" at bounding box center [610, 374] width 964 height 292
click at [637, 436] on p "#!template=sts-automation:replace-disk Network: FreeFlow {suspend_info} 1. Repl…" at bounding box center [610, 374] width 964 height 292
click at [1002, 21] on input "text" at bounding box center [1001, 16] width 105 height 19
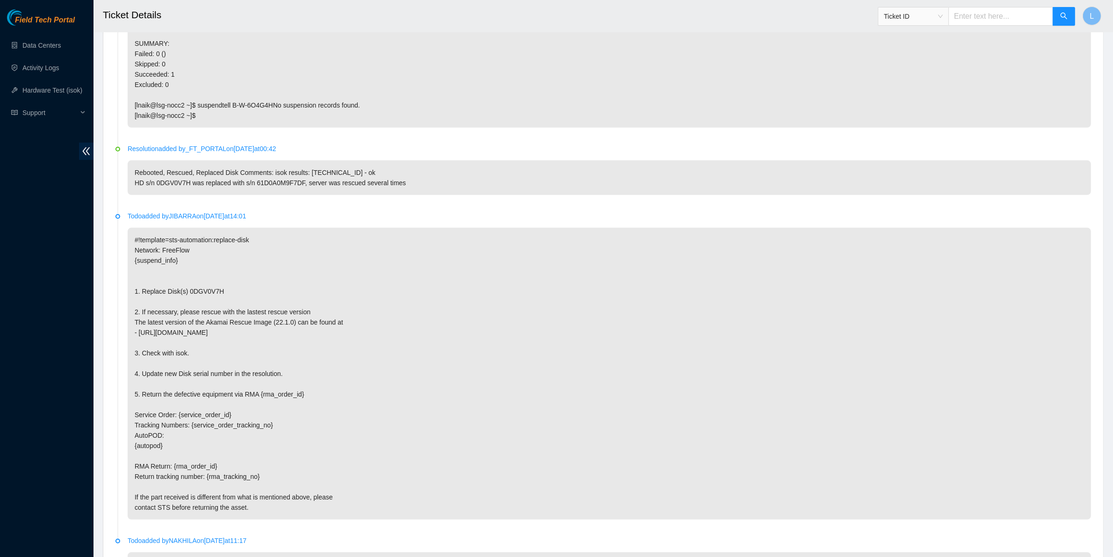
paste input "B-V-4DSBR99"
type input "B-V-4DSBR99"
click at [1064, 13] on icon "search" at bounding box center [1064, 15] width 7 height 7
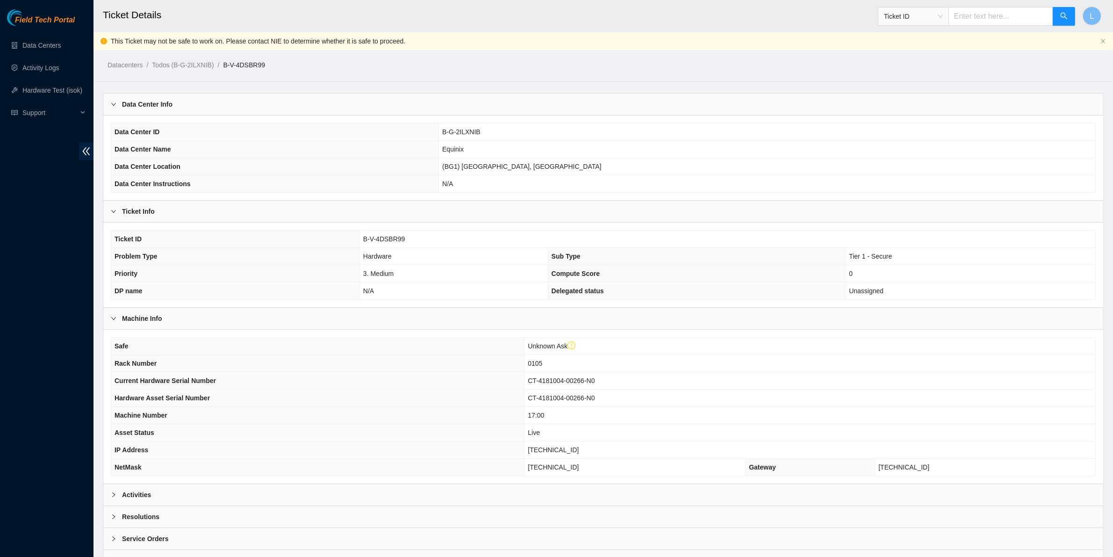
scroll to position [47, 0]
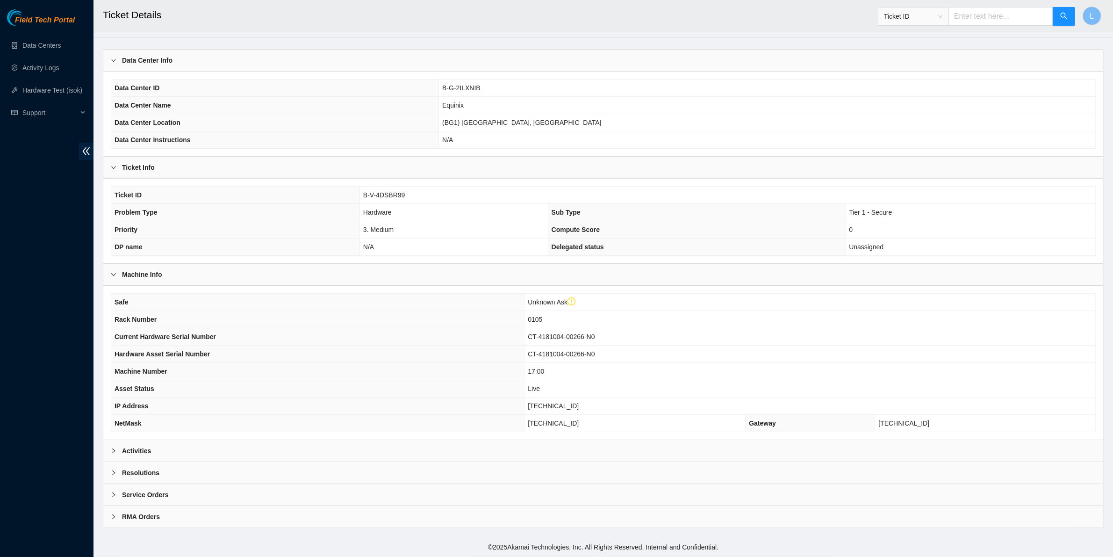
click at [134, 452] on b "Activities" at bounding box center [136, 451] width 29 height 10
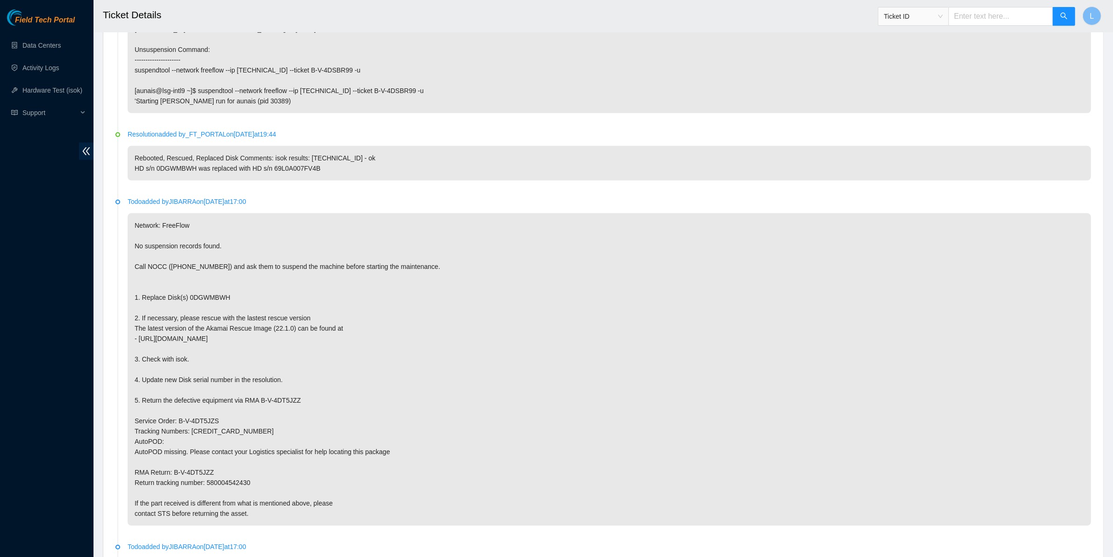
scroll to position [548, 0]
drag, startPoint x: 231, startPoint y: 298, endPoint x: 187, endPoint y: 301, distance: 43.6
click at [187, 301] on p "Network: FreeFlow No suspension records found. Call NOCC ([PHONE_NUMBER]) and a…" at bounding box center [610, 367] width 964 height 312
click at [537, 429] on p "Network: FreeFlow No suspension records found. Call NOCC ([PHONE_NUMBER]) and a…" at bounding box center [610, 367] width 964 height 312
click at [991, 17] on input "text" at bounding box center [1001, 16] width 105 height 19
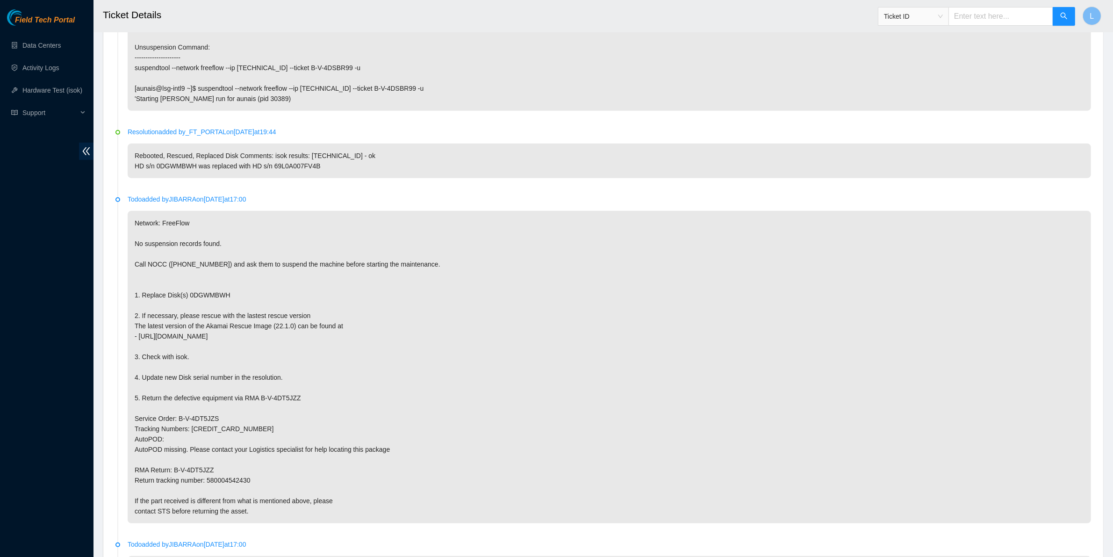
paste input "B-W-CB7M8L"
type input "B-W-CB7M8L"
click at [1060, 15] on button "button" at bounding box center [1064, 16] width 22 height 19
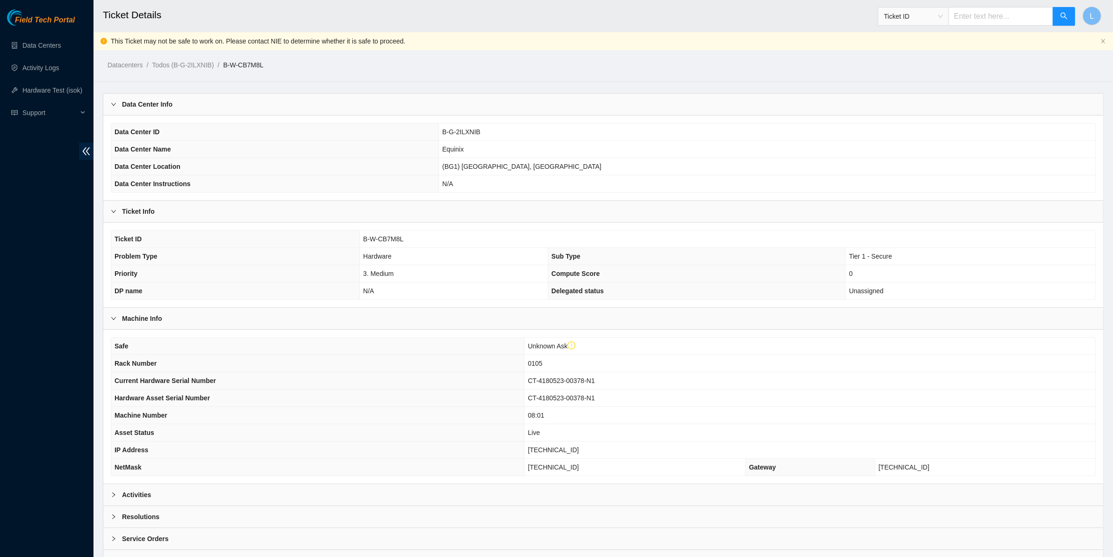
scroll to position [47, 0]
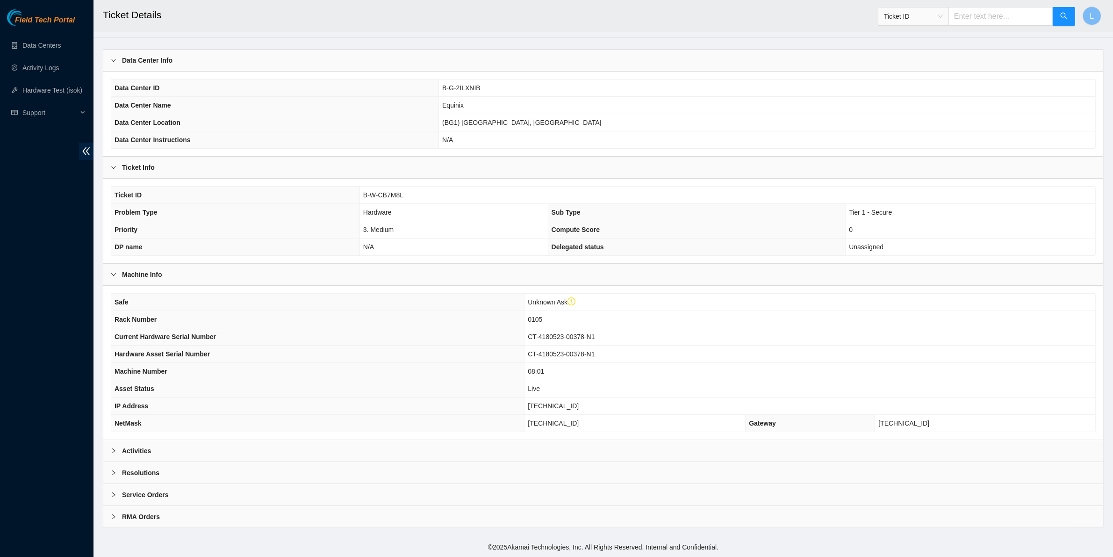
click at [130, 450] on b "Activities" at bounding box center [136, 451] width 29 height 10
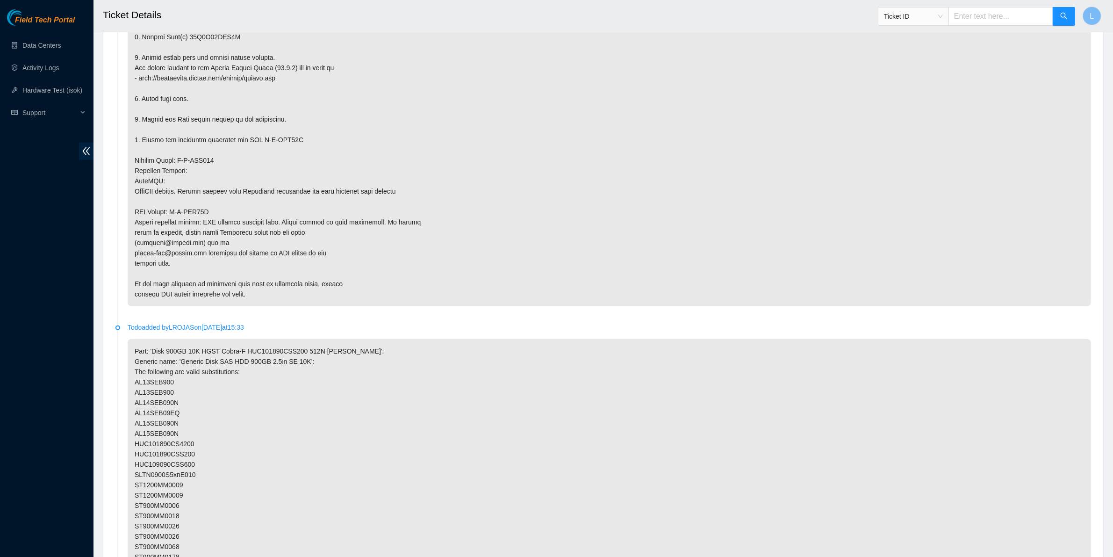
scroll to position [1042, 0]
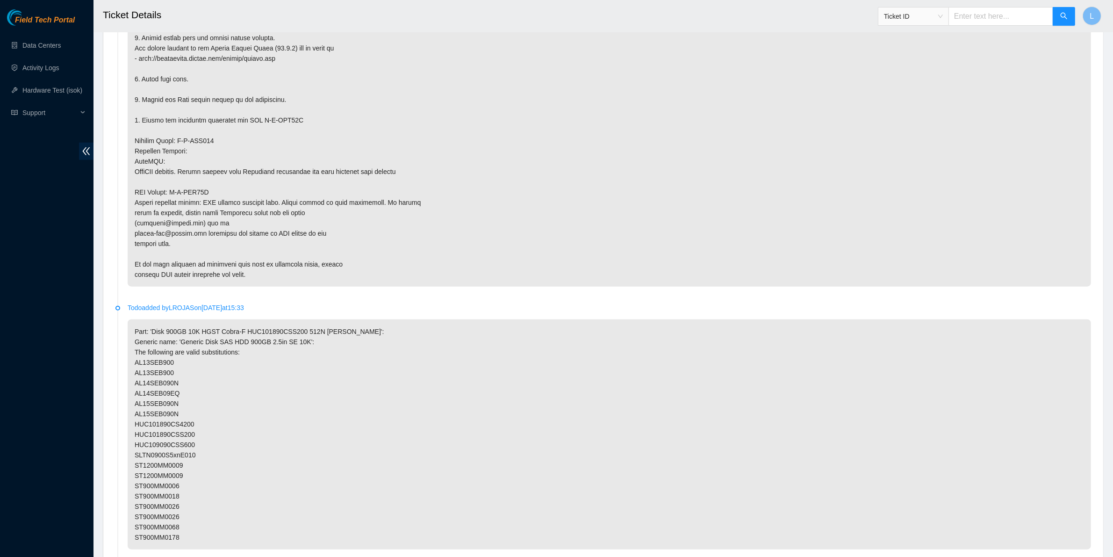
drag, startPoint x: 372, startPoint y: 253, endPoint x: 298, endPoint y: 279, distance: 78.1
click at [298, 279] on p at bounding box center [610, 89] width 964 height 395
drag, startPoint x: 241, startPoint y: 333, endPoint x: 326, endPoint y: 331, distance: 85.1
click at [326, 331] on p "Part: 'Disk 900GB 10K HGST Cobra-F HUC101890CSS200 512N [PERSON_NAME]': Generic…" at bounding box center [610, 434] width 964 height 230
click at [326, 332] on p "Part: 'Disk 900GB 10K HGST Cobra-F HUC101890CSS200 512N [PERSON_NAME]': Generic…" at bounding box center [610, 434] width 964 height 230
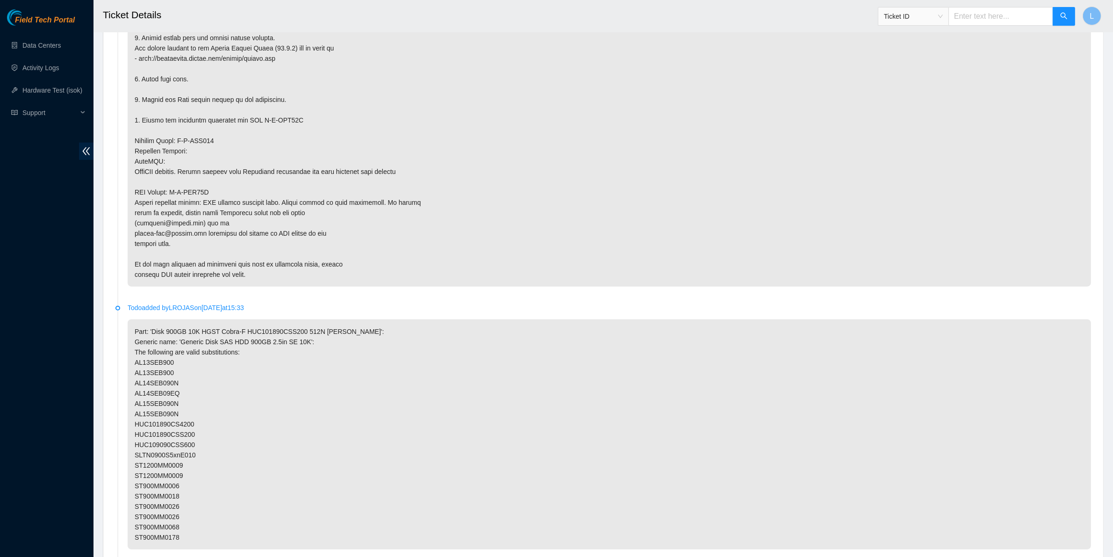
click at [178, 406] on p "Part: 'Disk 900GB 10K HGST Cobra-F HUC101890CSS200 512N [PERSON_NAME]': Generic…" at bounding box center [610, 434] width 964 height 230
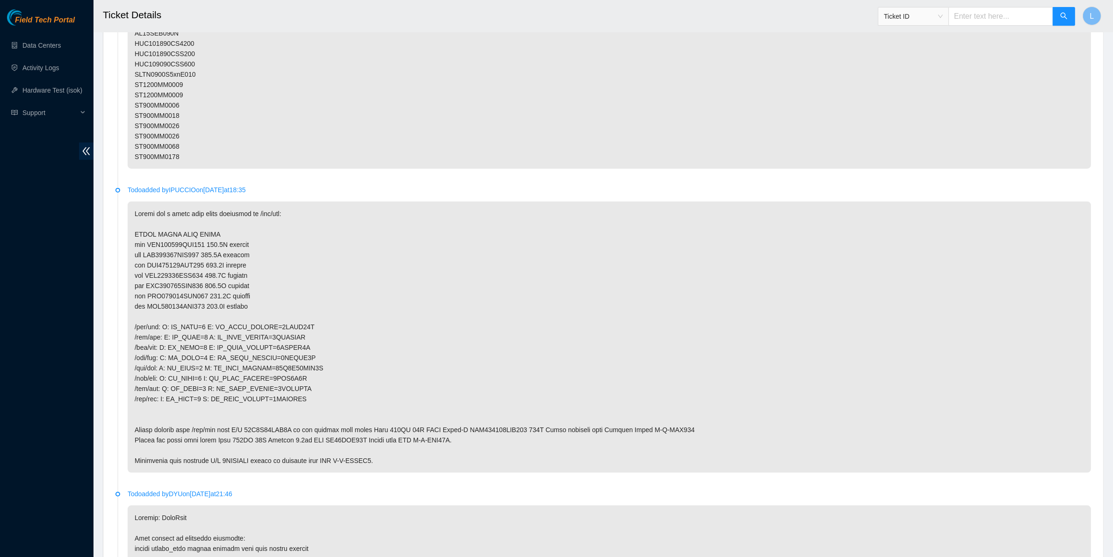
scroll to position [1438, 0]
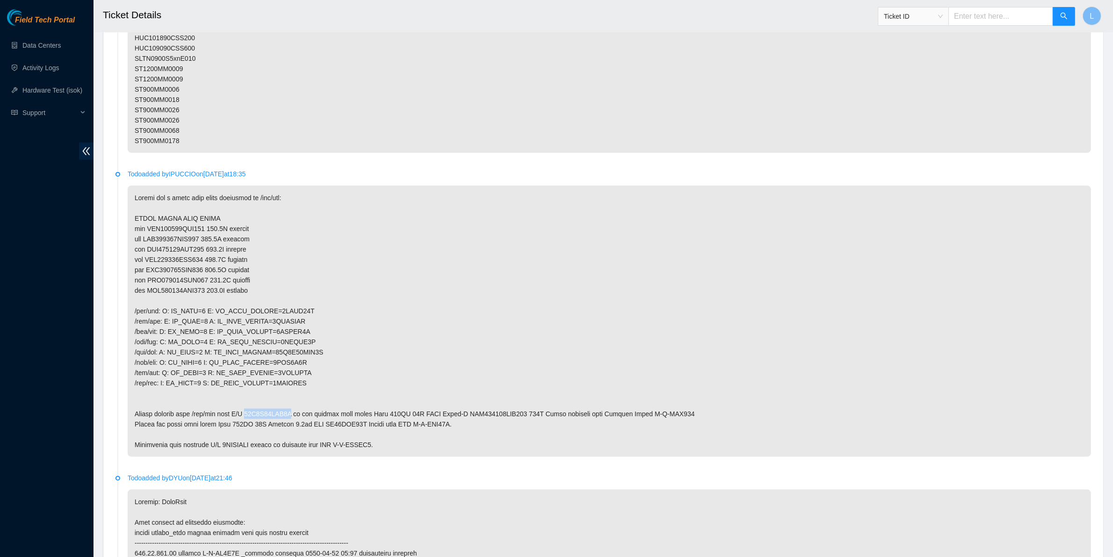
drag, startPoint x: 289, startPoint y: 415, endPoint x: 245, endPoint y: 414, distance: 44.0
click at [245, 414] on p at bounding box center [610, 321] width 964 height 271
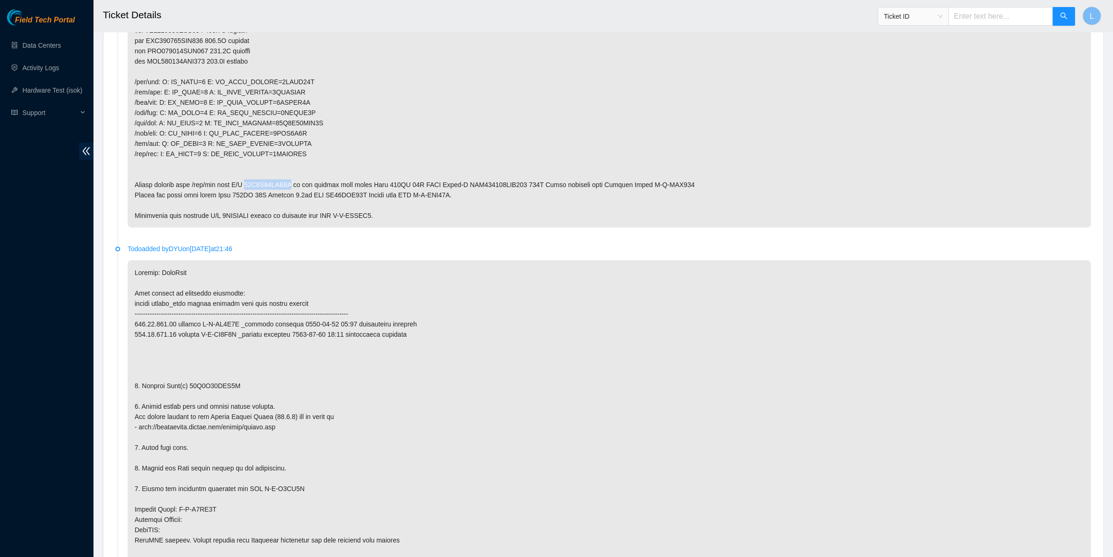
scroll to position [1675, 0]
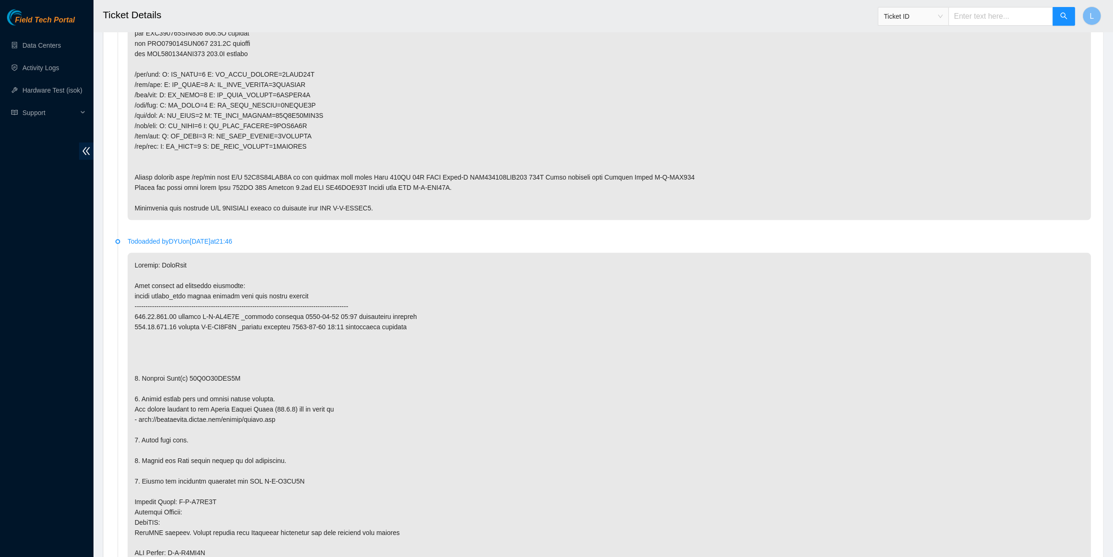
click at [353, 311] on p at bounding box center [610, 450] width 964 height 395
drag, startPoint x: 238, startPoint y: 380, endPoint x: 186, endPoint y: 380, distance: 52.4
click at [186, 380] on p at bounding box center [610, 450] width 964 height 395
click at [947, 274] on p at bounding box center [610, 450] width 964 height 395
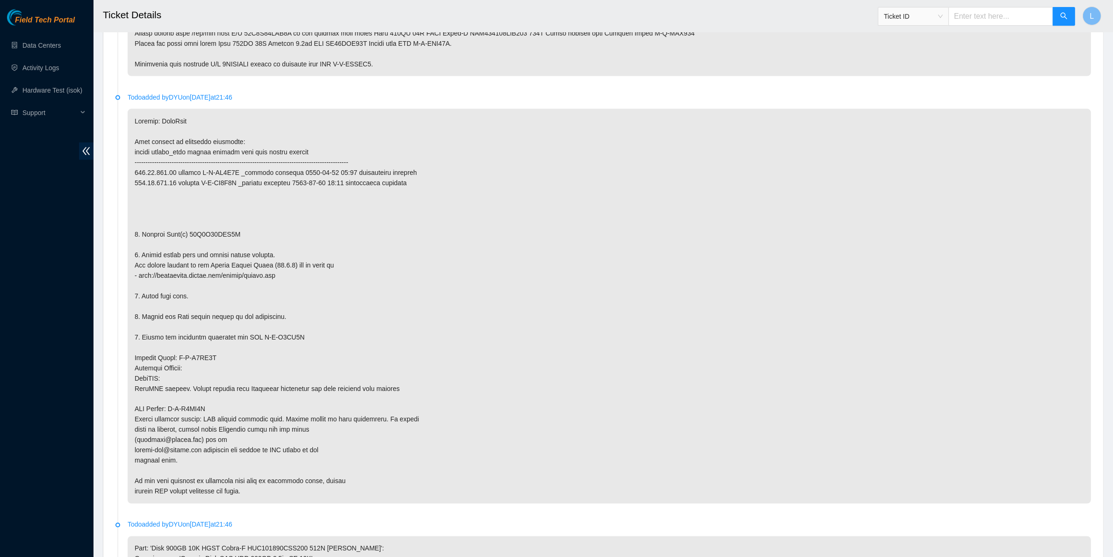
scroll to position [1823, 0]
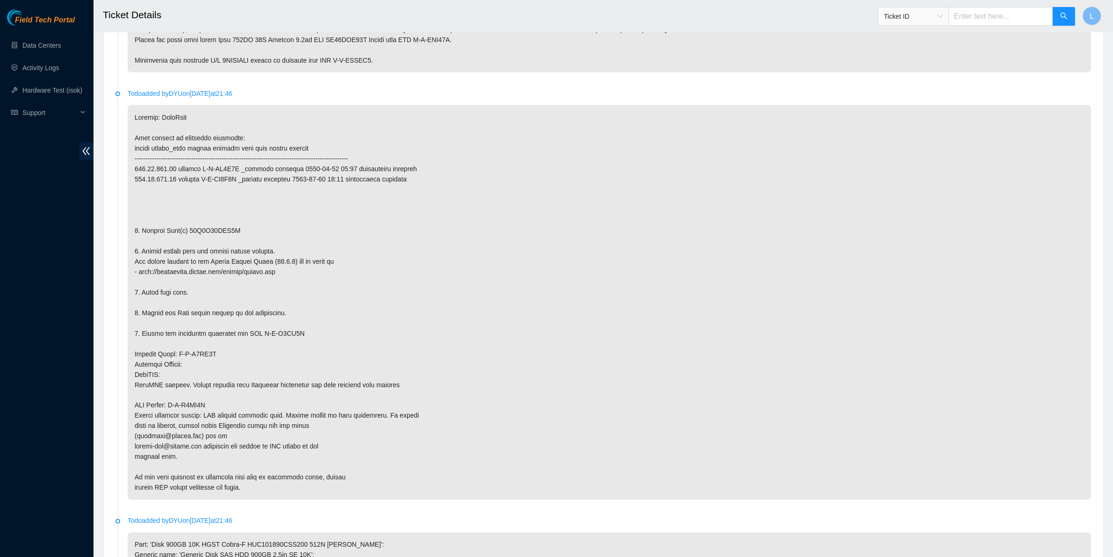
click at [291, 405] on p at bounding box center [610, 302] width 964 height 395
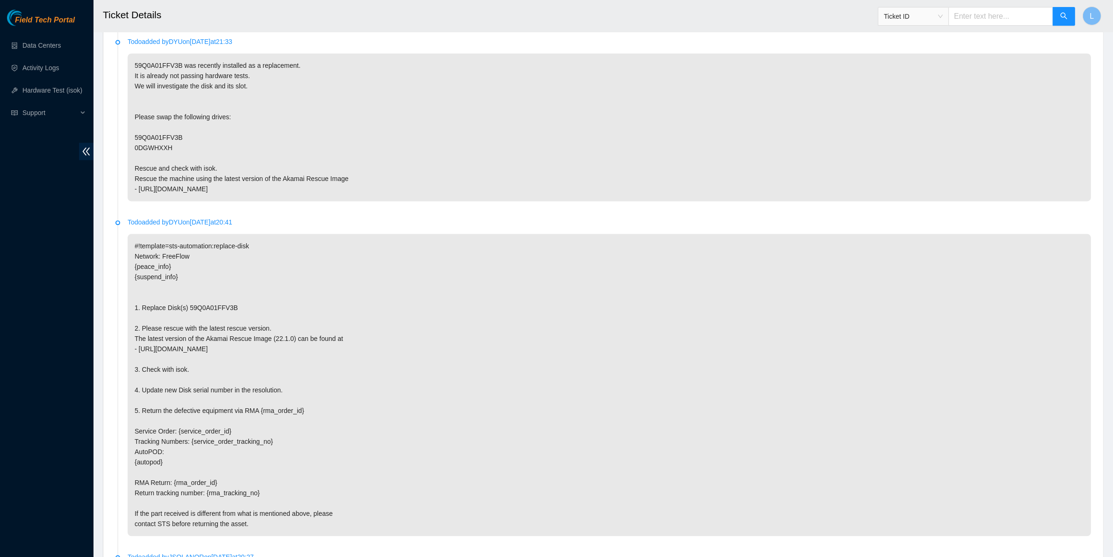
scroll to position [2592, 0]
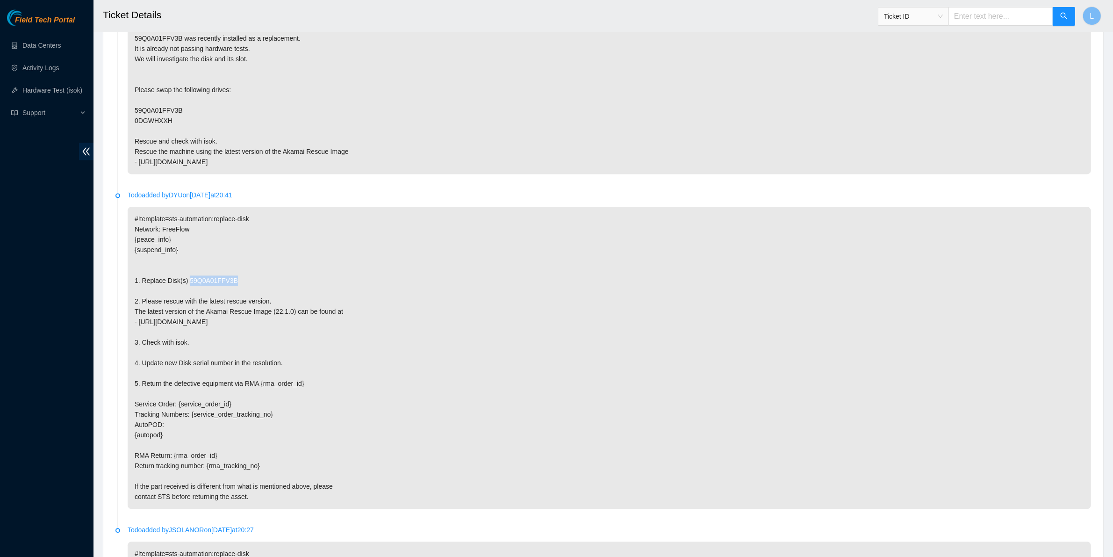
drag, startPoint x: 246, startPoint y: 282, endPoint x: 188, endPoint y: 283, distance: 58.9
click at [188, 283] on p "#!template=sts-automation:replace-disk Network: FreeFlow {peace_info} {suspend_…" at bounding box center [610, 358] width 964 height 302
click at [843, 464] on p "#!template=sts-automation:replace-disk Network: FreeFlow {peace_info} {suspend_…" at bounding box center [610, 358] width 964 height 302
click at [333, 448] on p "#!template=sts-automation:replace-disk Network: FreeFlow {peace_info} {suspend_…" at bounding box center [610, 358] width 964 height 302
drag, startPoint x: 243, startPoint y: 283, endPoint x: 187, endPoint y: 281, distance: 56.1
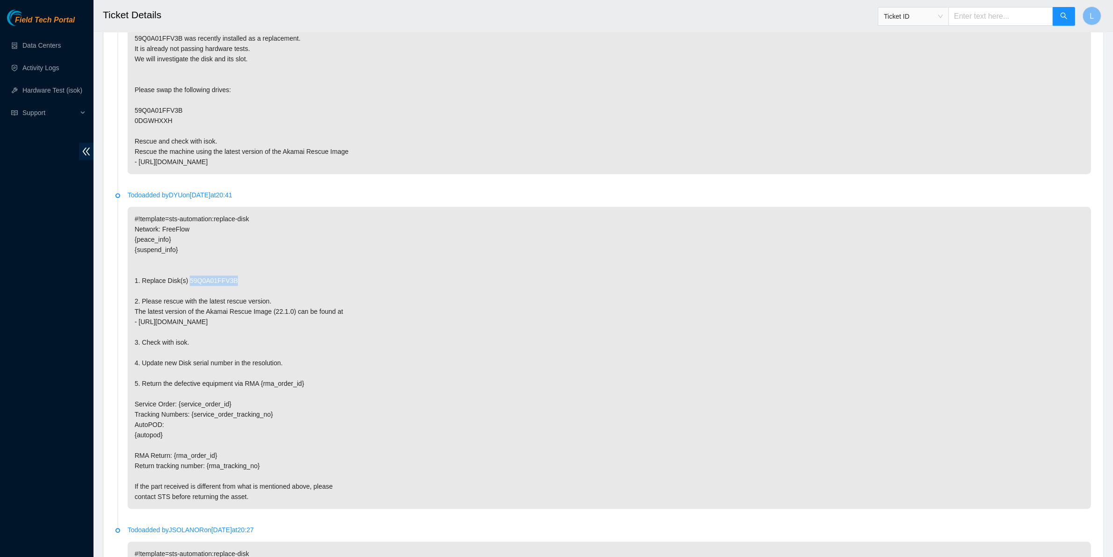
click at [187, 281] on p "#!template=sts-automation:replace-disk Network: FreeFlow {peace_info} {suspend_…" at bounding box center [610, 358] width 964 height 302
click at [942, 328] on p "#!template=sts-automation:replace-disk Network: FreeFlow {peace_info} {suspend_…" at bounding box center [610, 358] width 964 height 302
click at [1006, 15] on input "text" at bounding box center [1001, 16] width 105 height 19
paste input "B-W-KDP5TY"
type input "B-W-KDP5TY"
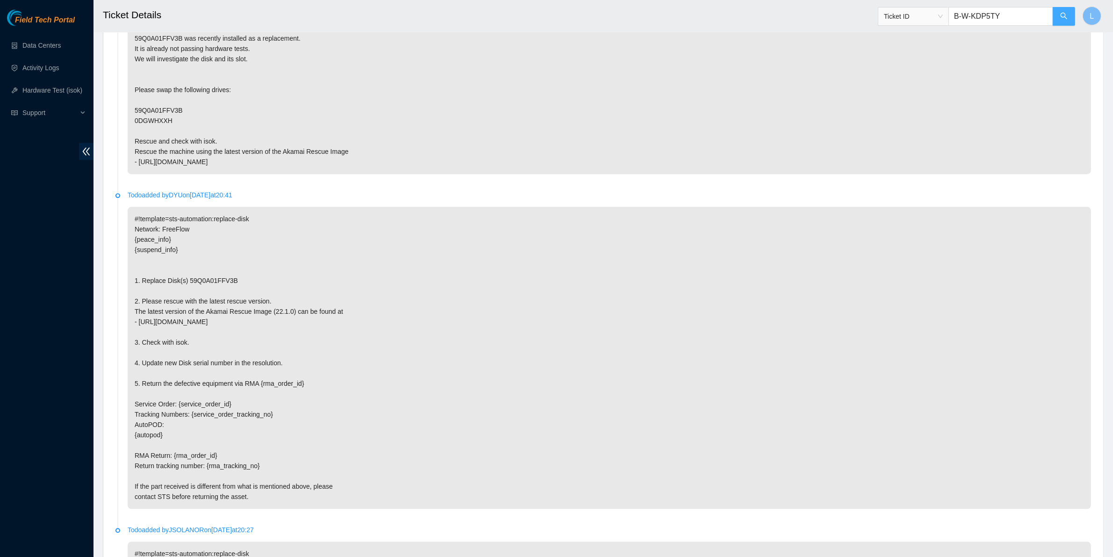
click at [1064, 13] on icon "search" at bounding box center [1064, 15] width 7 height 7
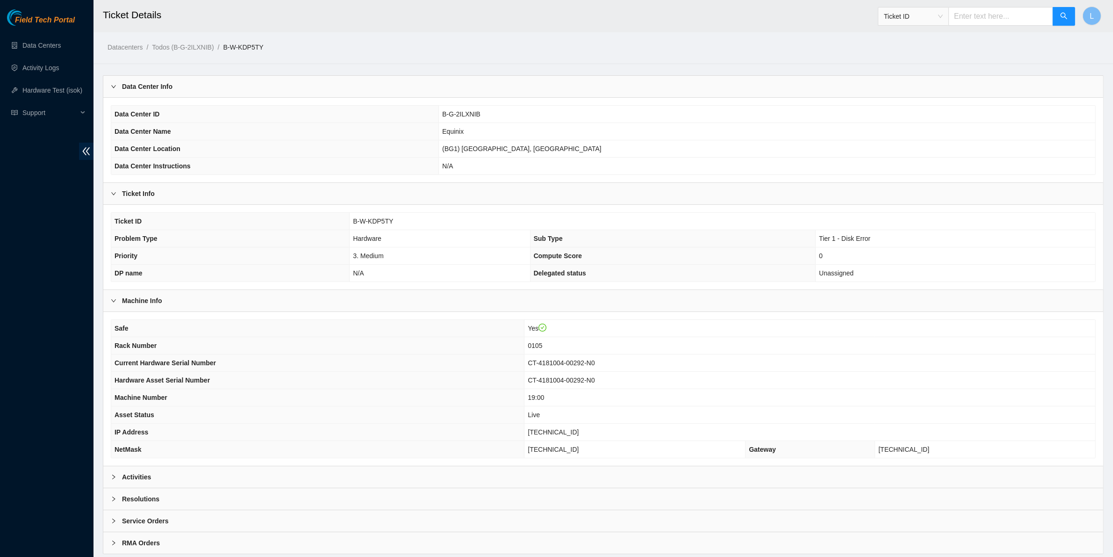
click at [123, 482] on b "Activities" at bounding box center [136, 477] width 29 height 10
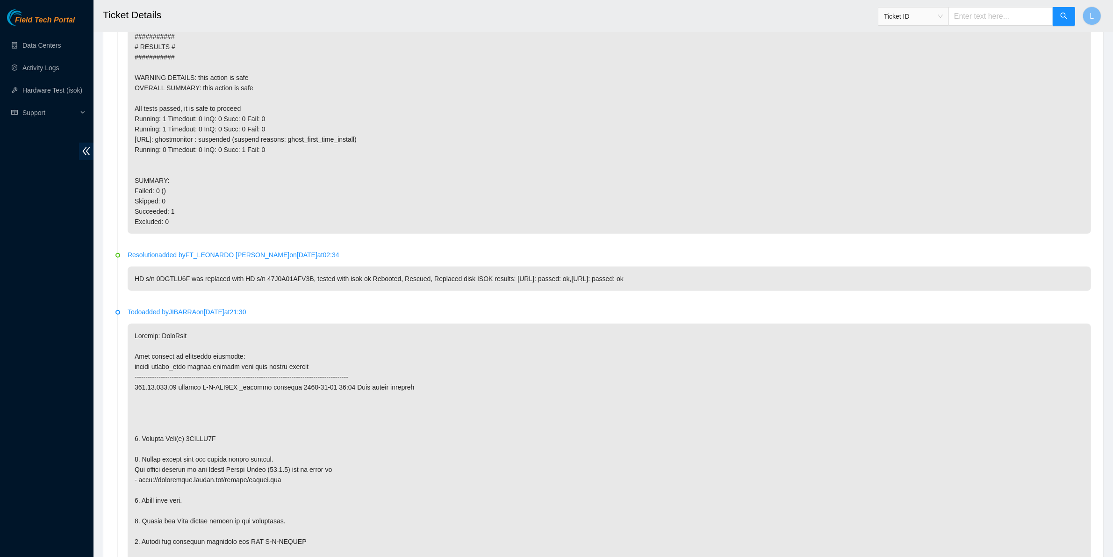
scroll to position [542, 0]
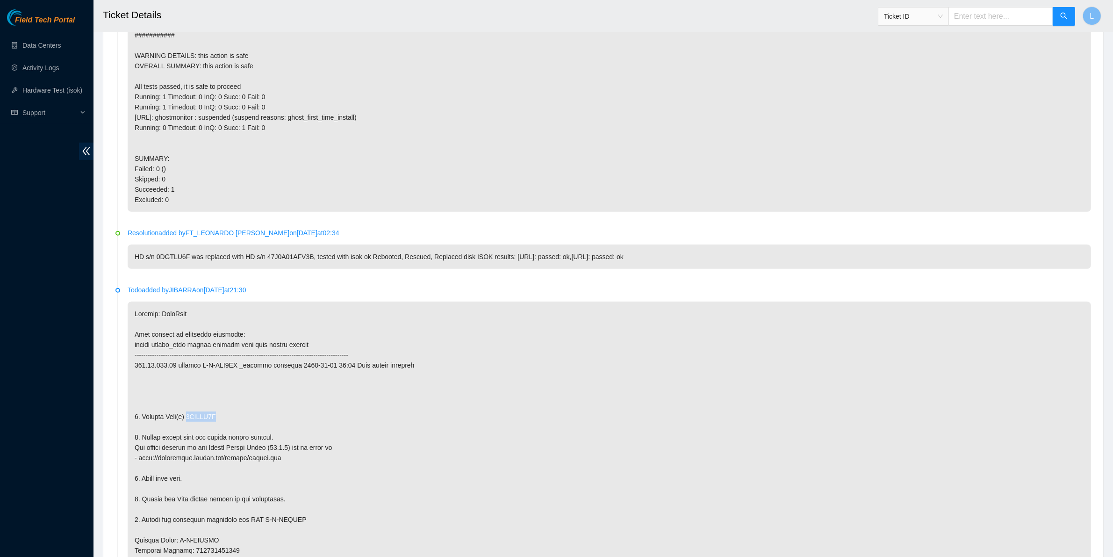
drag, startPoint x: 242, startPoint y: 415, endPoint x: 188, endPoint y: 419, distance: 54.3
click at [188, 419] on p at bounding box center [610, 473] width 964 height 343
click at [457, 473] on p at bounding box center [610, 473] width 964 height 343
click at [517, 429] on p at bounding box center [610, 473] width 964 height 343
click at [811, 391] on p at bounding box center [610, 473] width 964 height 343
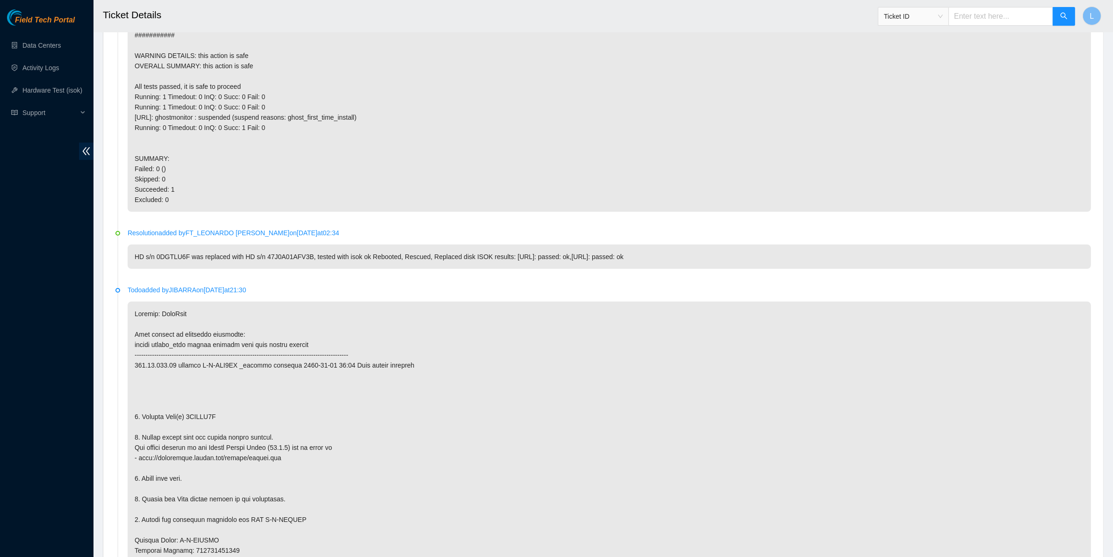
click at [672, 421] on p at bounding box center [610, 473] width 964 height 343
click at [441, 469] on p at bounding box center [610, 473] width 964 height 343
click at [991, 15] on input "text" at bounding box center [1001, 16] width 105 height 19
paste input "B-W-LYBEFV"
type input "B-W-LYBEFV"
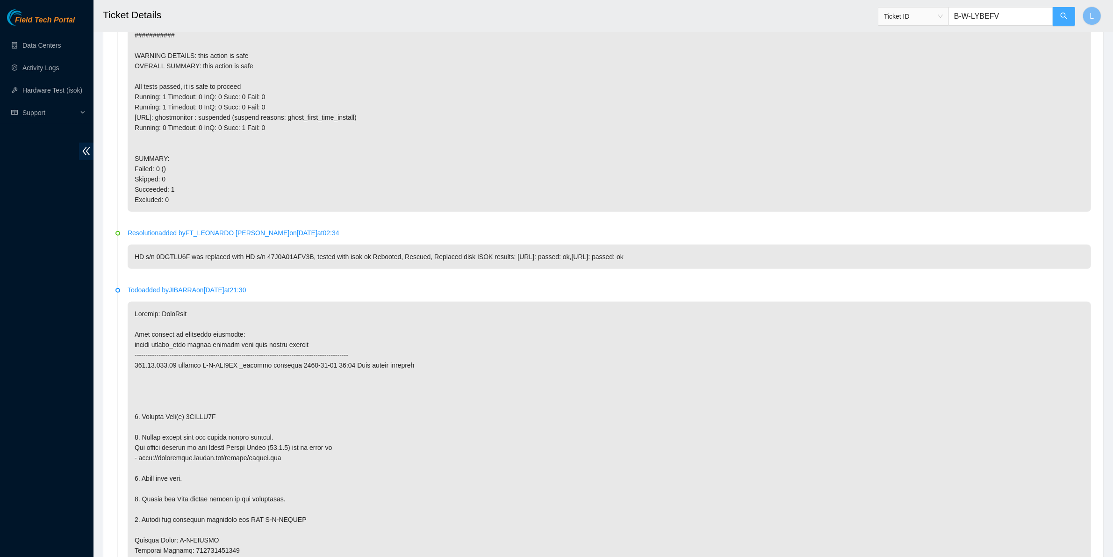
click at [1067, 17] on icon "search" at bounding box center [1064, 15] width 7 height 7
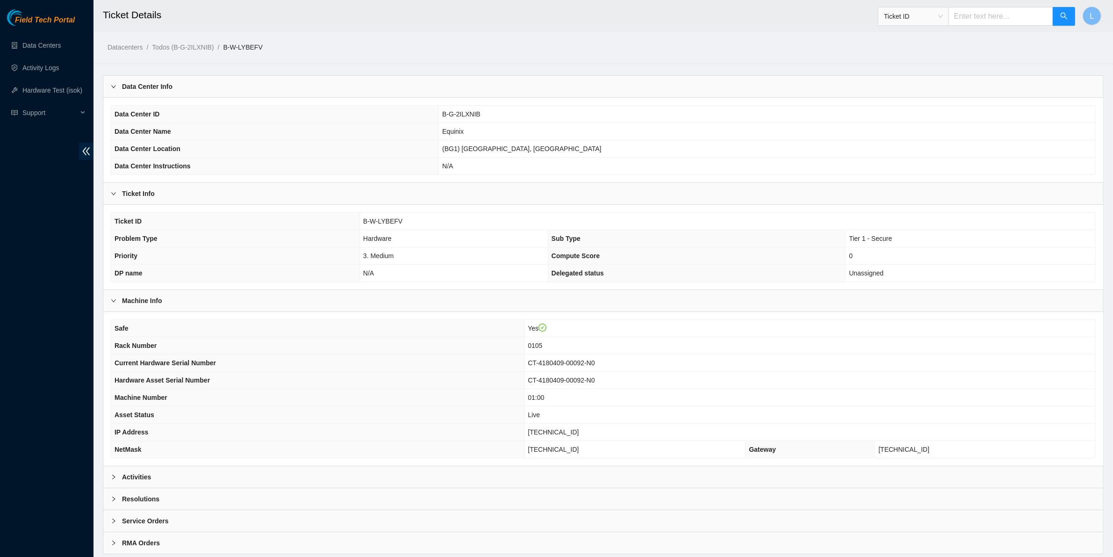
click at [114, 479] on icon "right" at bounding box center [113, 477] width 3 height 5
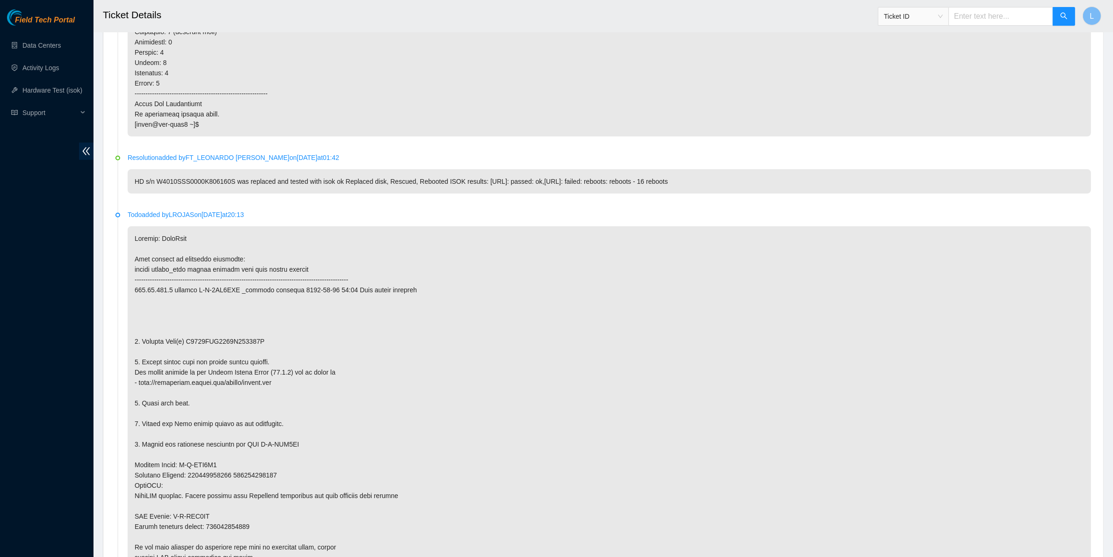
scroll to position [1030, 0]
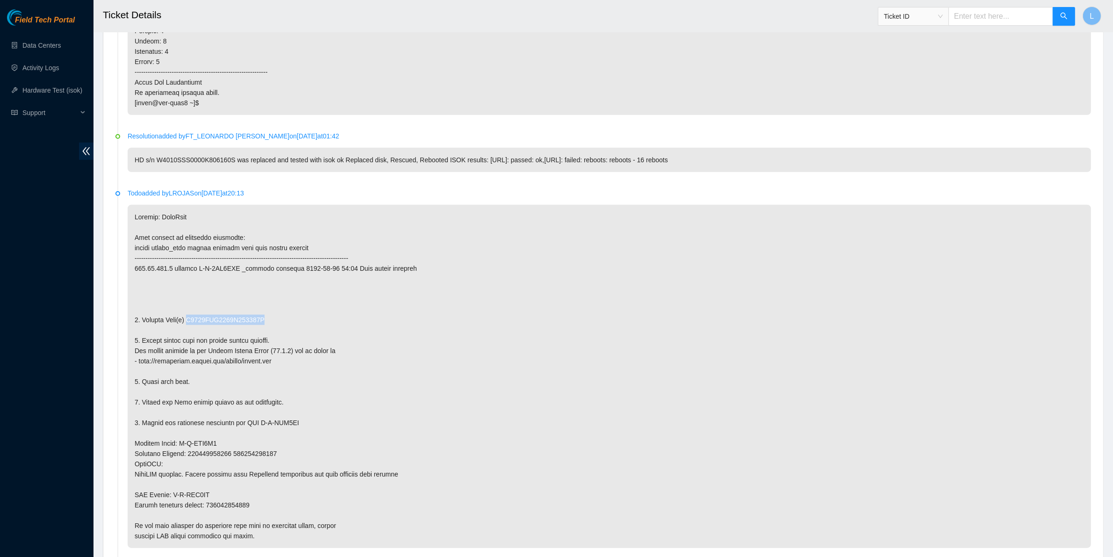
drag, startPoint x: 266, startPoint y: 333, endPoint x: 189, endPoint y: 334, distance: 76.2
click at [189, 334] on p at bounding box center [610, 376] width 964 height 343
click at [826, 462] on p at bounding box center [610, 376] width 964 height 343
click at [379, 399] on p at bounding box center [610, 376] width 964 height 343
click at [514, 441] on p at bounding box center [610, 376] width 964 height 343
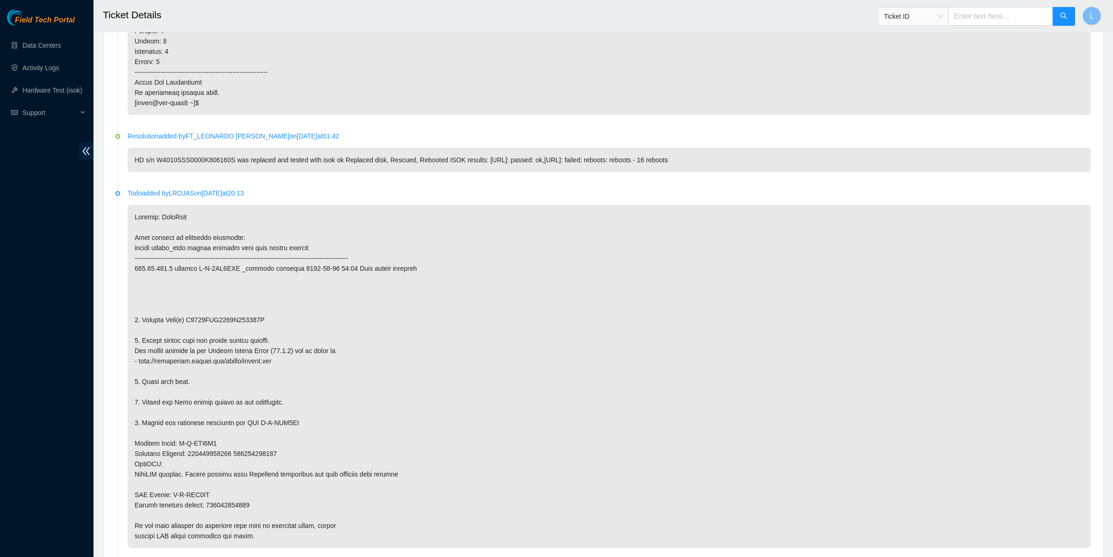
click at [572, 441] on p at bounding box center [610, 376] width 964 height 343
click at [559, 412] on p at bounding box center [610, 376] width 964 height 343
drag, startPoint x: 186, startPoint y: 332, endPoint x: 308, endPoint y: 338, distance: 121.7
click at [308, 338] on p at bounding box center [610, 376] width 964 height 343
click at [310, 338] on p at bounding box center [610, 376] width 964 height 343
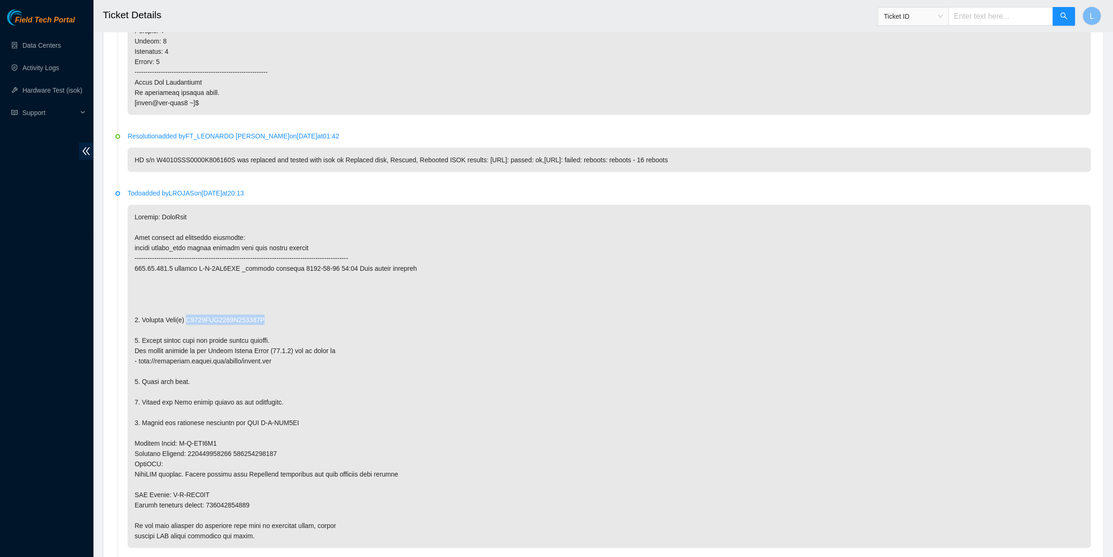
drag, startPoint x: 272, startPoint y: 332, endPoint x: 188, endPoint y: 330, distance: 83.7
click at [188, 330] on p at bounding box center [610, 376] width 964 height 343
